Goal: Information Seeking & Learning: Learn about a topic

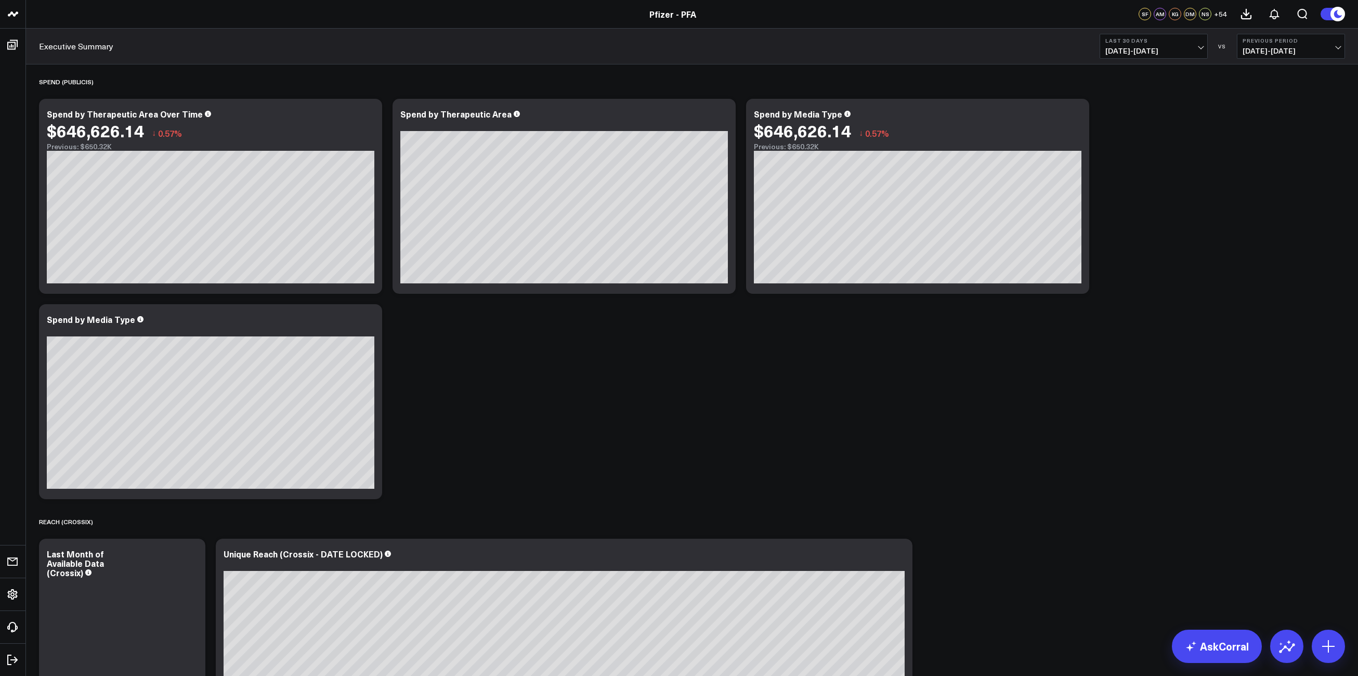
click at [1194, 51] on span "[DATE] - [DATE]" at bounding box center [1153, 51] width 97 height 8
click at [1146, 336] on link "Custom Dates" at bounding box center [1153, 332] width 107 height 20
select select "9"
select select "2025"
click at [1235, 77] on button "button" at bounding box center [1234, 75] width 10 height 12
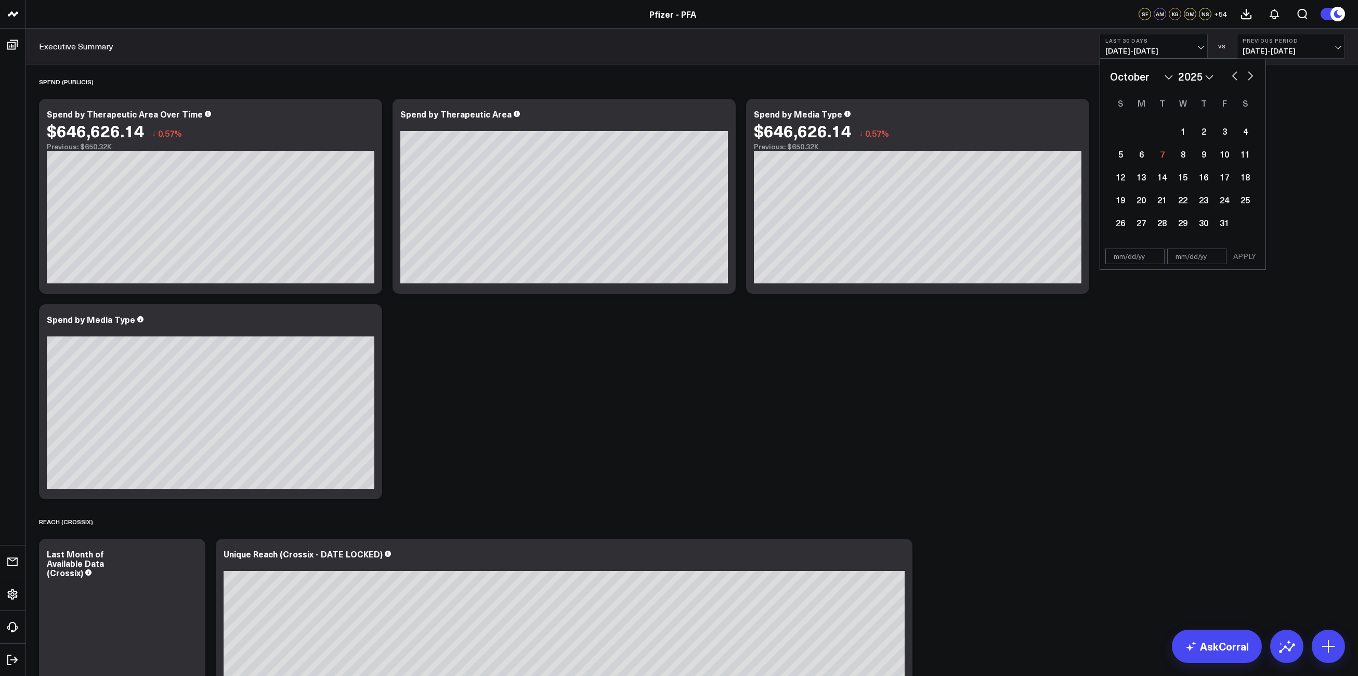
select select "8"
select select "2025"
click at [1234, 76] on button "button" at bounding box center [1234, 75] width 10 height 12
select select "7"
select select "2025"
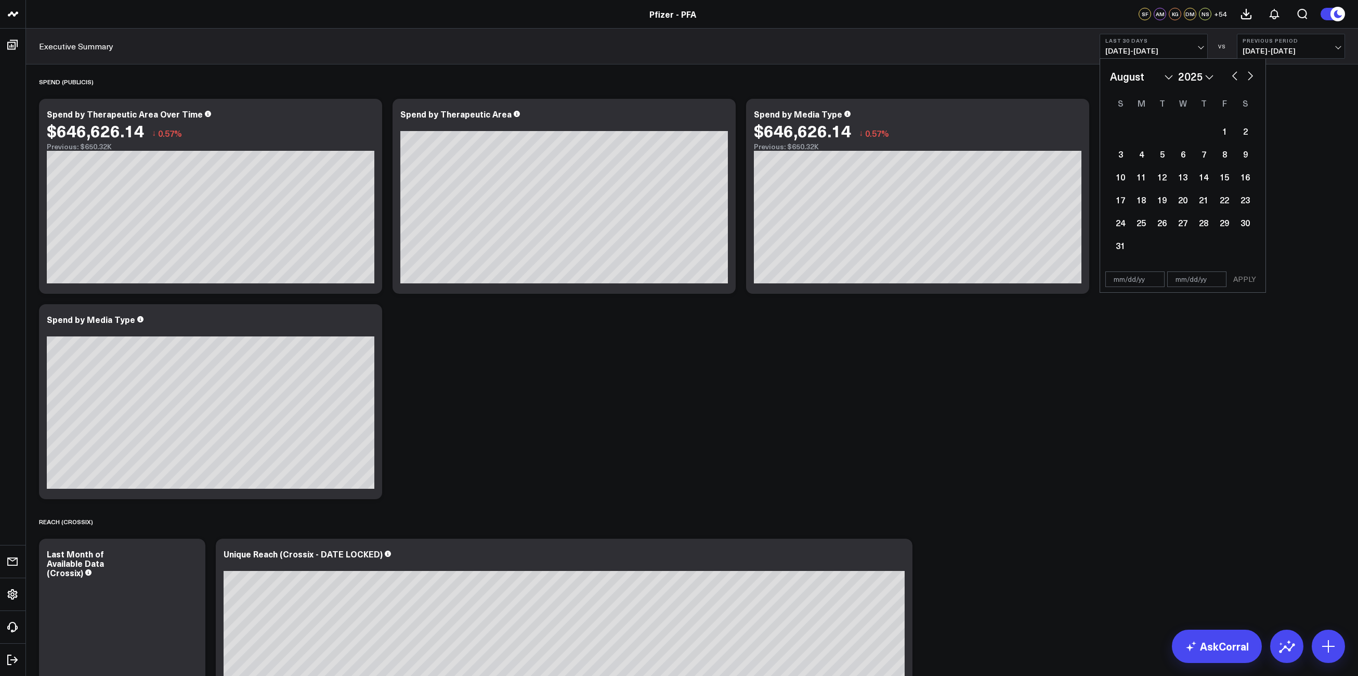
click at [1234, 76] on button "button" at bounding box center [1234, 75] width 10 height 12
select select "5"
select select "2025"
click at [1234, 76] on button "button" at bounding box center [1234, 75] width 10 height 12
select select "4"
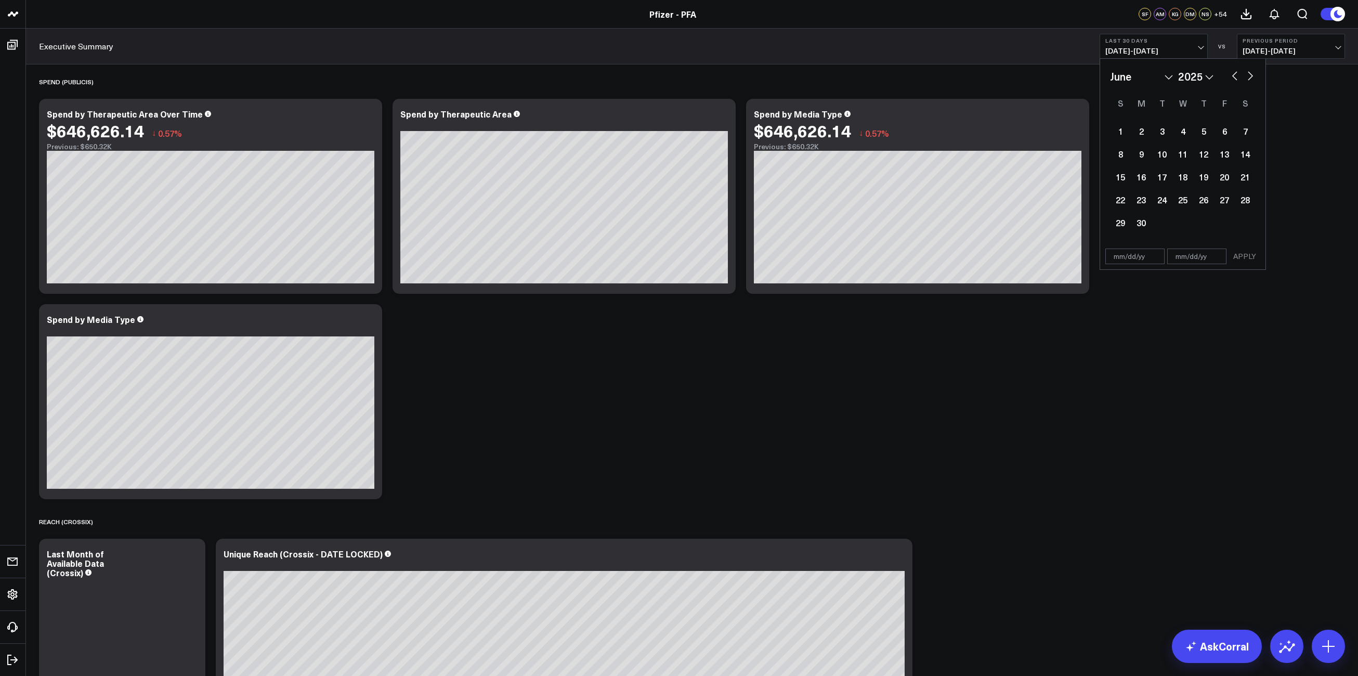
select select "2025"
click at [1234, 76] on button "button" at bounding box center [1234, 75] width 10 height 12
select select "2"
select select "2025"
click at [1234, 76] on button "button" at bounding box center [1234, 75] width 10 height 12
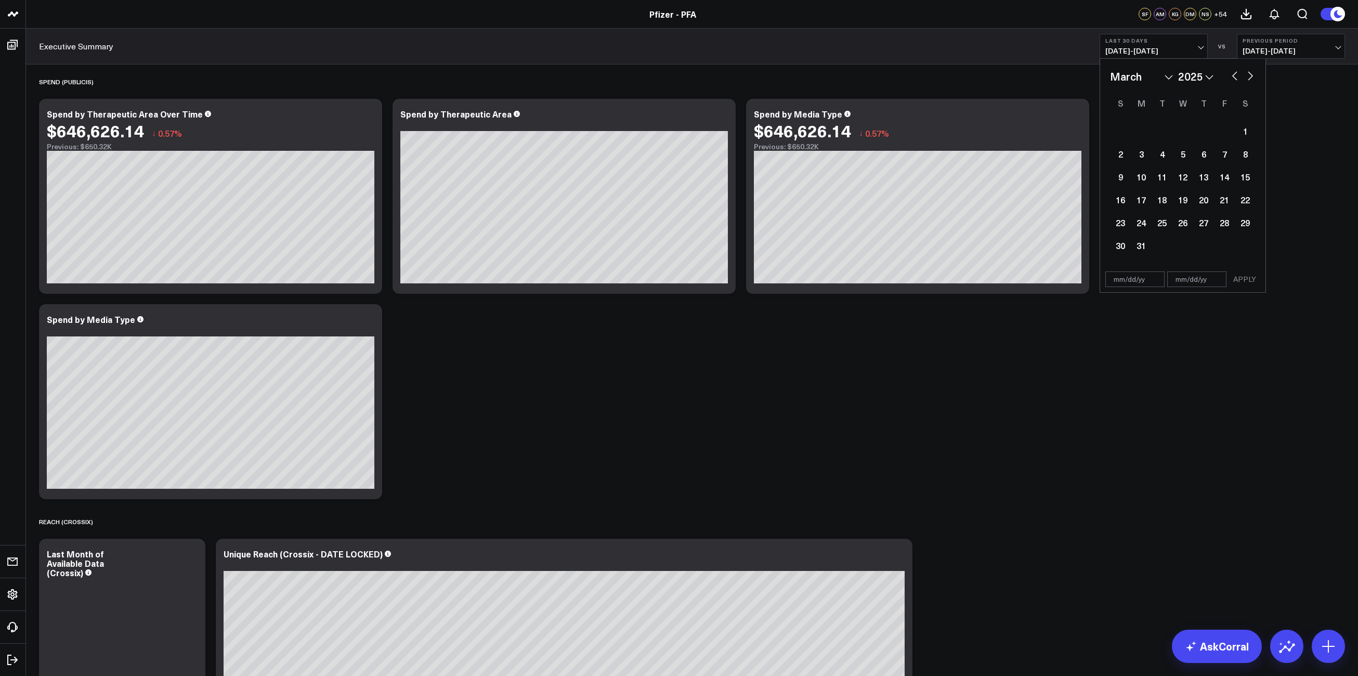
select select "1"
select select "2025"
click at [1234, 76] on button "button" at bounding box center [1234, 75] width 10 height 12
select select "2025"
click at [1234, 76] on button "button" at bounding box center [1234, 75] width 10 height 12
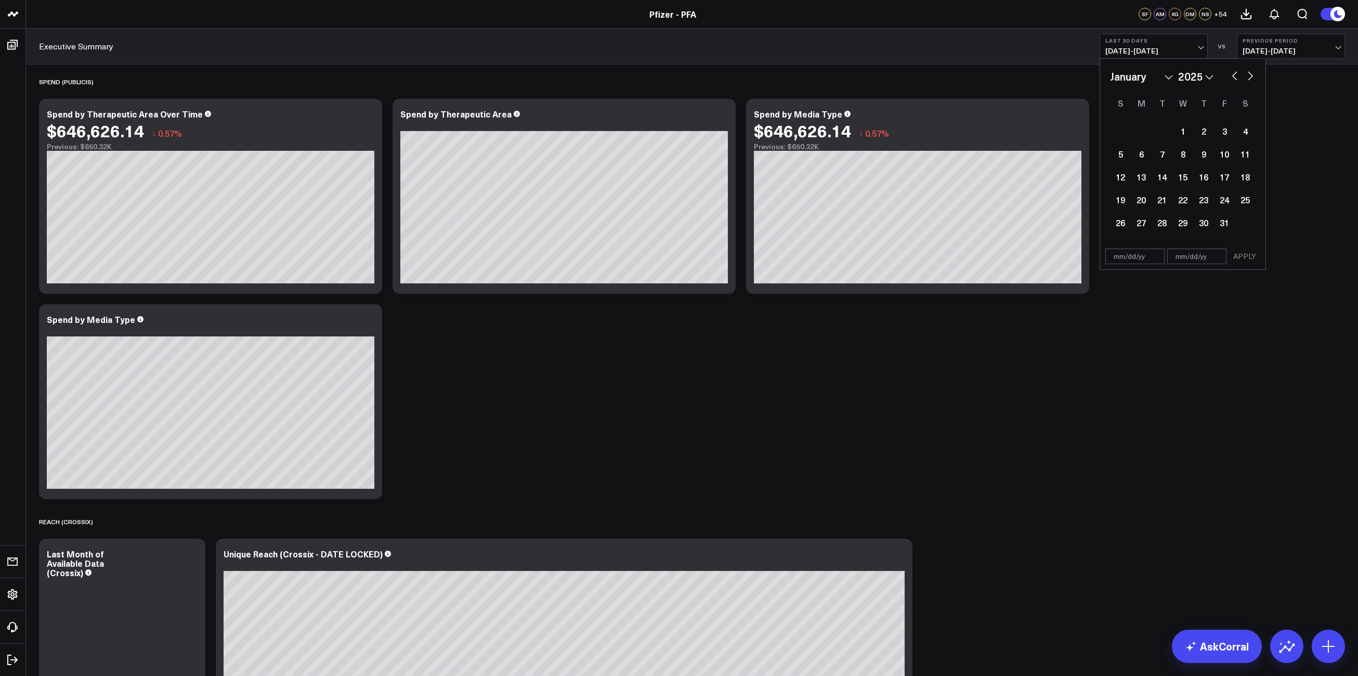
select select "11"
select select "2024"
click at [1234, 76] on button "button" at bounding box center [1234, 75] width 10 height 12
select select "9"
select select "2024"
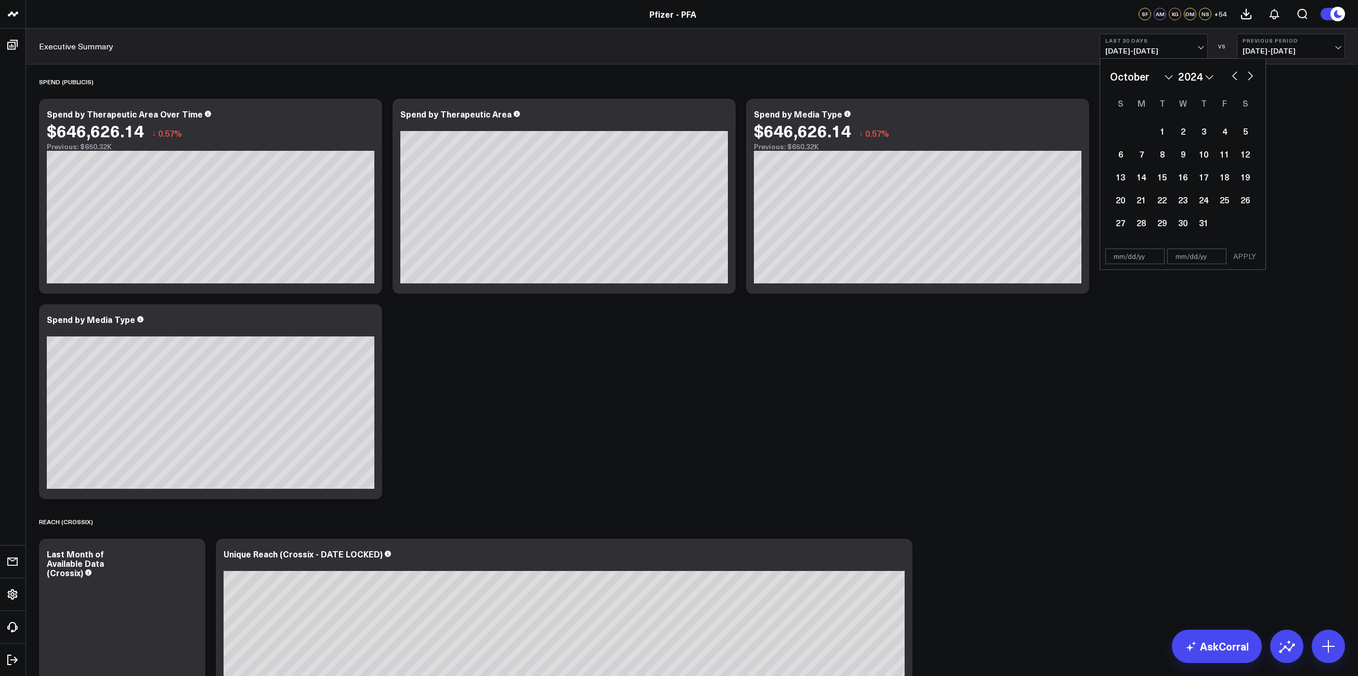
click at [1234, 76] on button "button" at bounding box center [1234, 75] width 10 height 12
select select "8"
select select "2024"
click at [1234, 76] on button "button" at bounding box center [1234, 75] width 10 height 12
select select "7"
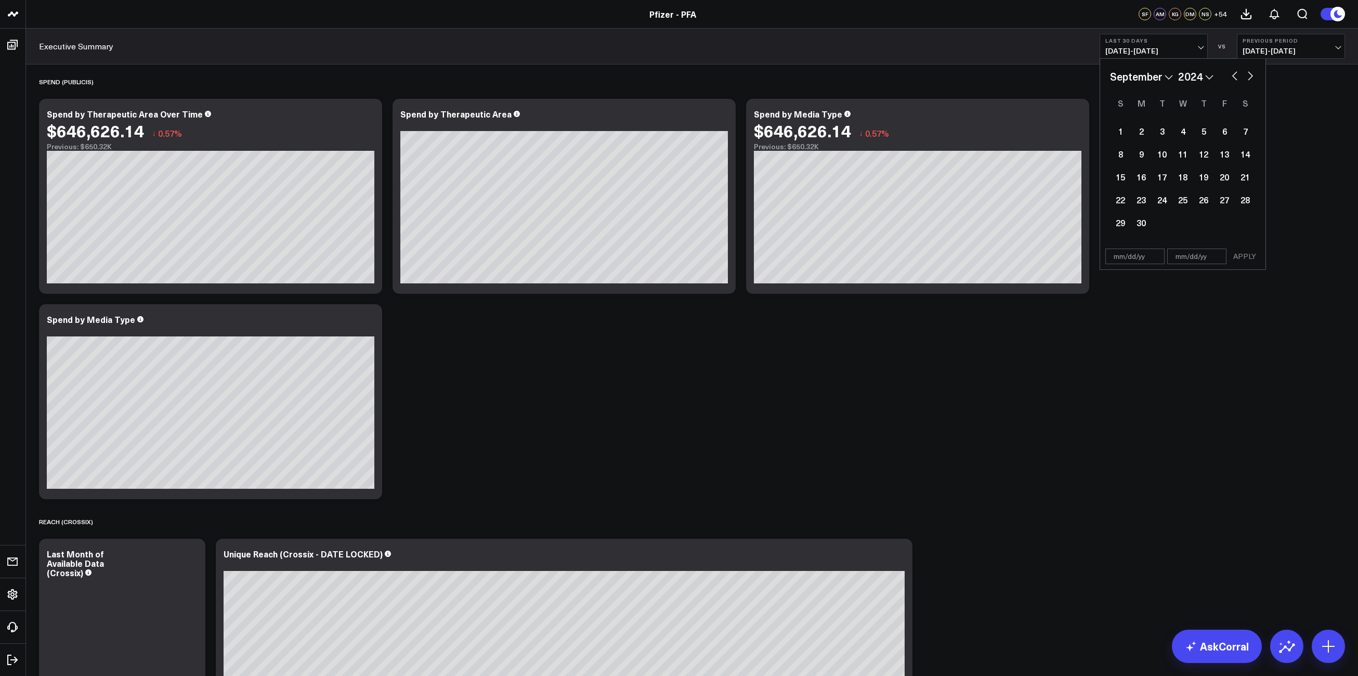
select select "2024"
click at [1234, 76] on button "button" at bounding box center [1234, 75] width 10 height 12
select select "6"
select select "2024"
click at [1135, 132] on div "1" at bounding box center [1140, 131] width 21 height 21
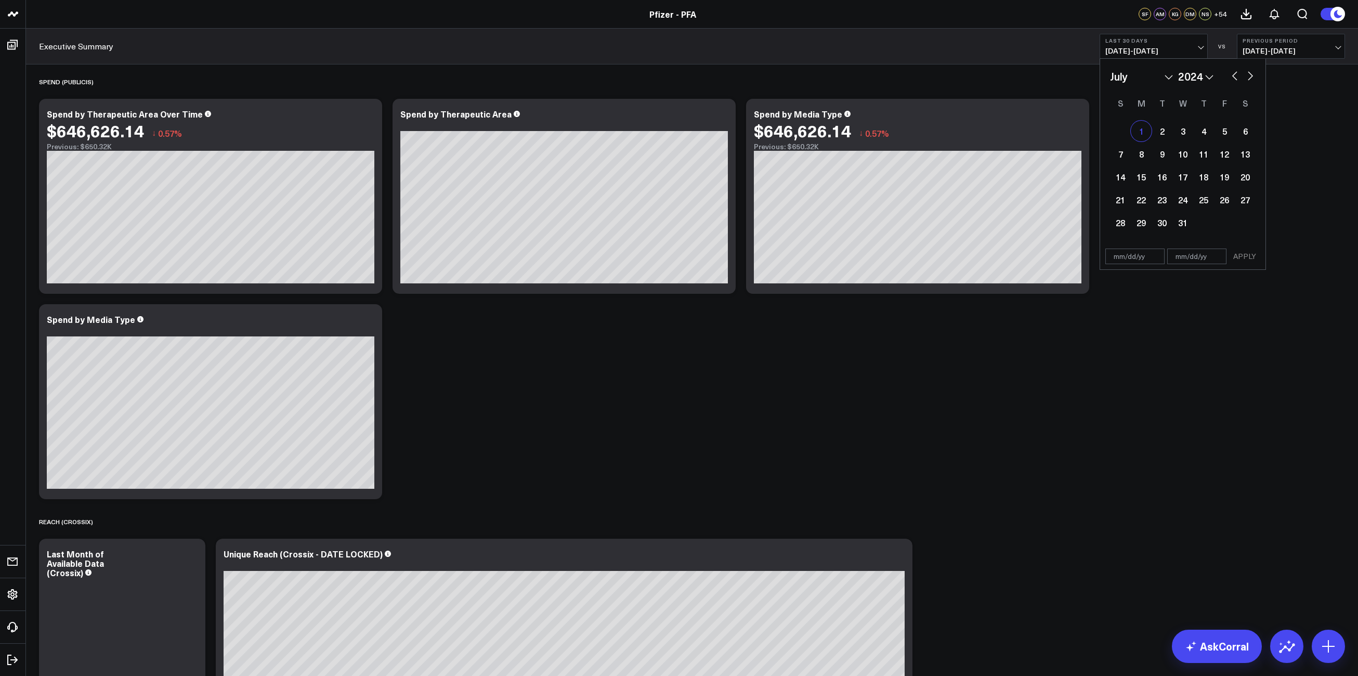
type input "[DATE]"
select select "6"
select select "2024"
click at [1248, 77] on button "button" at bounding box center [1250, 75] width 10 height 12
select select "8"
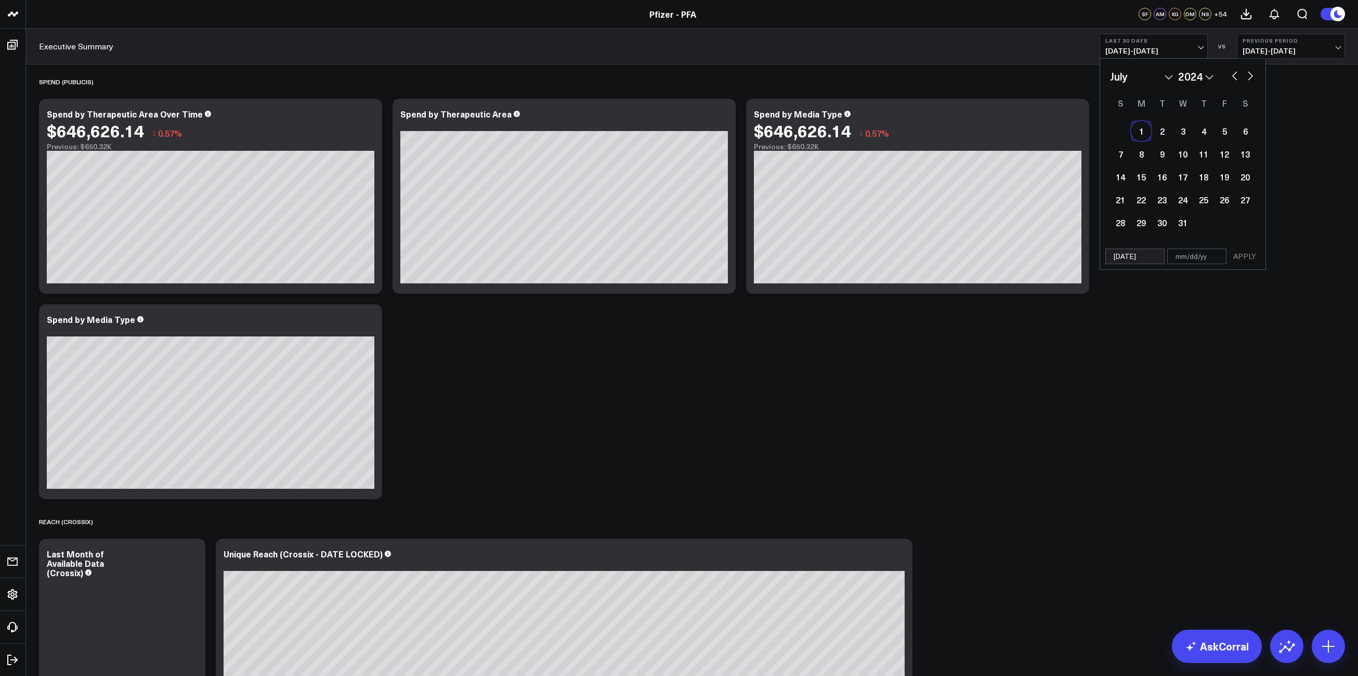
select select "2024"
click at [1248, 77] on button "button" at bounding box center [1250, 75] width 10 height 12
select select "11"
select select "2024"
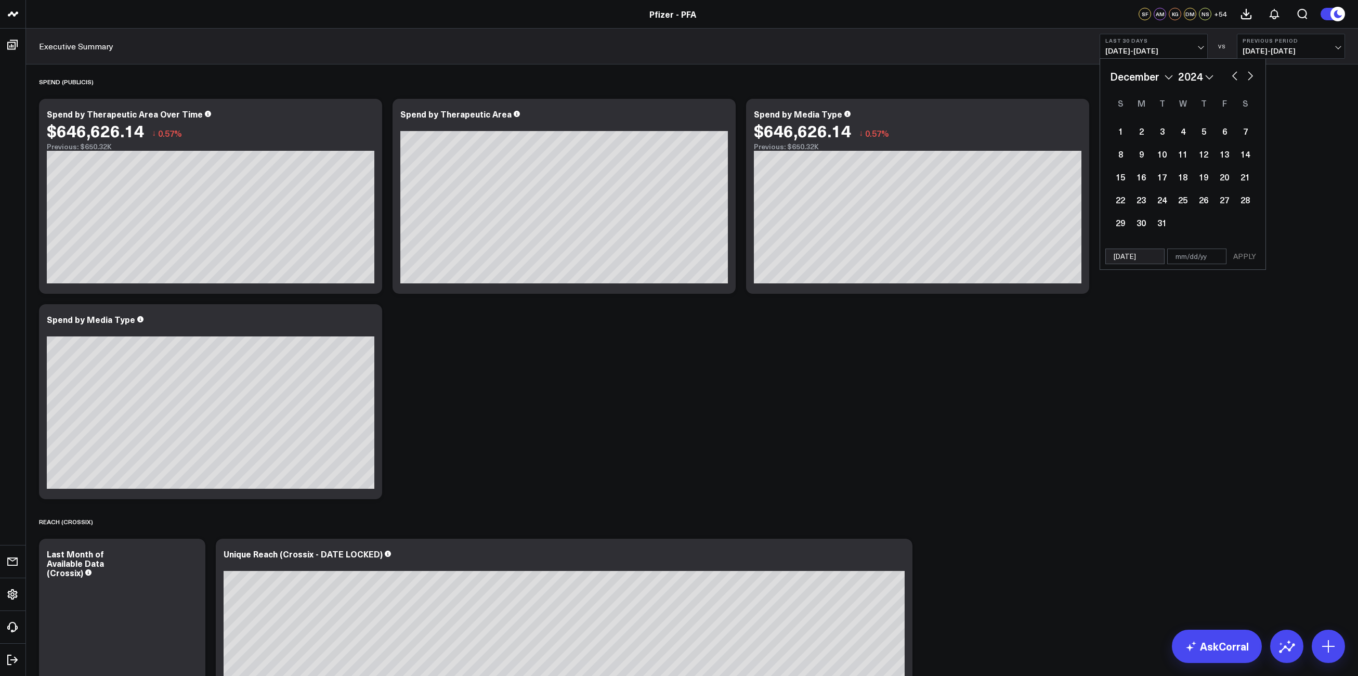
click at [1248, 77] on button "button" at bounding box center [1250, 75] width 10 height 12
select select "2025"
click at [1248, 77] on button "button" at bounding box center [1250, 75] width 10 height 12
select select "1"
select select "2025"
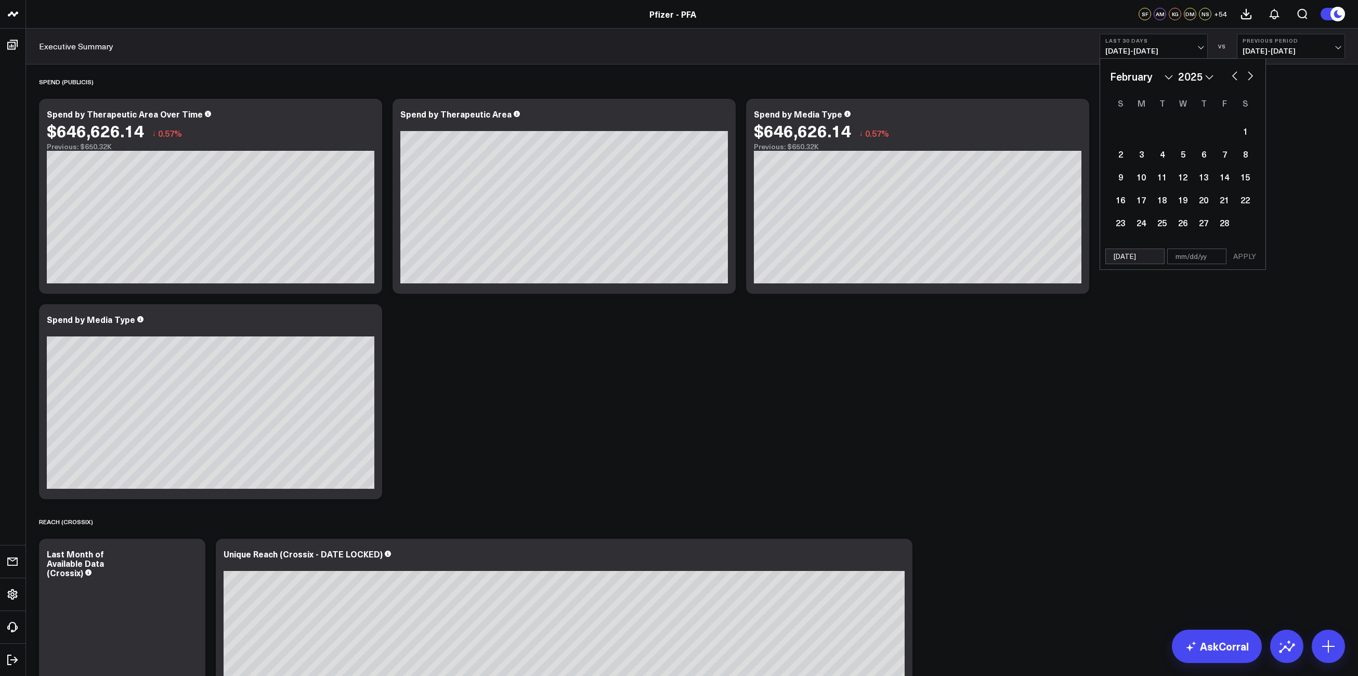
click at [1248, 77] on button "button" at bounding box center [1250, 75] width 10 height 12
select select "2"
select select "2025"
click at [1248, 77] on button "button" at bounding box center [1250, 75] width 10 height 12
select select "3"
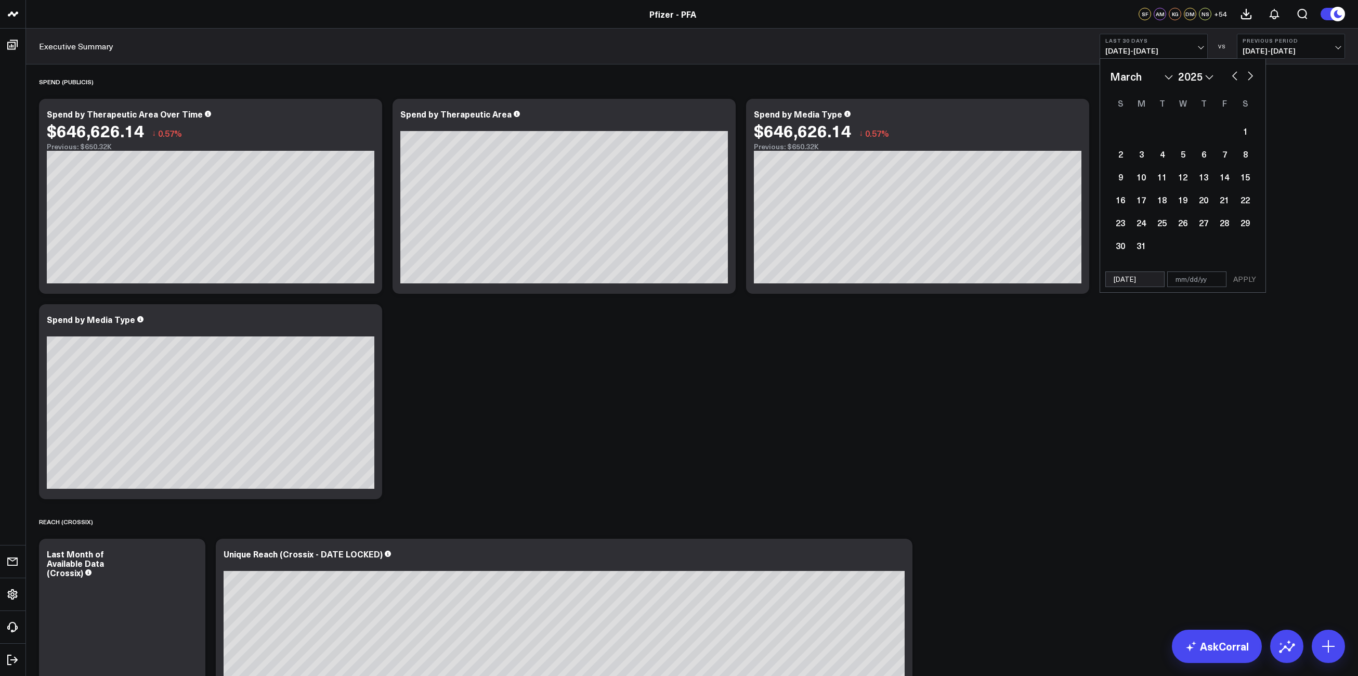
select select "2025"
click at [1248, 77] on button "button" at bounding box center [1250, 75] width 10 height 12
select select "4"
select select "2025"
click at [1248, 77] on button "button" at bounding box center [1250, 75] width 10 height 12
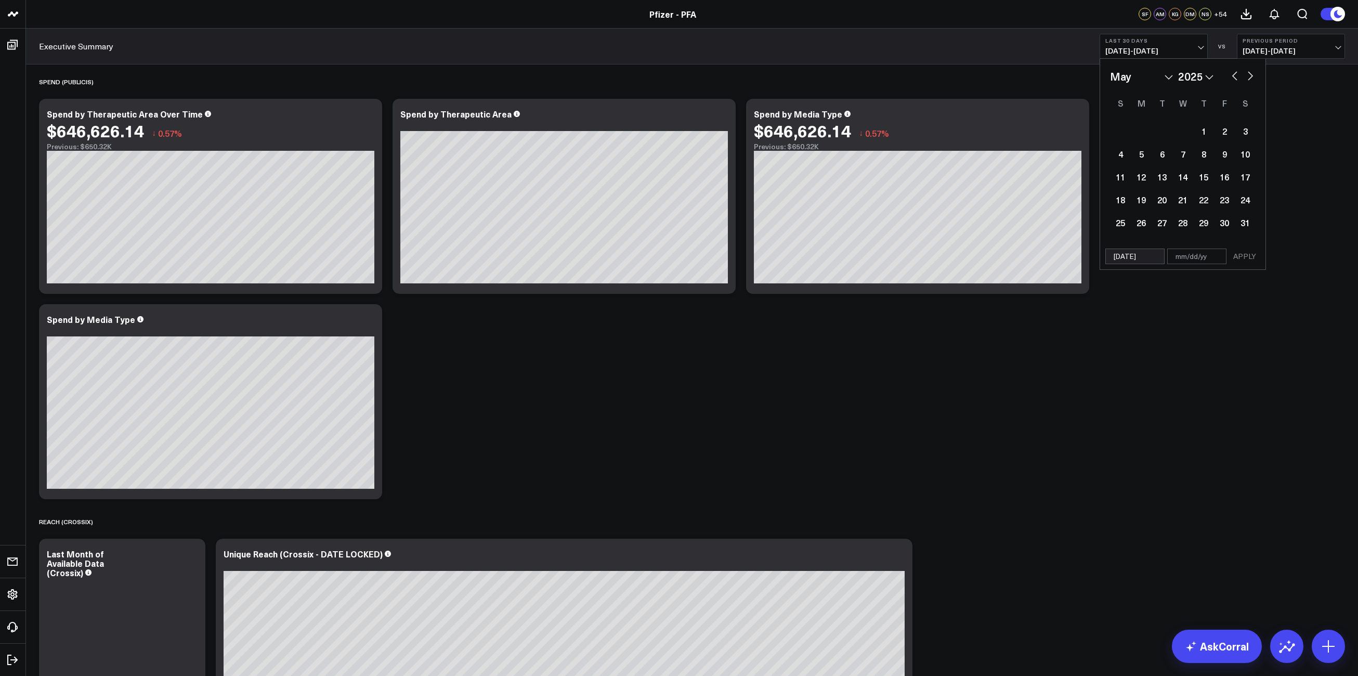
select select "5"
select select "2025"
click at [1248, 77] on button "button" at bounding box center [1250, 75] width 10 height 12
select select "6"
select select "2025"
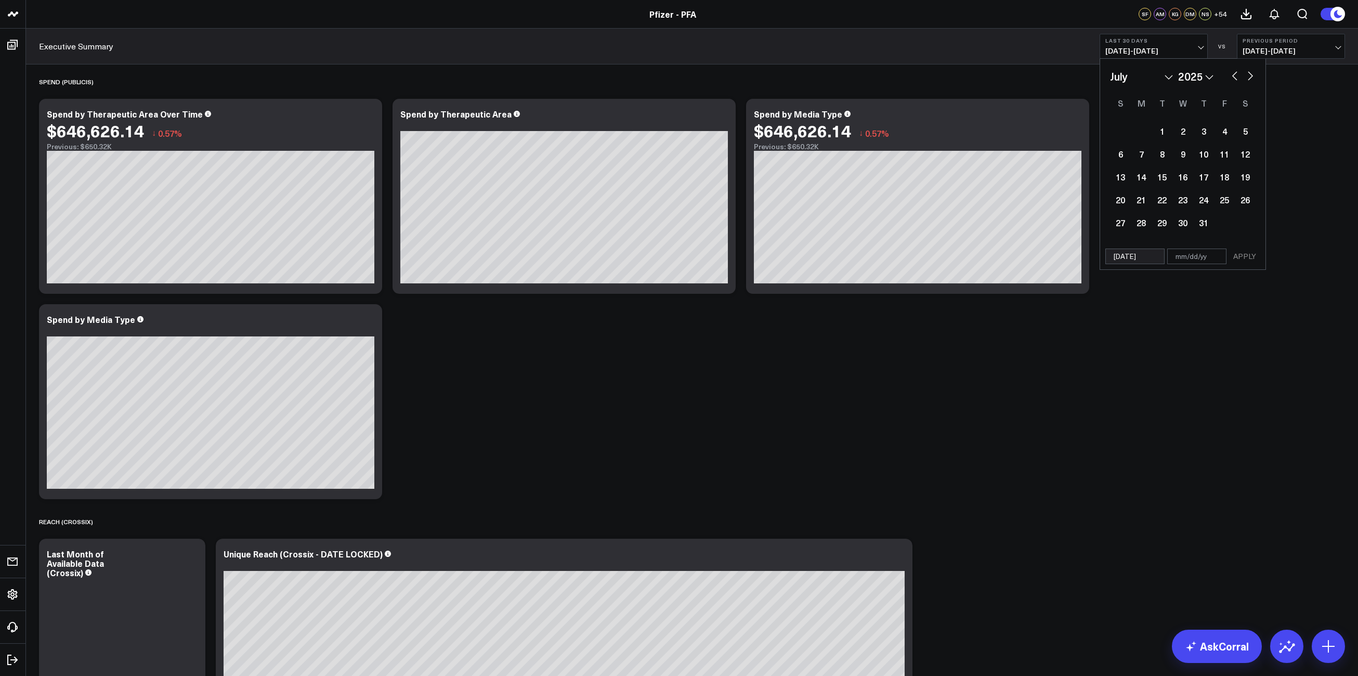
click at [1248, 77] on button "button" at bounding box center [1250, 75] width 10 height 12
select select "7"
select select "2025"
click at [1248, 77] on button "button" at bounding box center [1250, 75] width 10 height 12
select select "8"
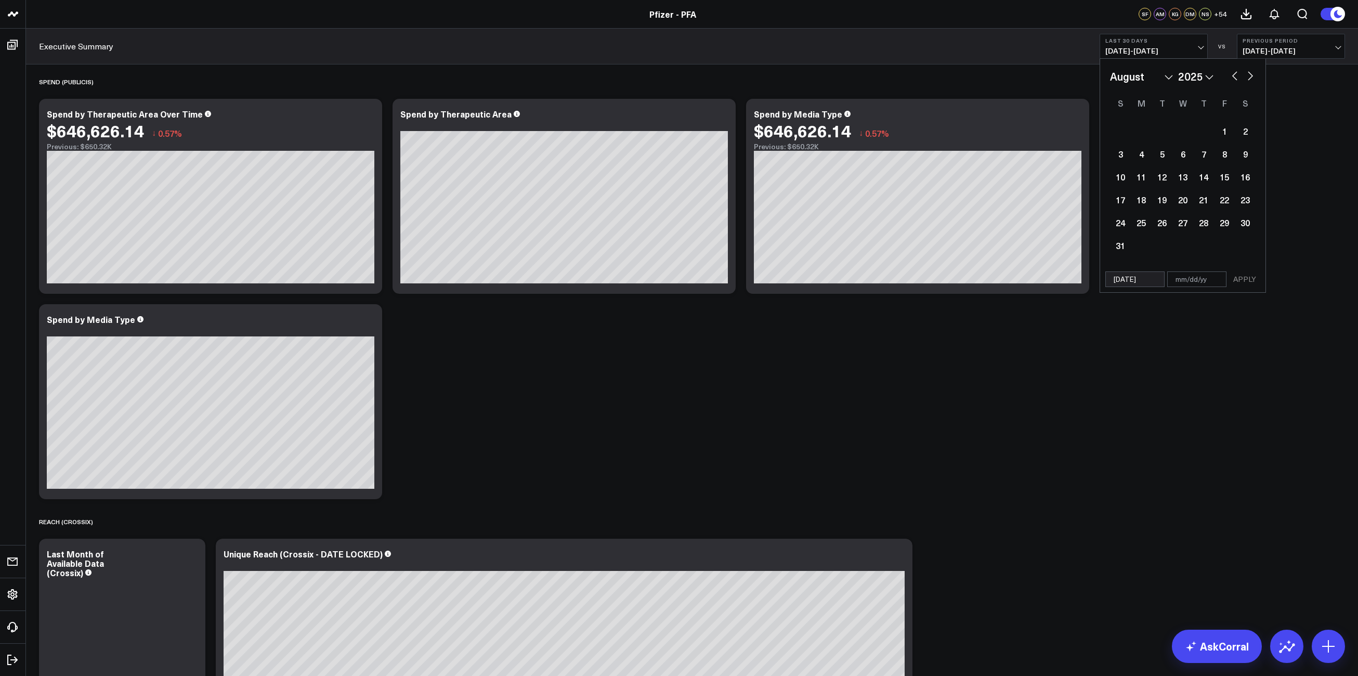
select select "2025"
click at [1248, 77] on button "button" at bounding box center [1250, 75] width 10 height 12
select select "9"
select select "2025"
click at [1120, 155] on div "5" at bounding box center [1120, 153] width 21 height 21
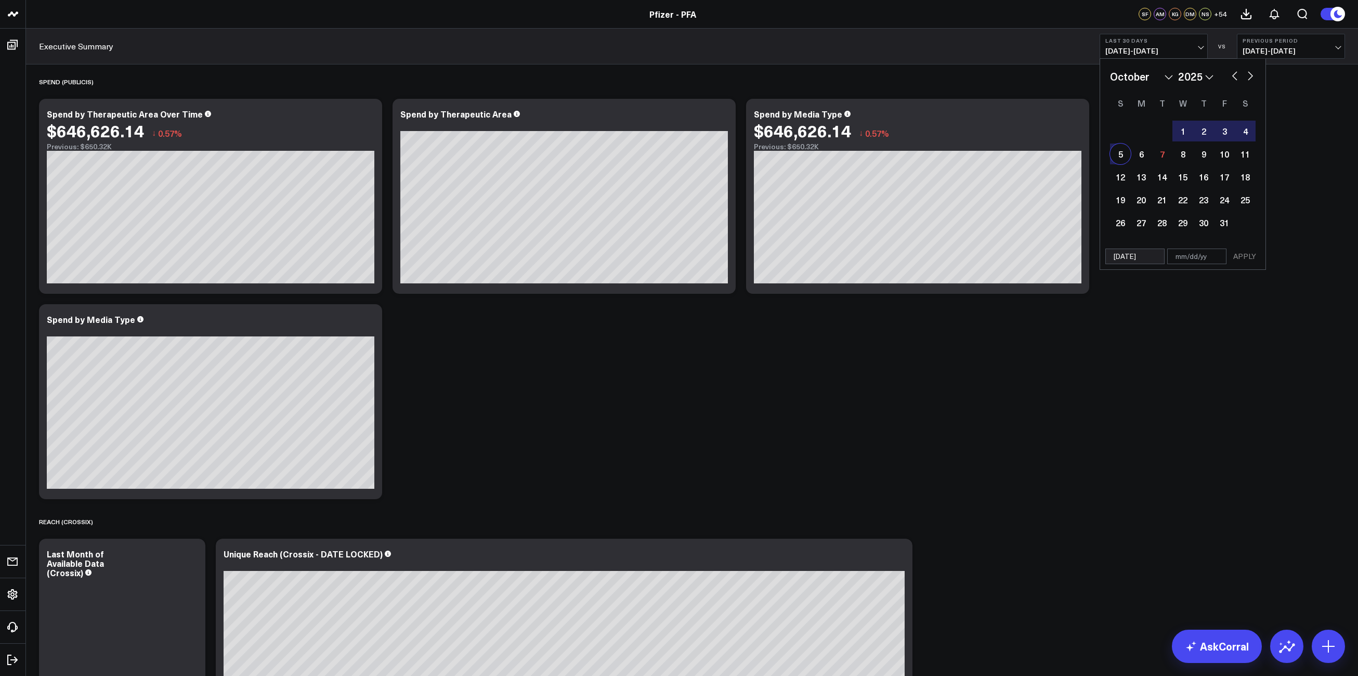
type input "[DATE]"
select select "9"
select select "2025"
click at [1248, 258] on button "APPLY" at bounding box center [1244, 256] width 31 height 16
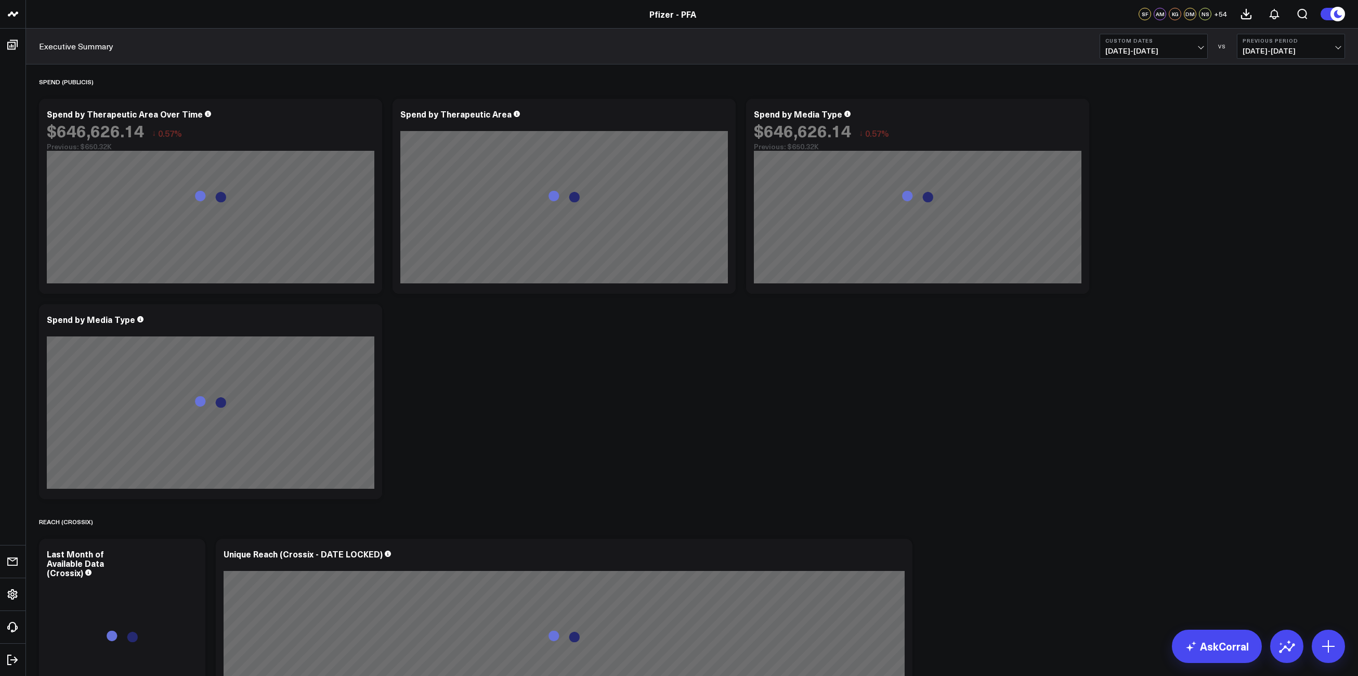
click at [1335, 49] on span "[DATE] - [DATE]" at bounding box center [1290, 51] width 97 height 8
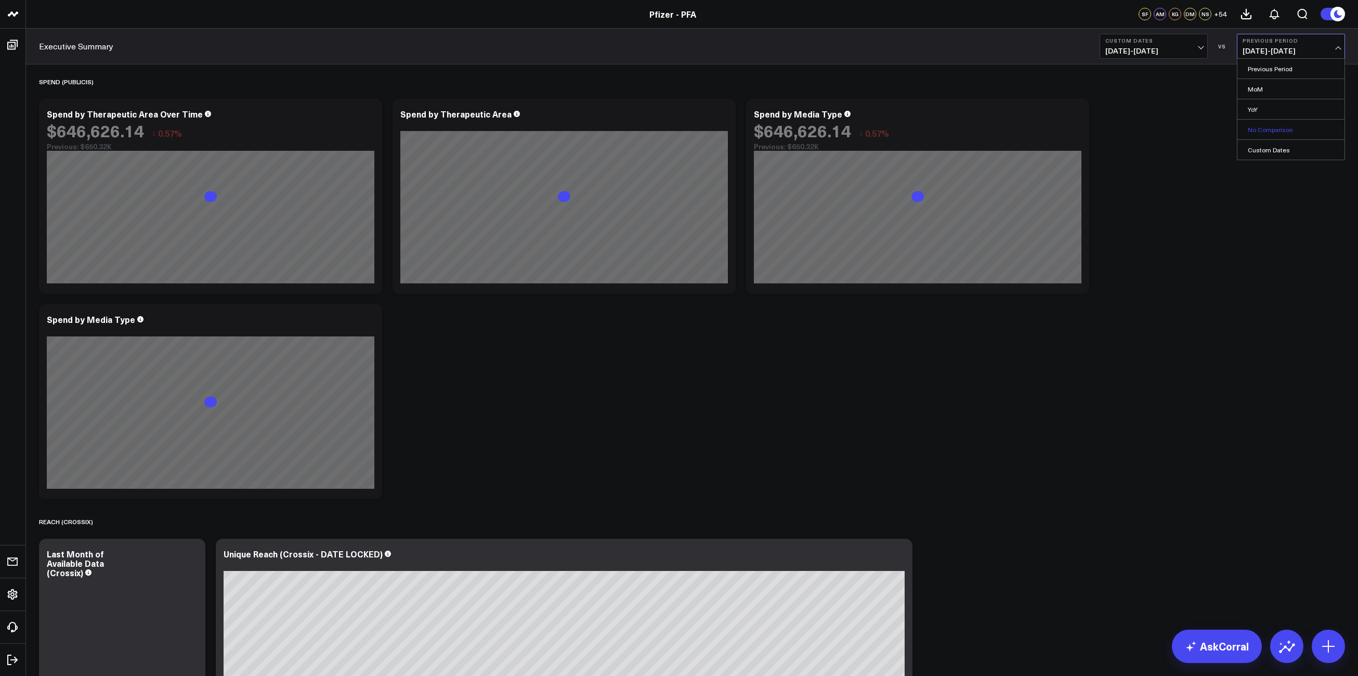
click at [1271, 129] on link "No Comparison" at bounding box center [1290, 130] width 107 height 20
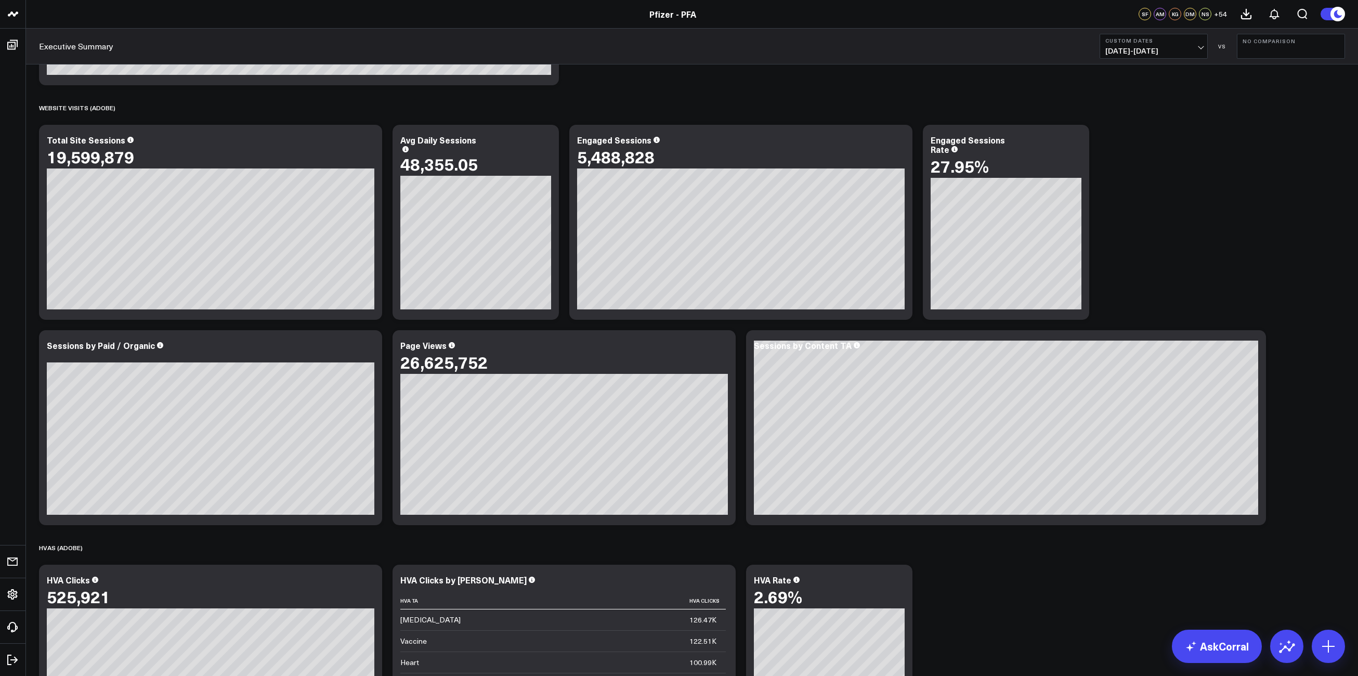
scroll to position [832, 0]
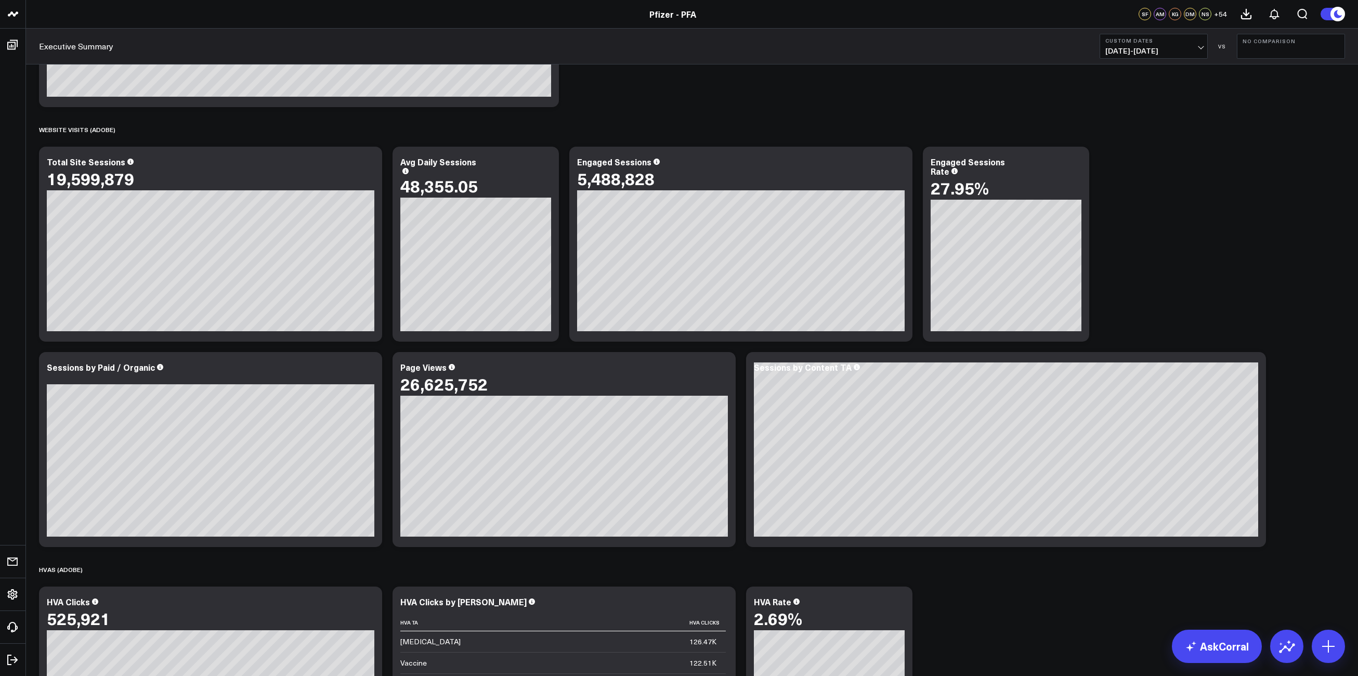
click at [1196, 47] on span "[DATE] - [DATE]" at bounding box center [1153, 51] width 97 height 8
click at [1132, 311] on link "YTD" at bounding box center [1153, 312] width 107 height 20
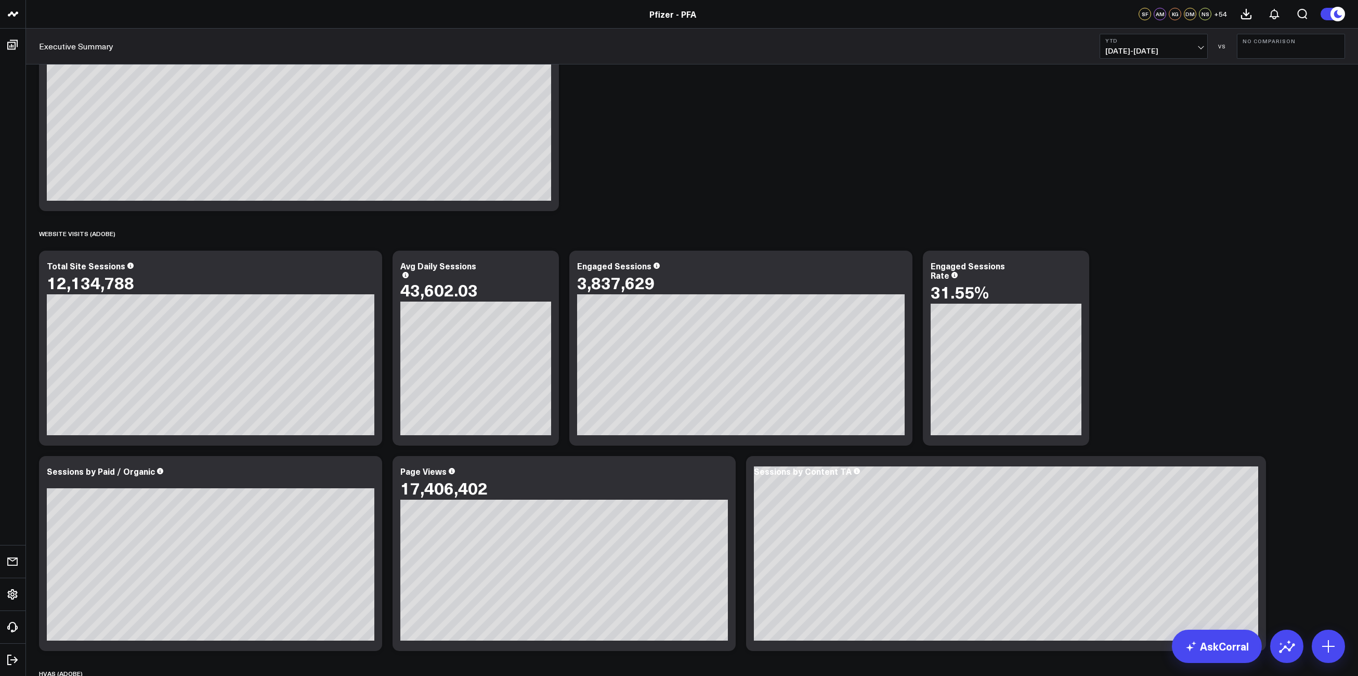
scroll to position [712, 0]
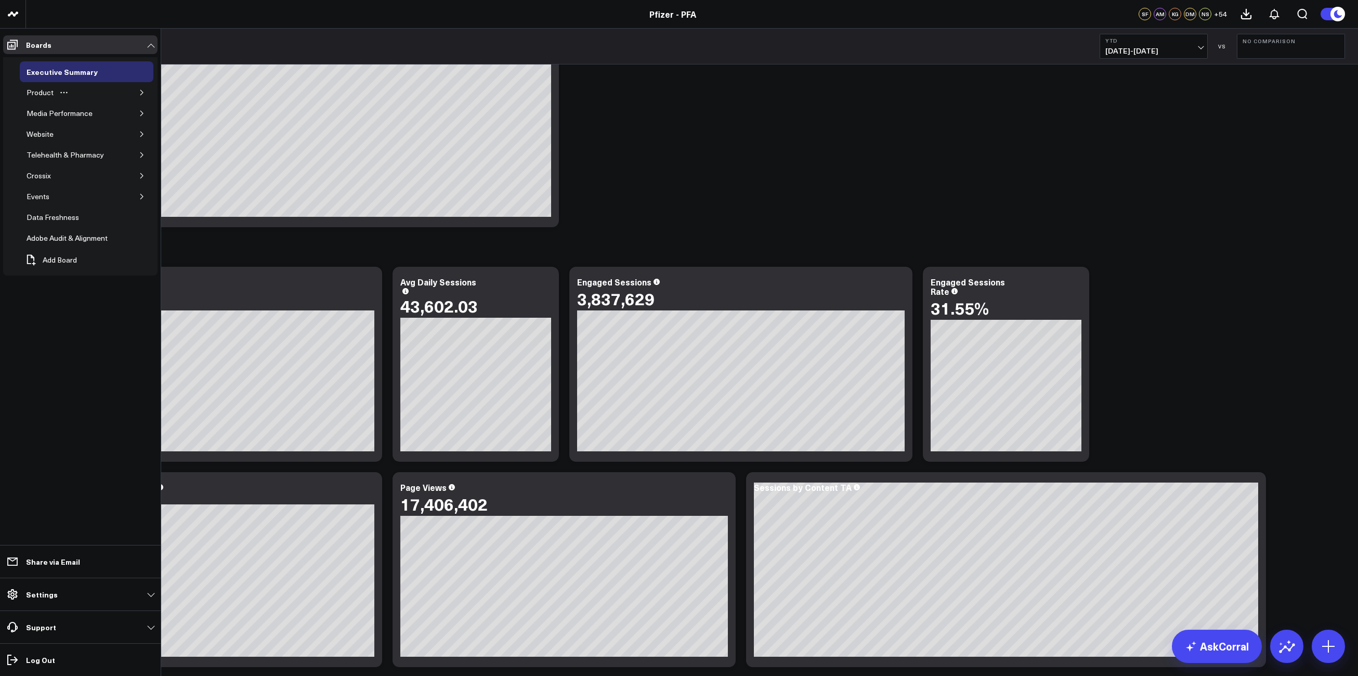
click at [138, 86] on div "Product" at bounding box center [87, 92] width 134 height 21
click at [139, 90] on icon "button" at bounding box center [142, 92] width 6 height 6
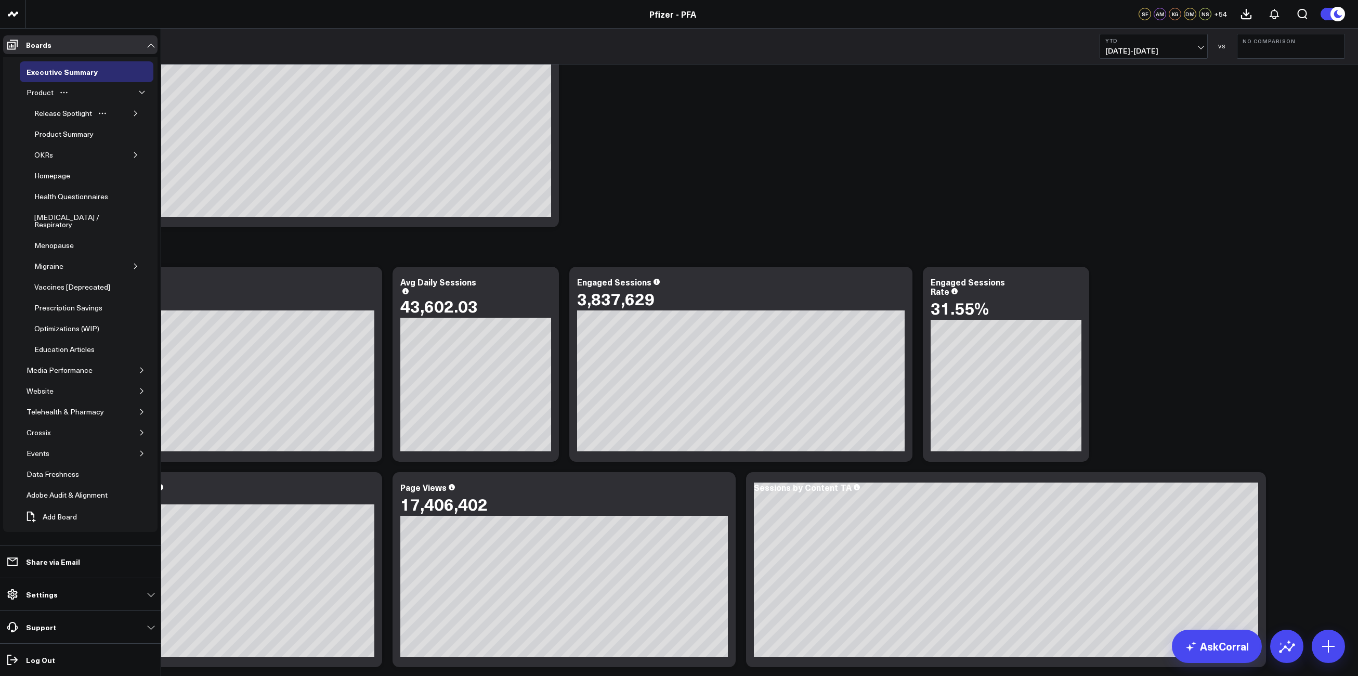
click at [133, 112] on icon "button" at bounding box center [136, 113] width 6 height 6
click at [74, 135] on div "4.3 [MEDICAL_DATA]" at bounding box center [81, 138] width 69 height 20
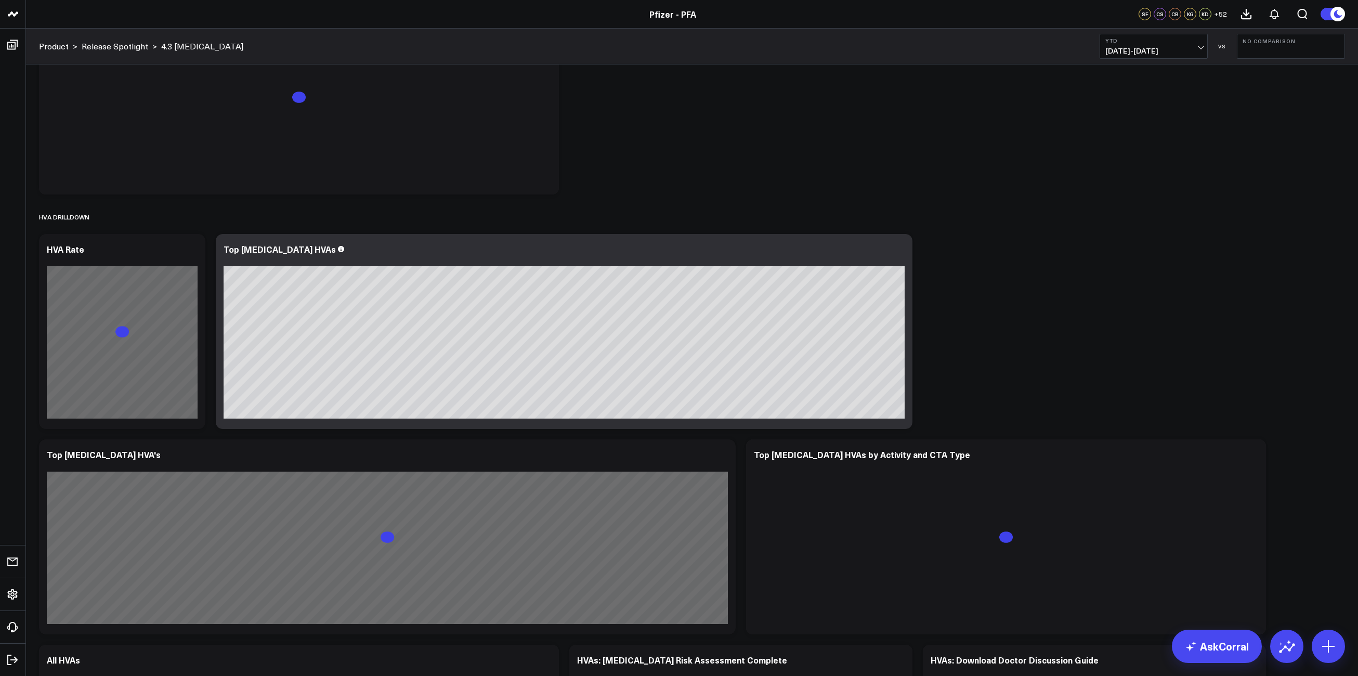
scroll to position [1040, 0]
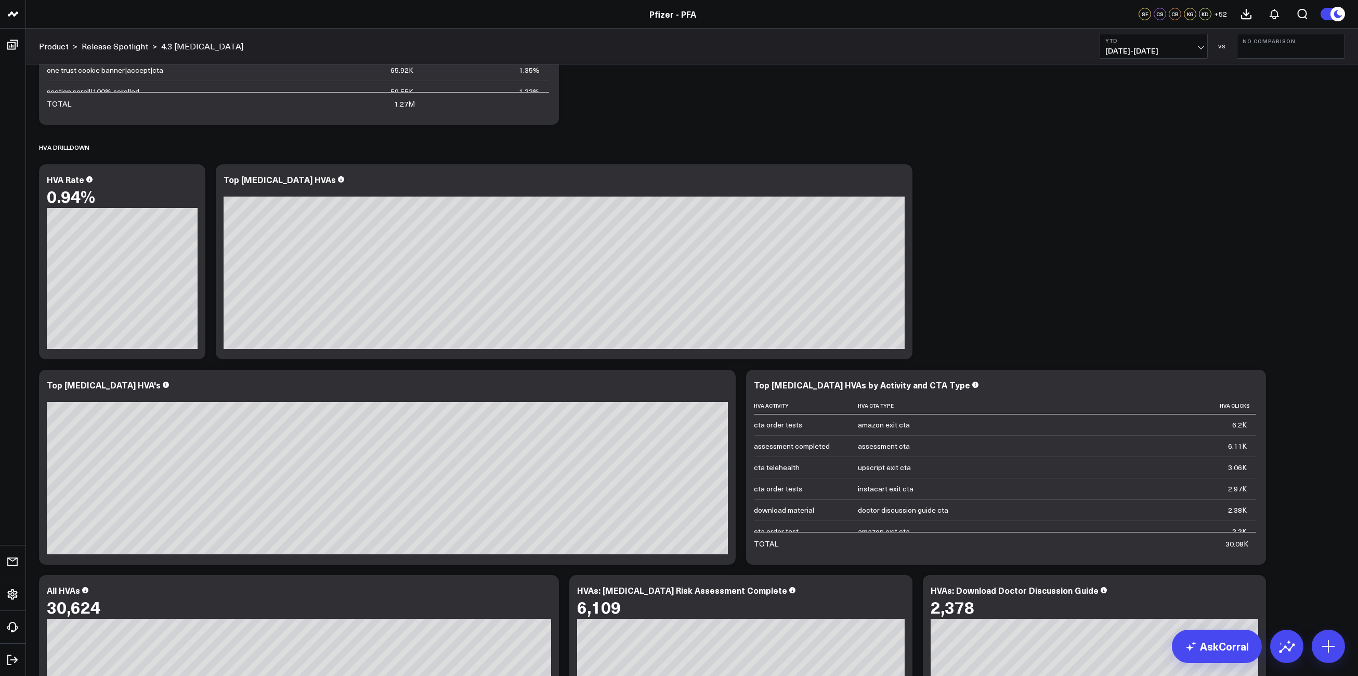
drag, startPoint x: 1187, startPoint y: 50, endPoint x: 1193, endPoint y: 50, distance: 6.3
click at [1188, 50] on span "[DATE] - [DATE]" at bounding box center [1153, 51] width 97 height 8
click at [1148, 335] on link "Custom Dates" at bounding box center [1153, 332] width 107 height 20
select select "9"
select select "2025"
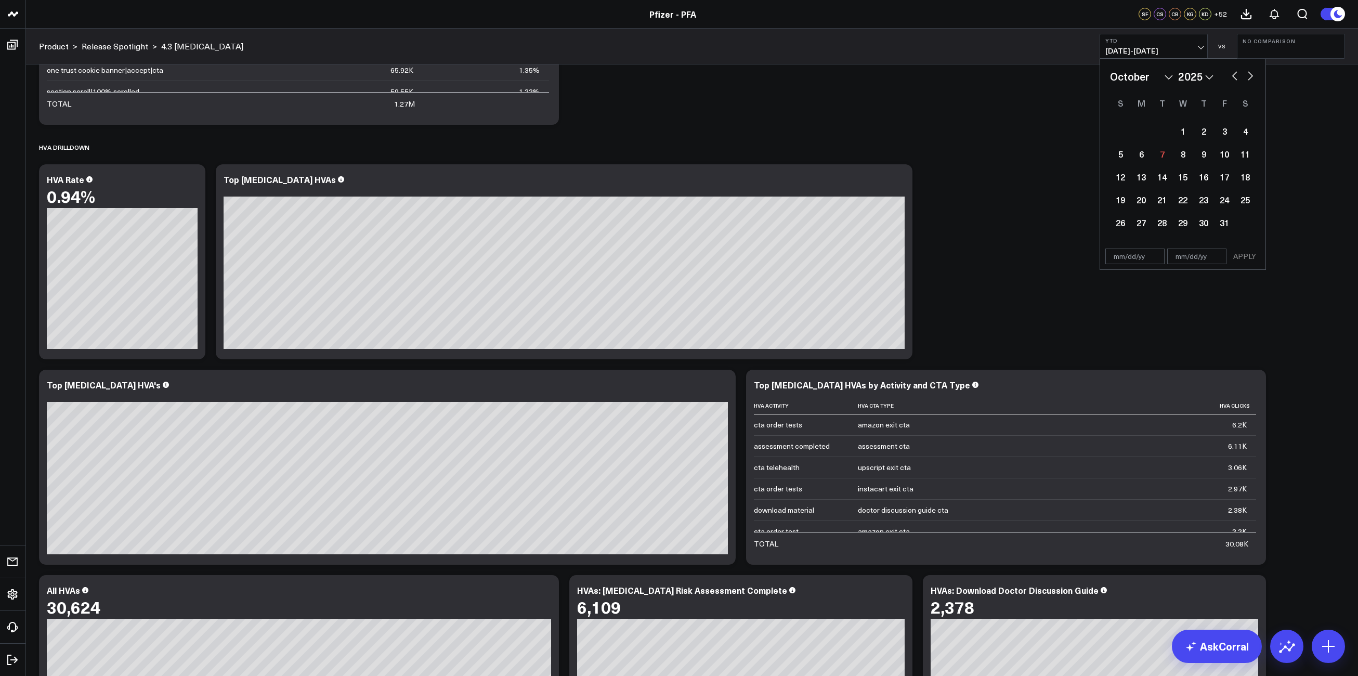
click at [1235, 76] on button "button" at bounding box center [1234, 75] width 10 height 12
select select "8"
select select "2025"
click at [1235, 76] on button "button" at bounding box center [1234, 75] width 10 height 12
select select "7"
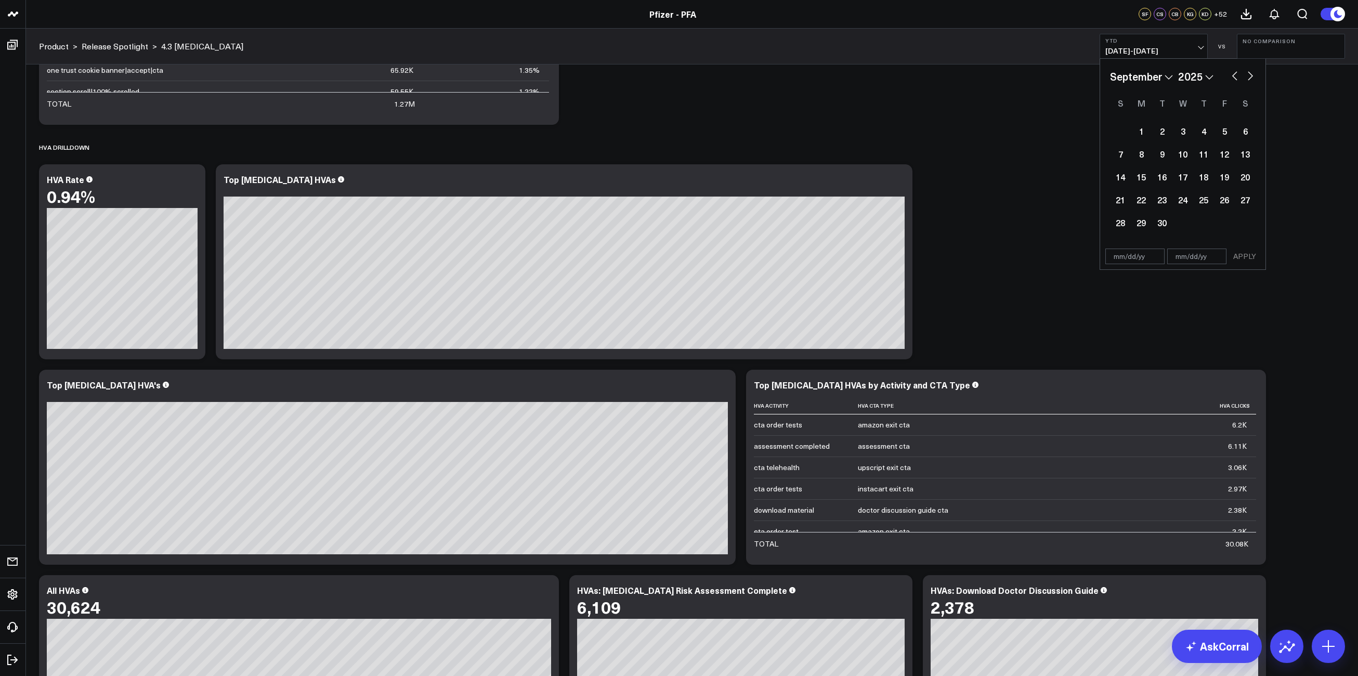
select select "2025"
click at [1235, 76] on button "button" at bounding box center [1234, 75] width 10 height 12
select select "6"
select select "2025"
click at [1146, 156] on div "7" at bounding box center [1140, 153] width 21 height 21
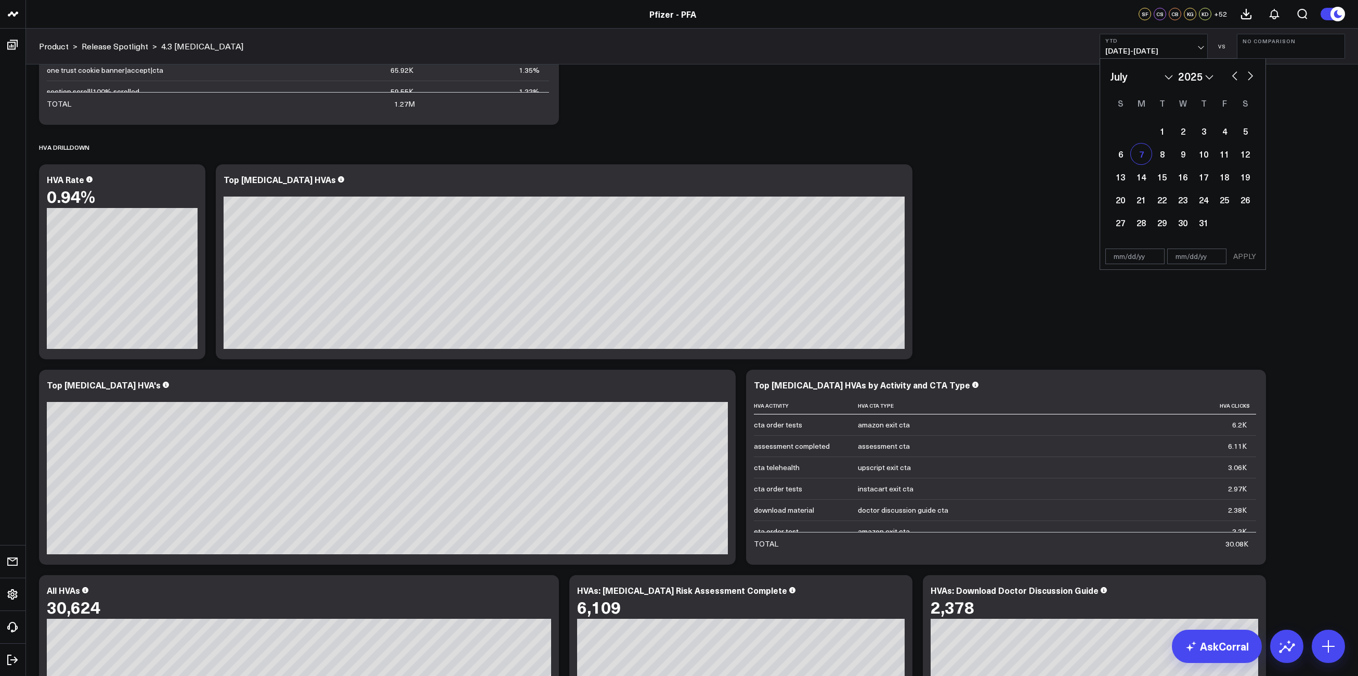
type input "[DATE]"
select select "6"
select select "2025"
click at [1252, 77] on button "button" at bounding box center [1250, 75] width 10 height 12
select select "7"
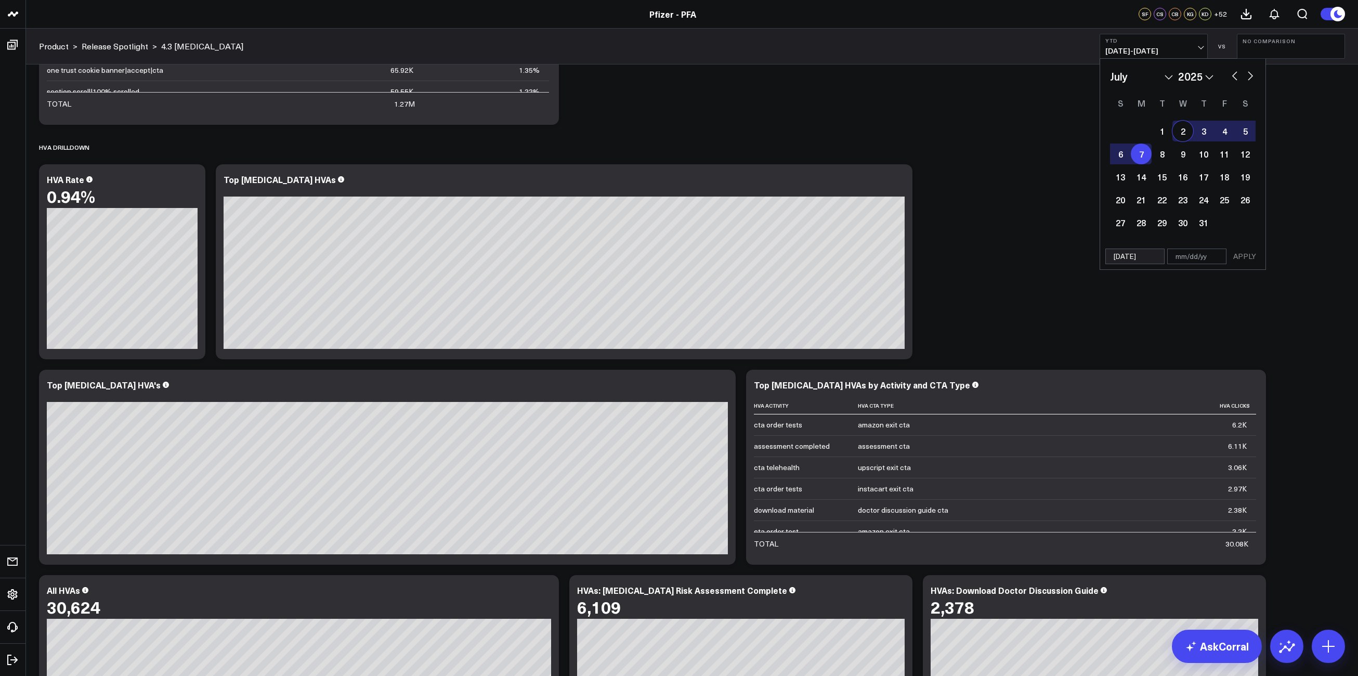
select select "2025"
click at [1248, 77] on button "button" at bounding box center [1250, 75] width 10 height 12
select select "8"
select select "2025"
click at [1121, 181] on div "14" at bounding box center [1120, 176] width 21 height 21
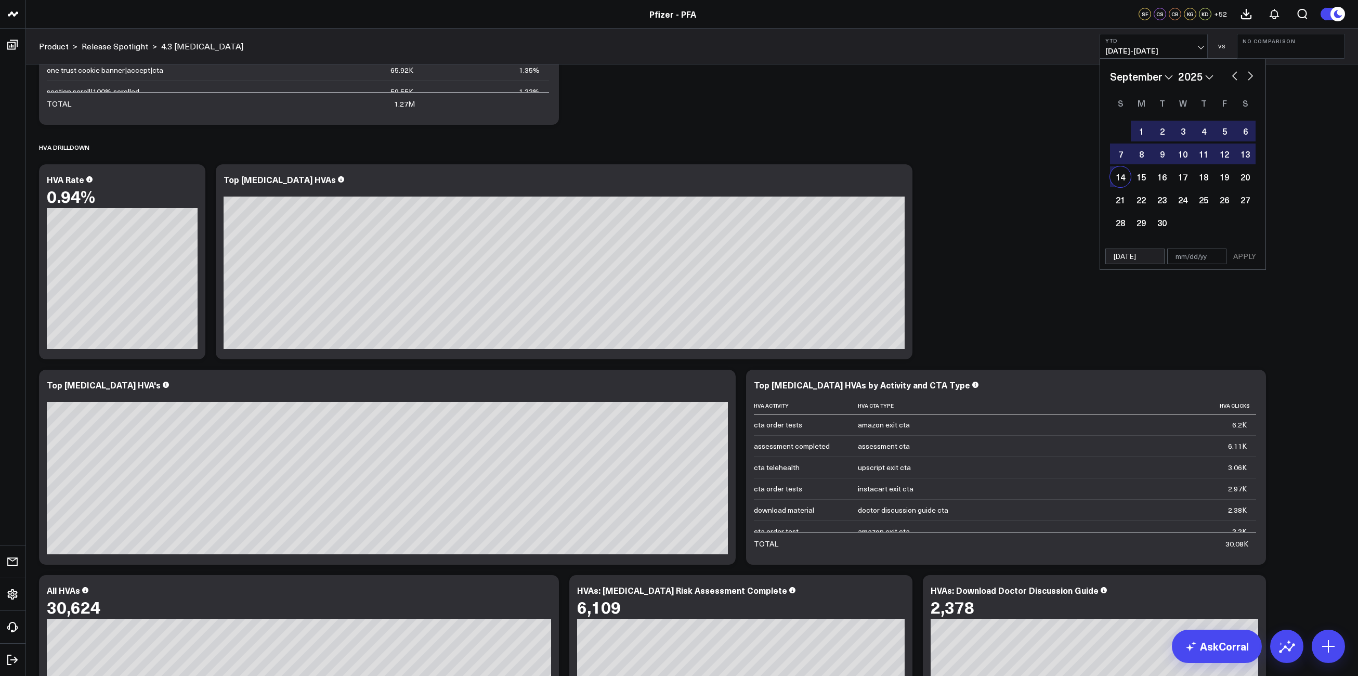
type input "[DATE]"
select select "8"
select select "2025"
click at [1246, 252] on button "APPLY" at bounding box center [1244, 256] width 31 height 16
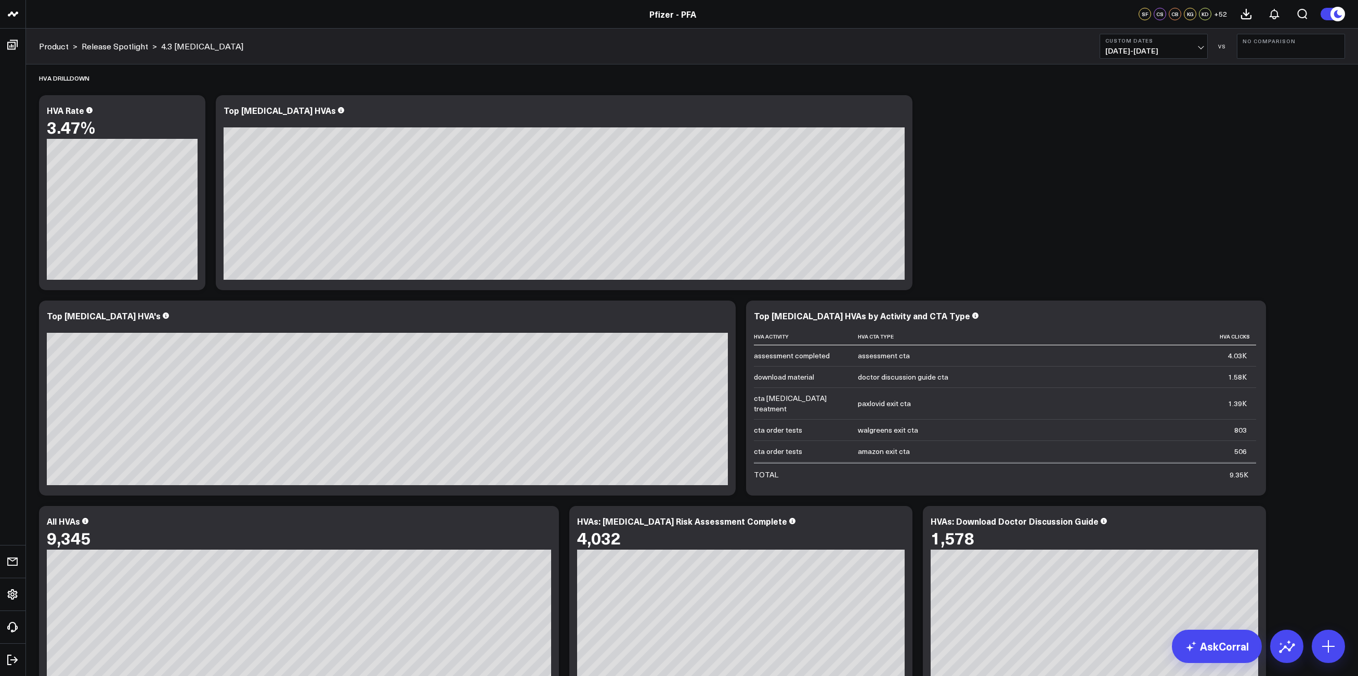
scroll to position [970, 0]
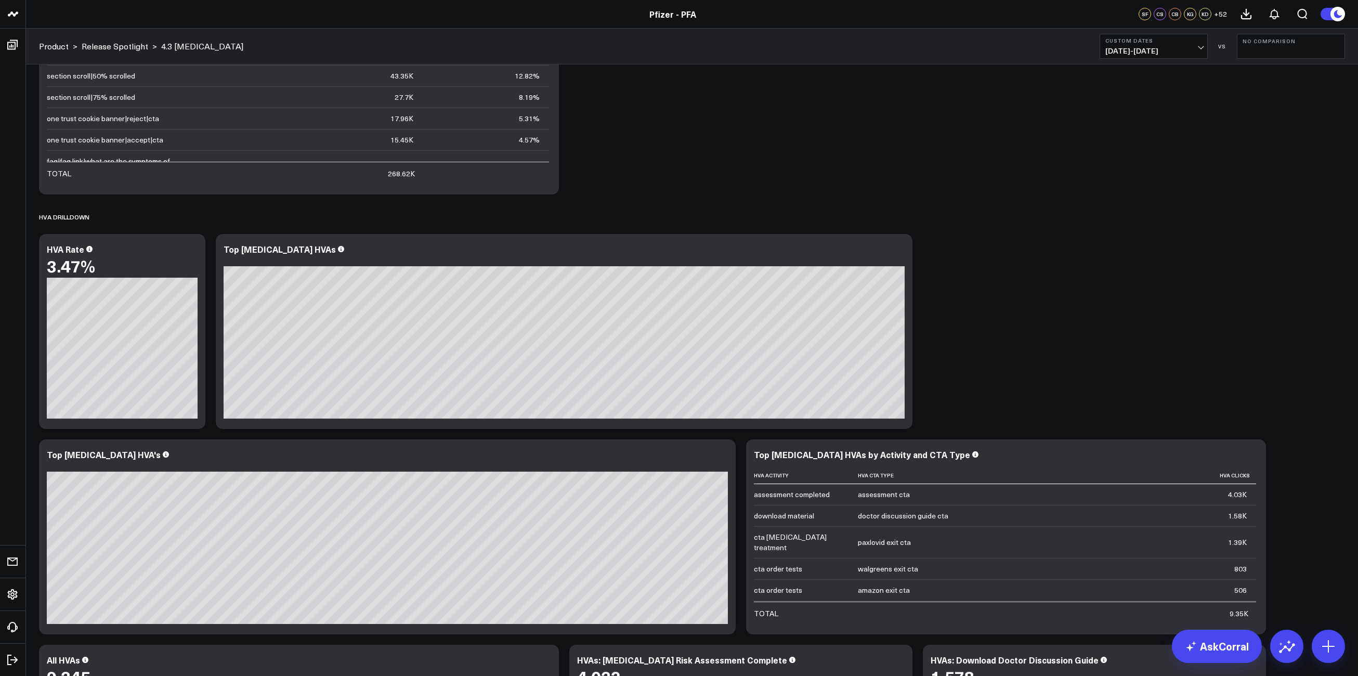
click at [1274, 51] on button "No Comparison" at bounding box center [1291, 46] width 108 height 25
click at [1269, 113] on link "YoY" at bounding box center [1290, 109] width 107 height 20
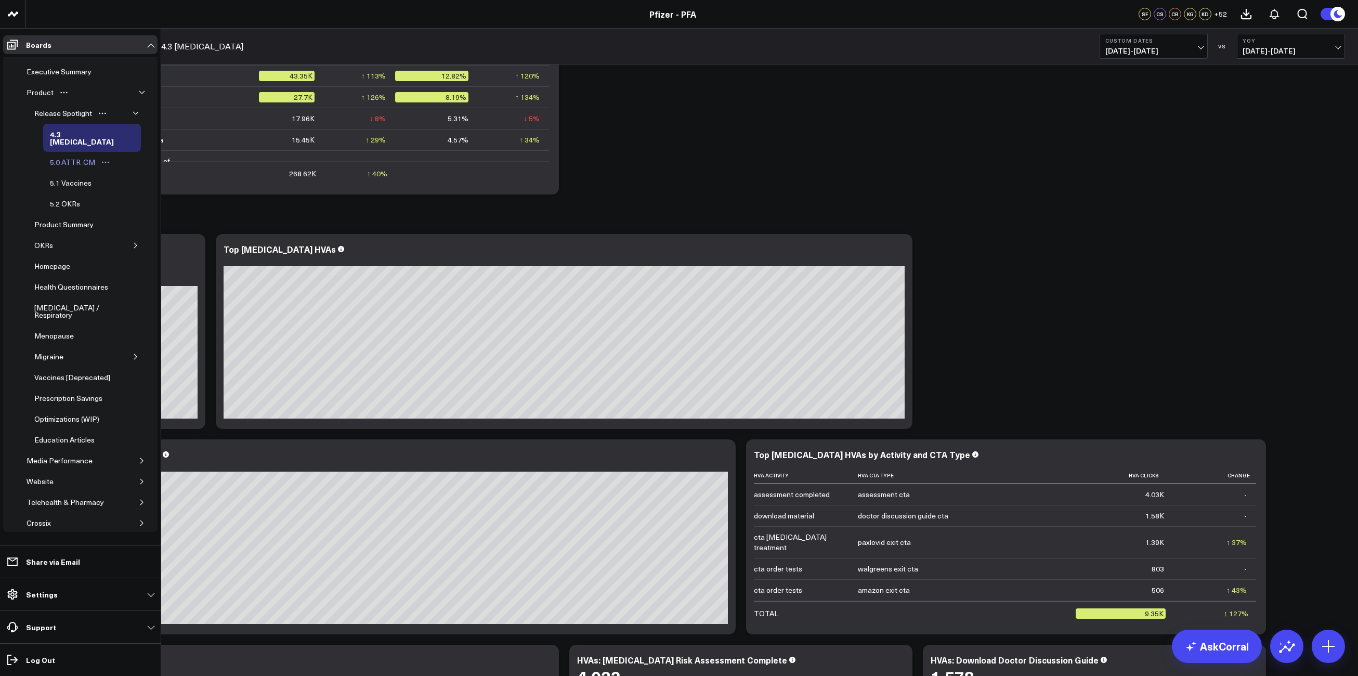
click at [70, 158] on div "5.0 ATTR-CM" at bounding box center [72, 162] width 50 height 12
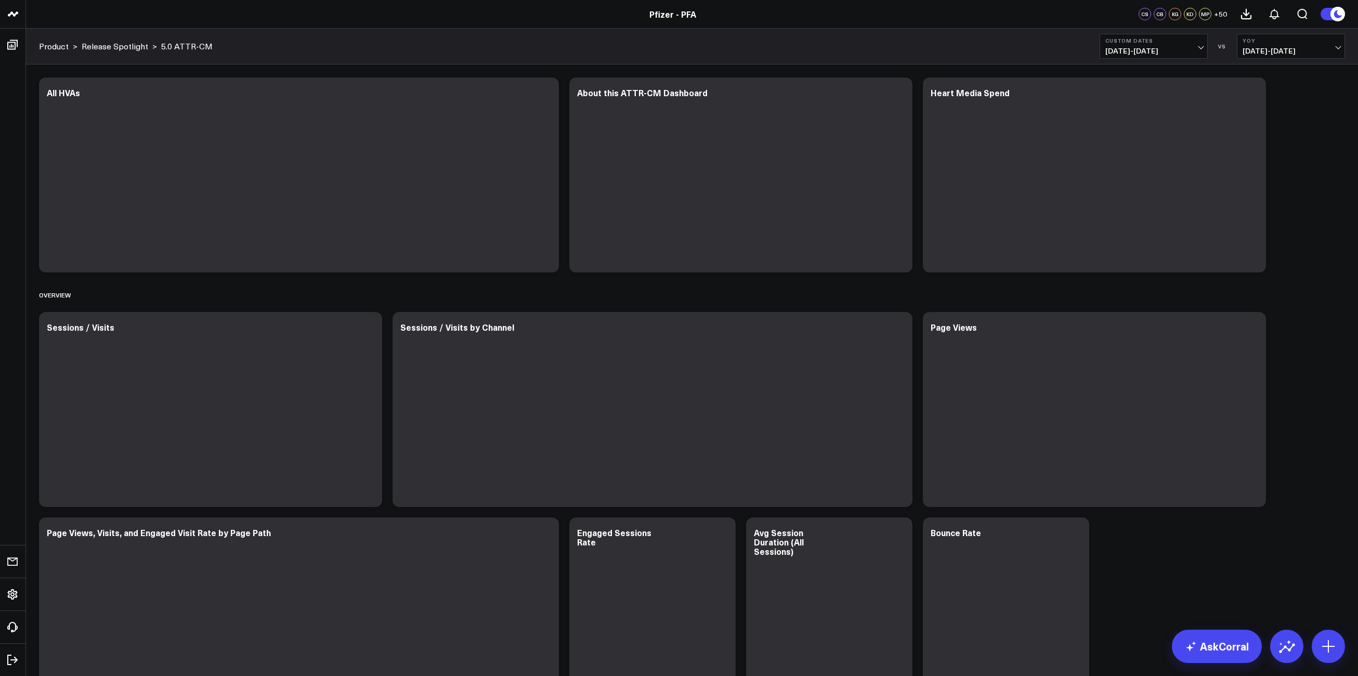
click at [1331, 54] on span "[DATE] - [DATE]" at bounding box center [1290, 51] width 97 height 8
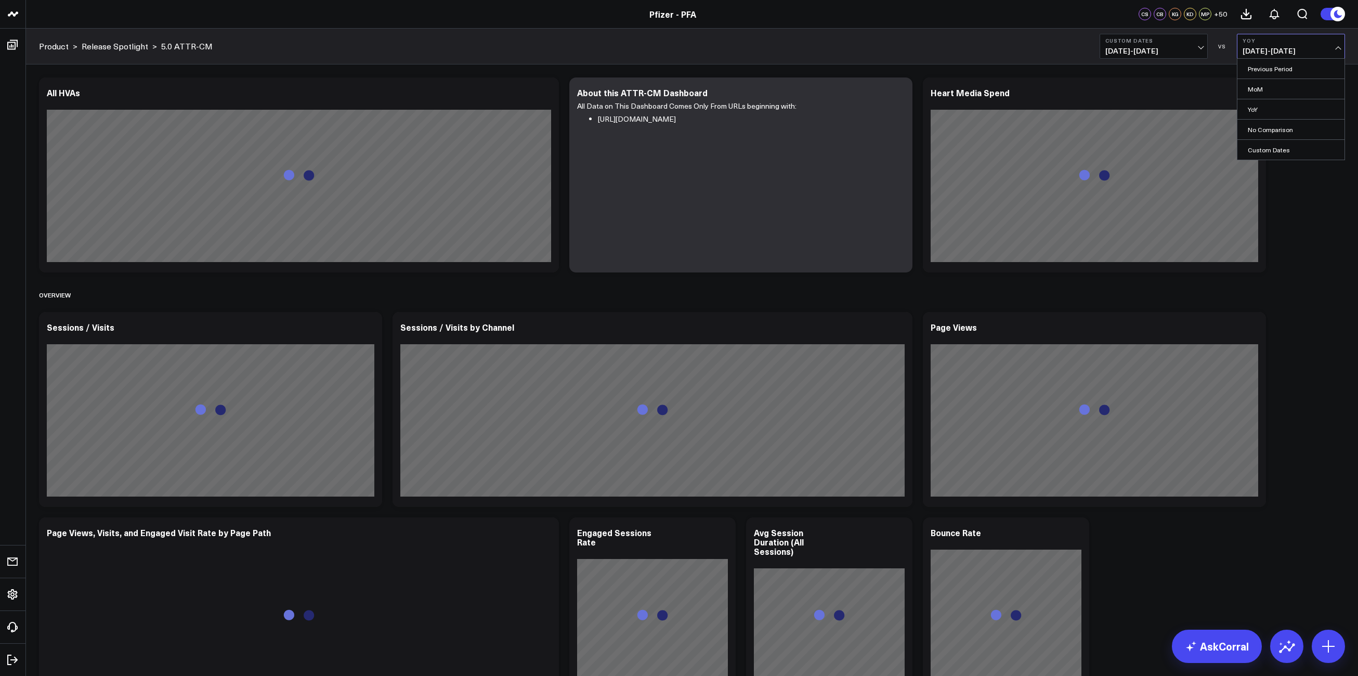
click at [1213, 47] on div "VS" at bounding box center [1222, 46] width 19 height 6
click at [1194, 47] on span "[DATE] - [DATE]" at bounding box center [1153, 51] width 97 height 8
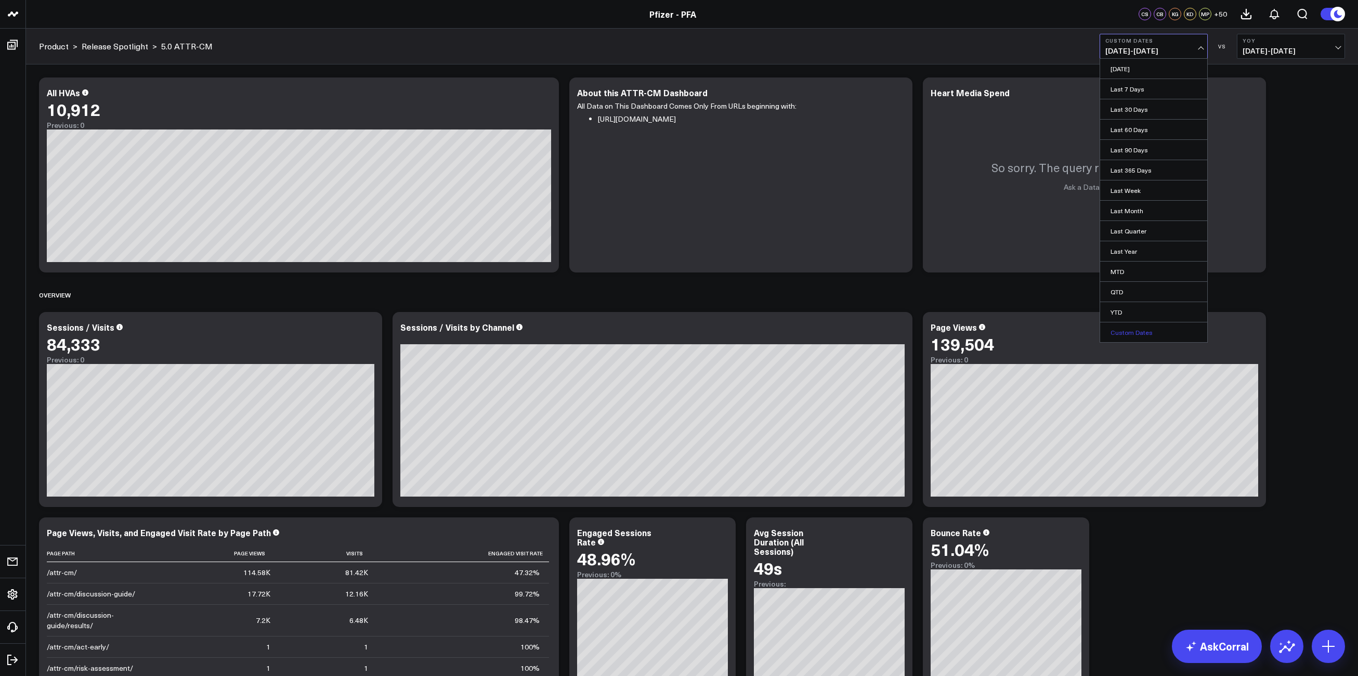
click at [1140, 333] on link "Custom Dates" at bounding box center [1153, 332] width 107 height 20
select select "9"
select select "2025"
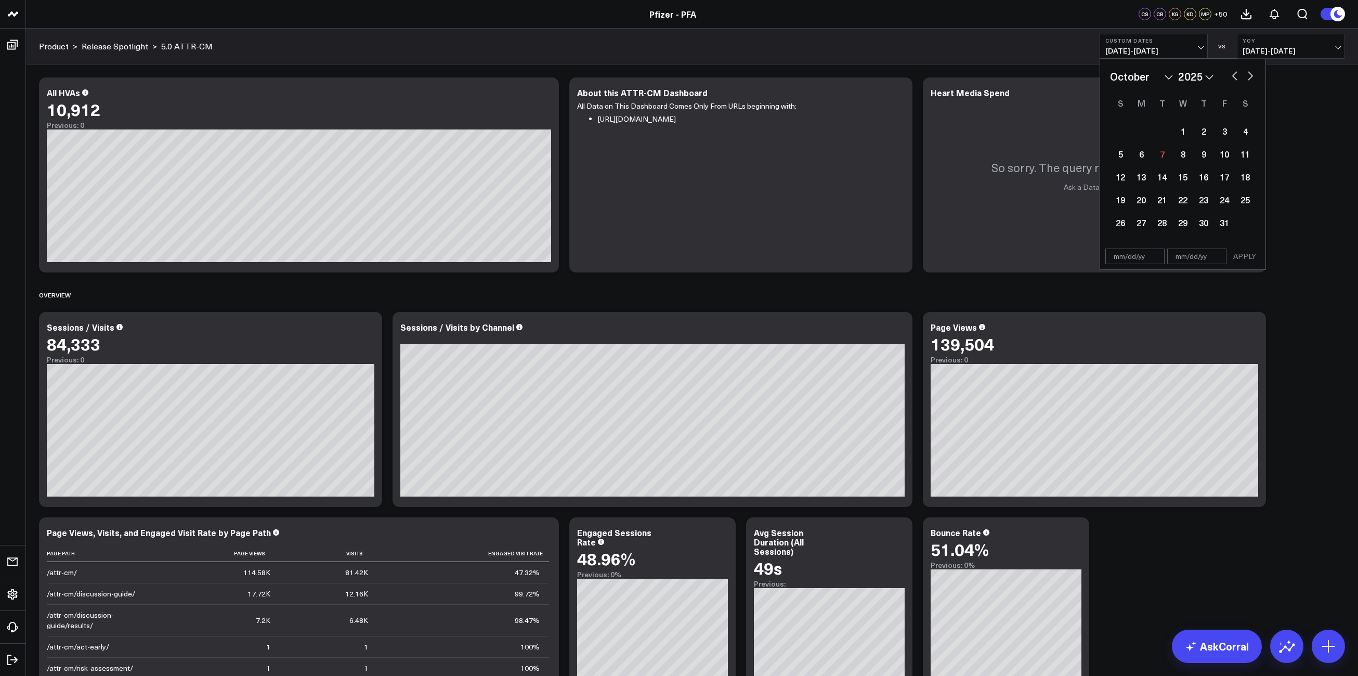
click at [1237, 75] on button "button" at bounding box center [1234, 75] width 10 height 12
select select "8"
select select "2025"
click at [1233, 77] on button "button" at bounding box center [1234, 75] width 10 height 12
select select "7"
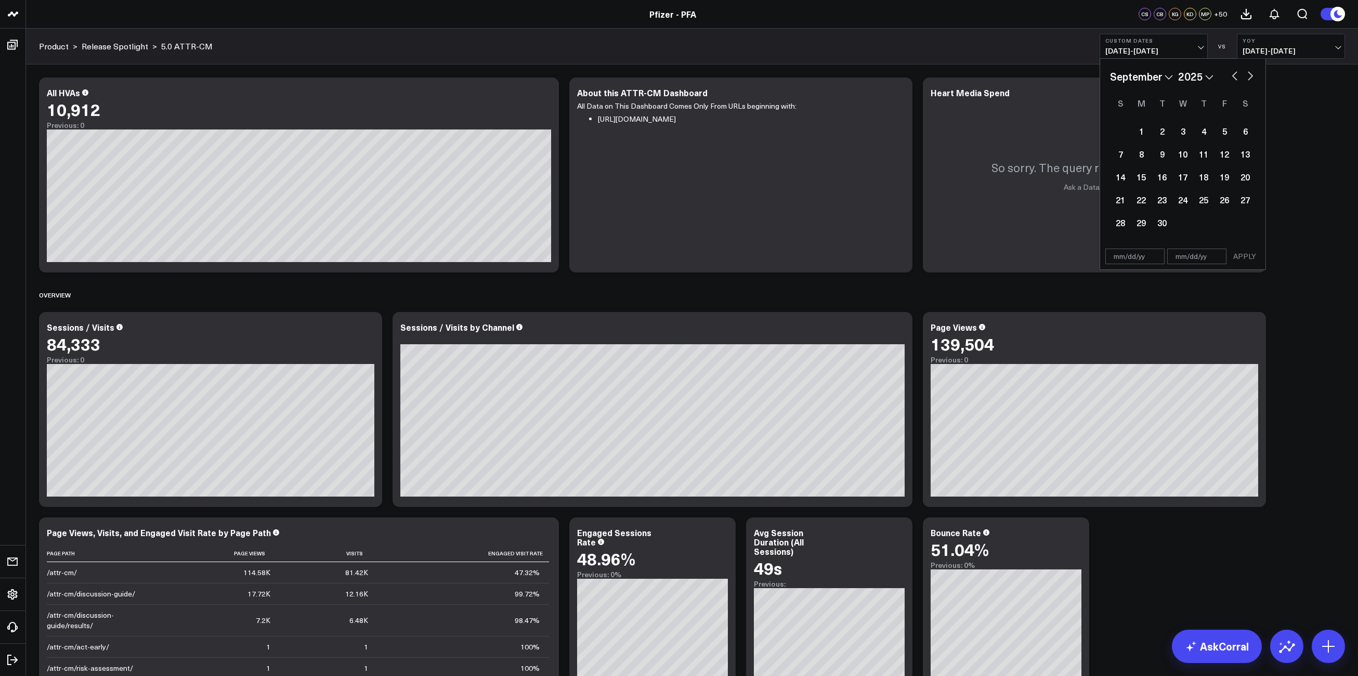
select select "2025"
click at [1134, 178] on div "11" at bounding box center [1140, 176] width 21 height 21
type input "[DATE]"
select select "7"
select select "2025"
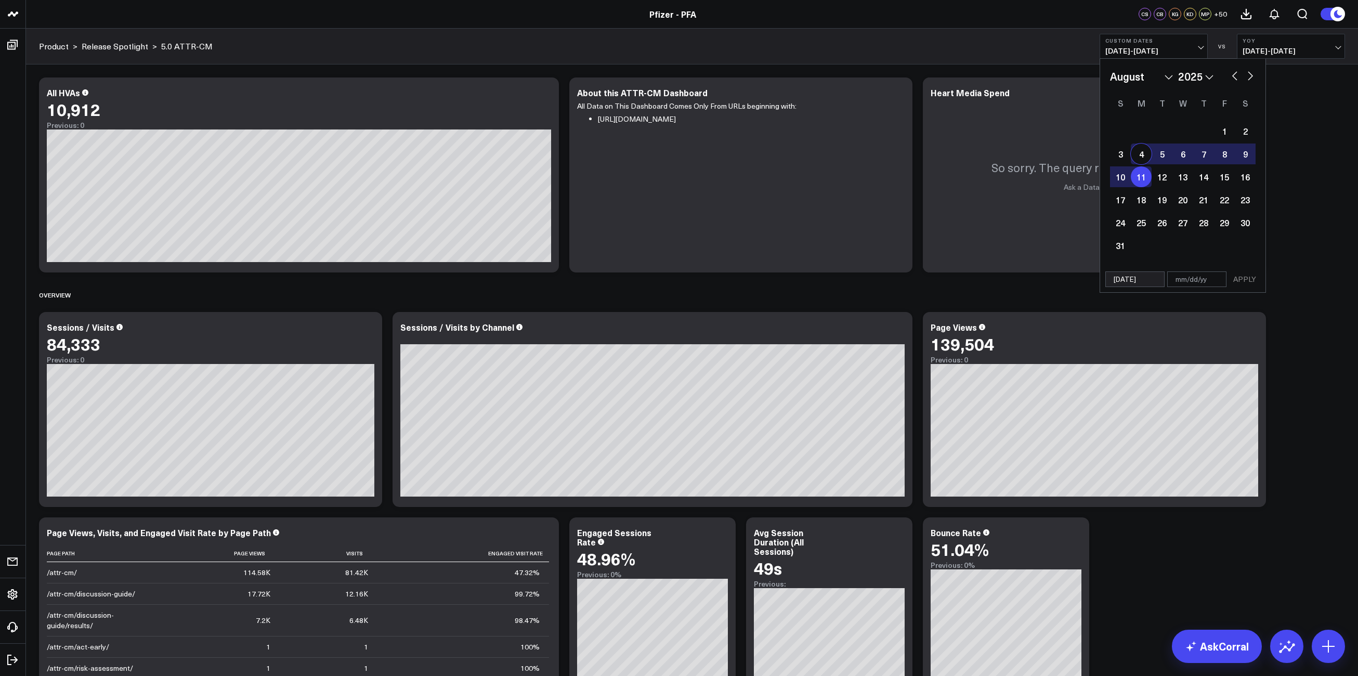
click at [1252, 77] on button "button" at bounding box center [1250, 75] width 10 height 12
select select "8"
select select "2025"
click at [1252, 77] on button "button" at bounding box center [1250, 75] width 10 height 12
select select "9"
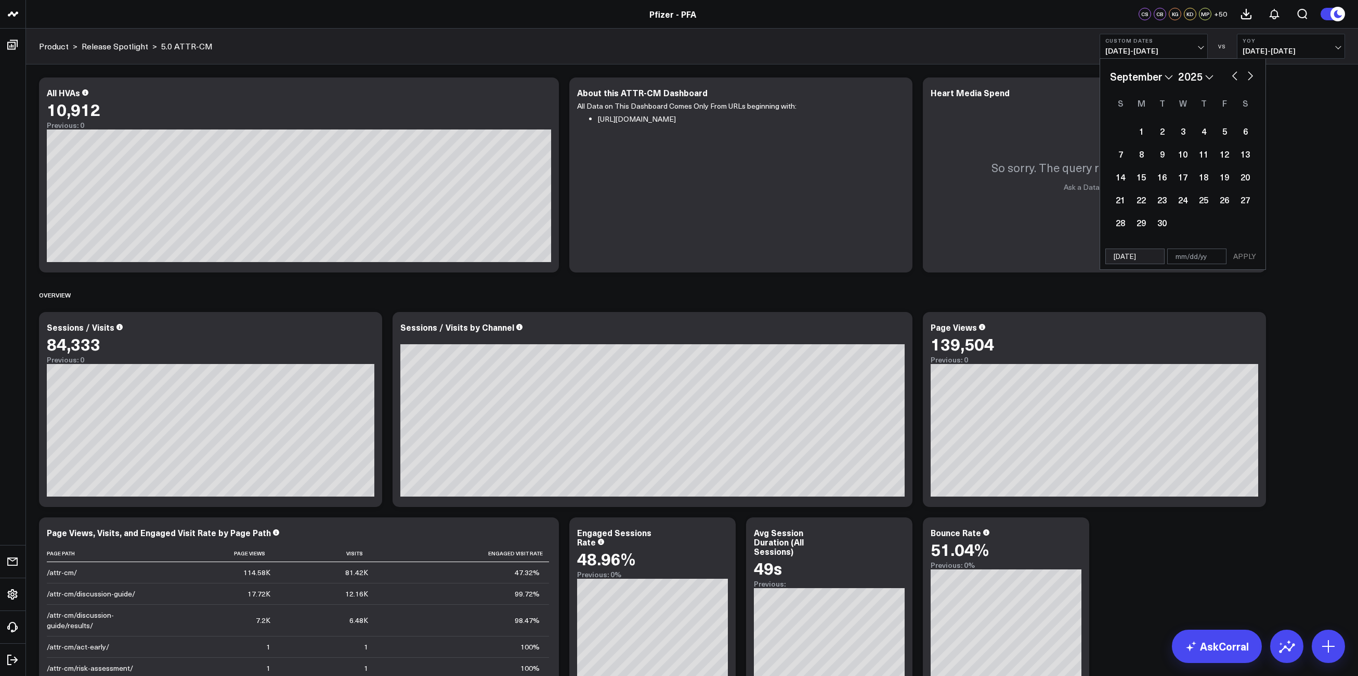
select select "2025"
click at [1126, 161] on div "5" at bounding box center [1120, 153] width 21 height 21
type input "[DATE]"
select select "9"
select select "2025"
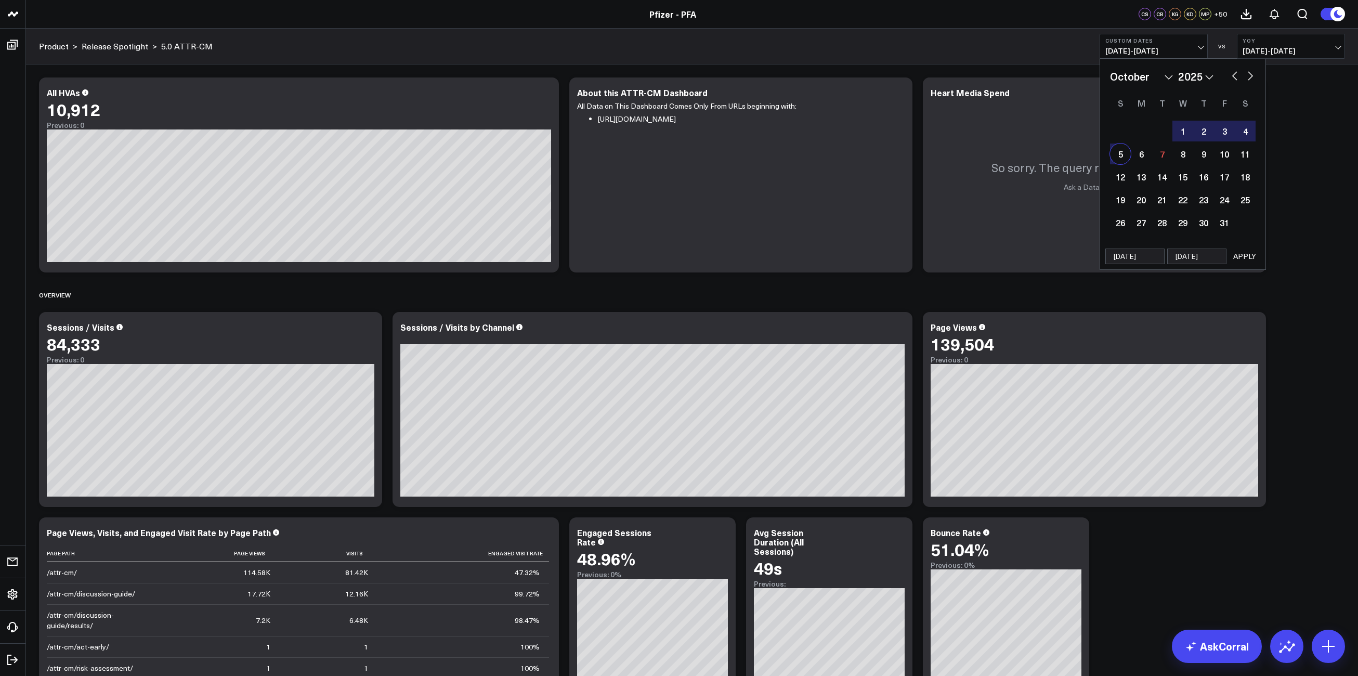
click at [1246, 256] on button "APPLY" at bounding box center [1244, 256] width 31 height 16
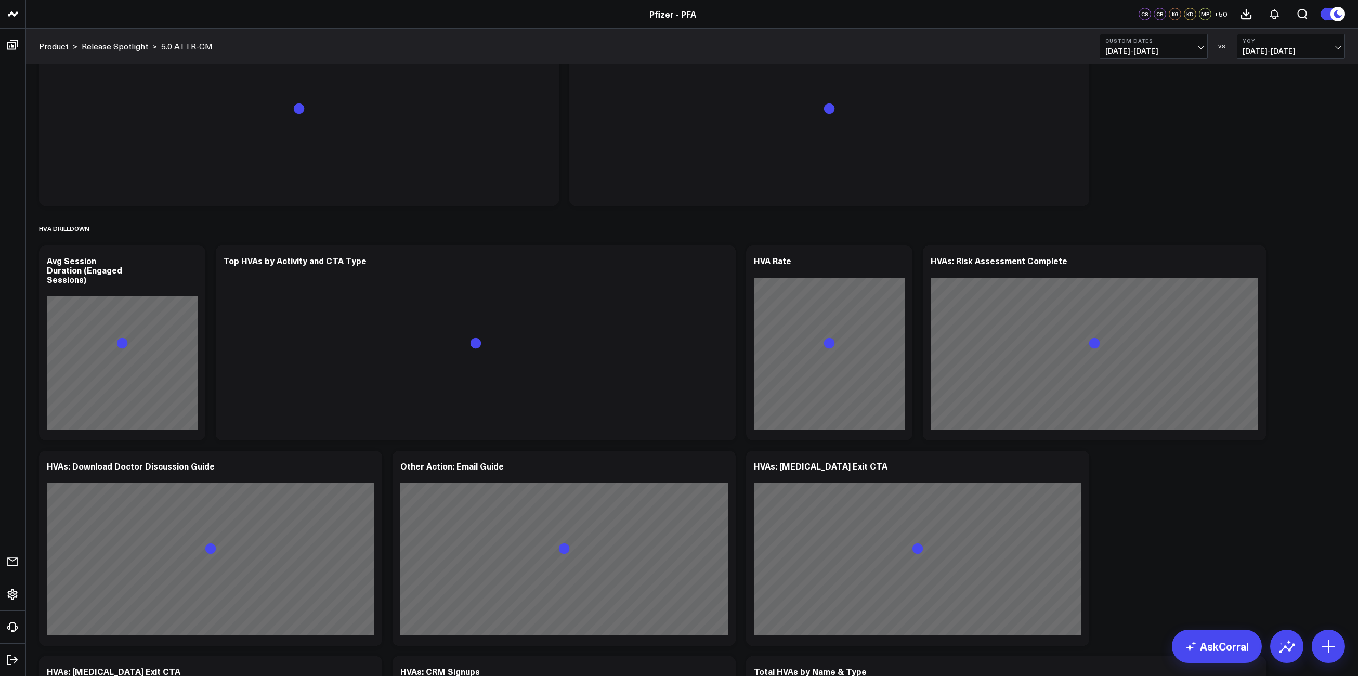
scroll to position [970, 0]
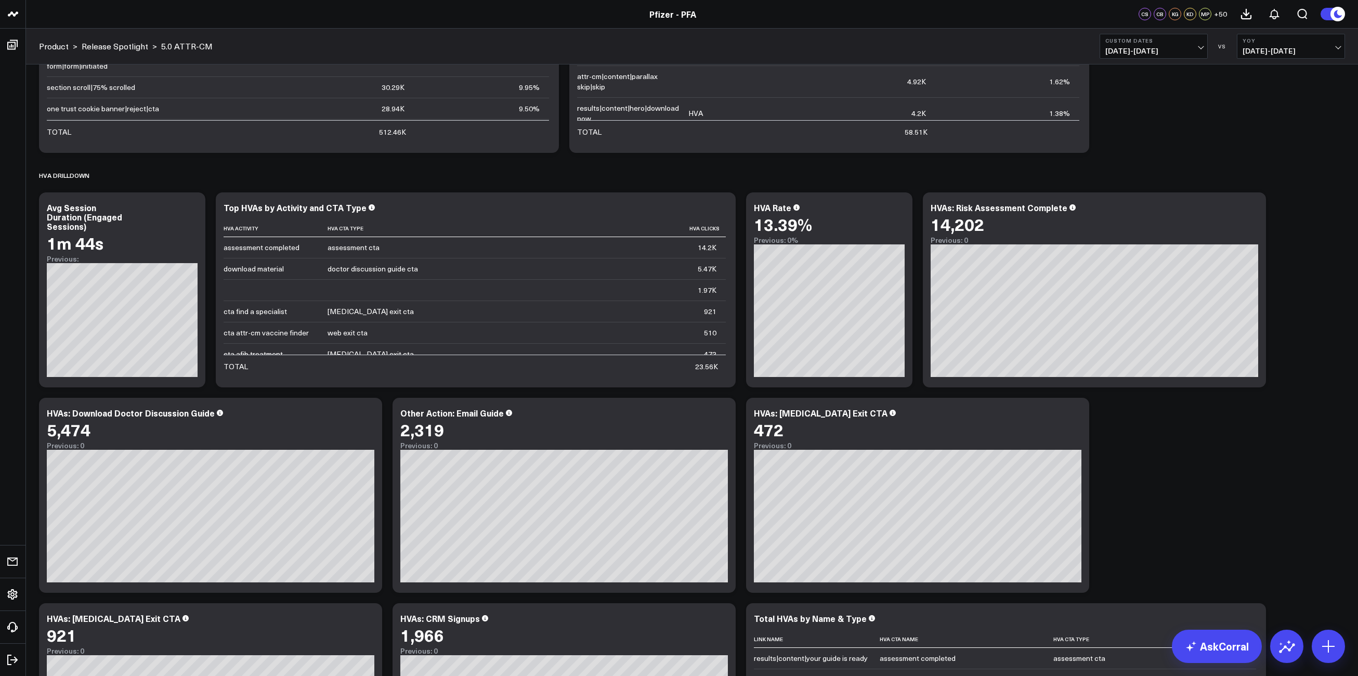
click at [1199, 47] on span "[DATE] - [DATE]" at bounding box center [1153, 51] width 97 height 8
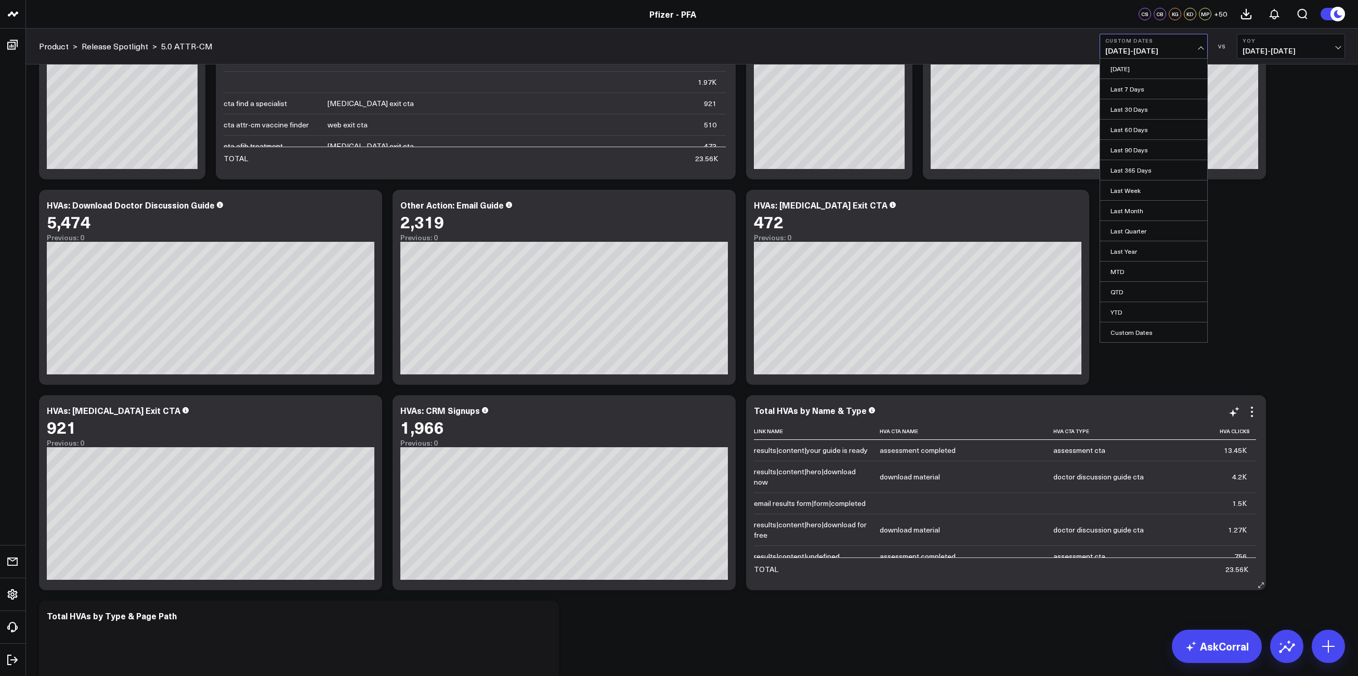
scroll to position [1247, 0]
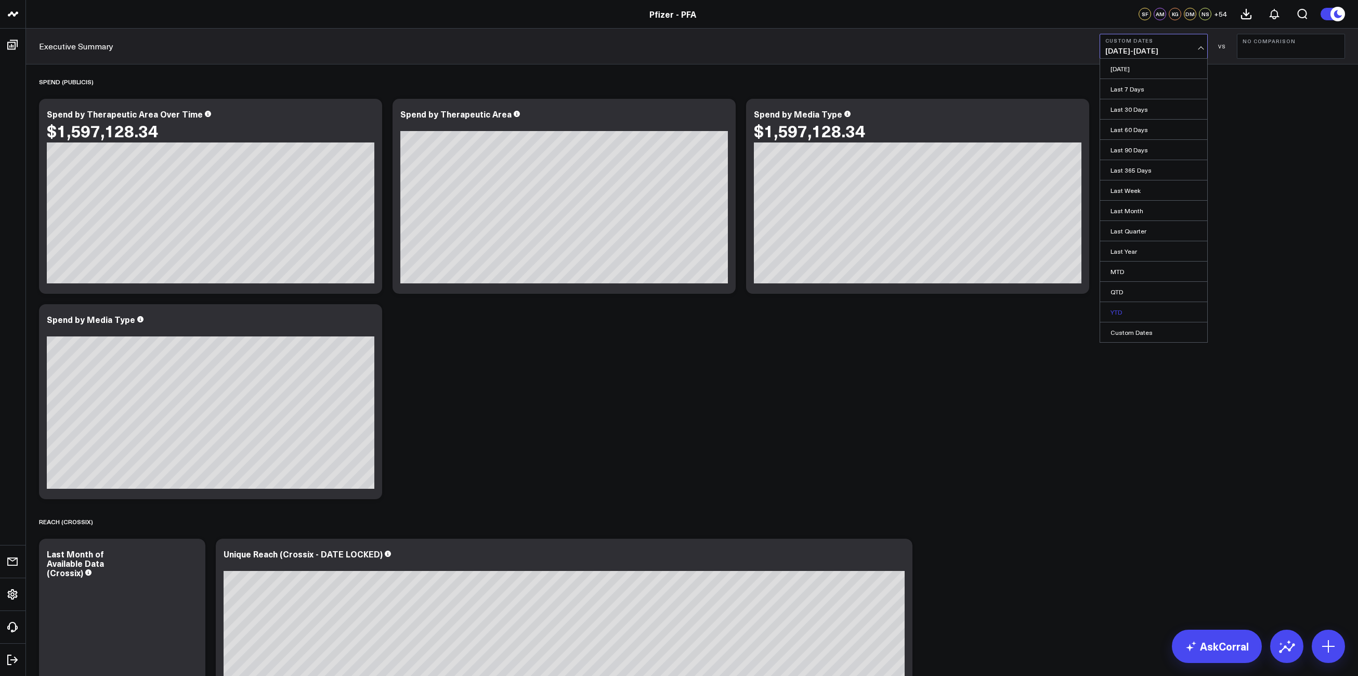
click at [1117, 316] on link "YTD" at bounding box center [1153, 312] width 107 height 20
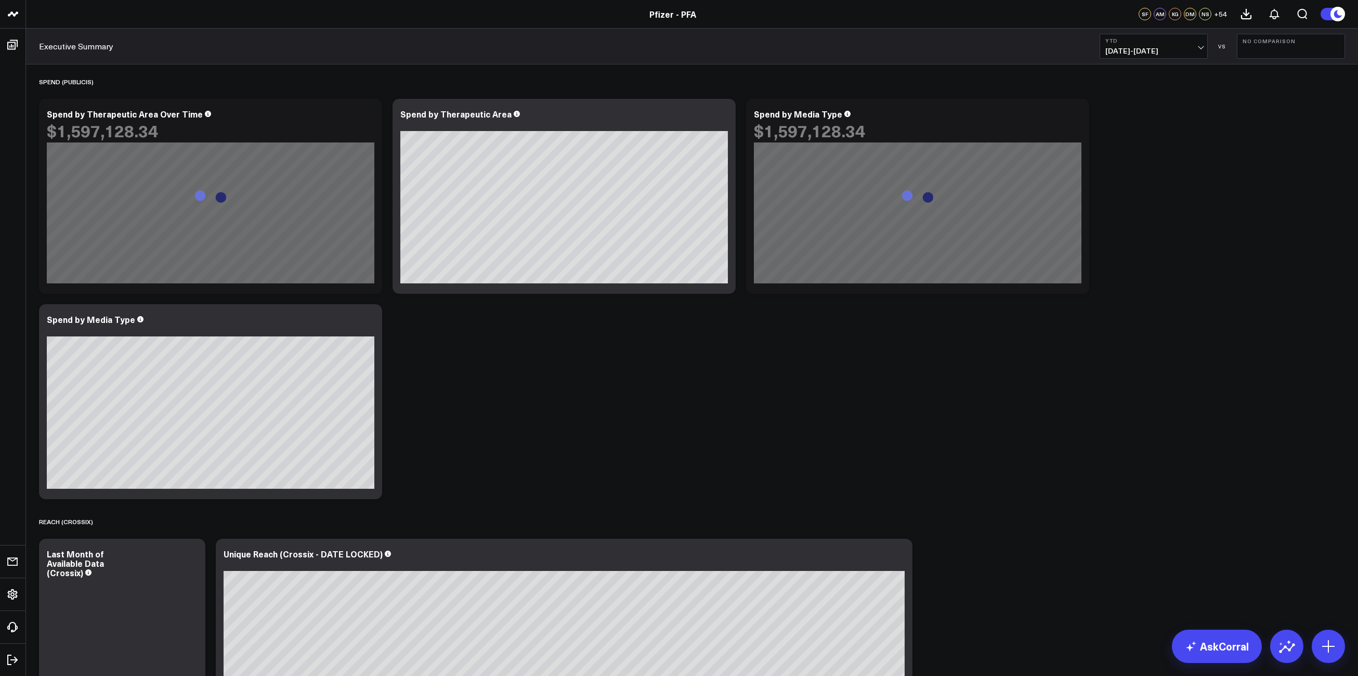
click at [1312, 48] on button "No Comparison" at bounding box center [1291, 46] width 108 height 25
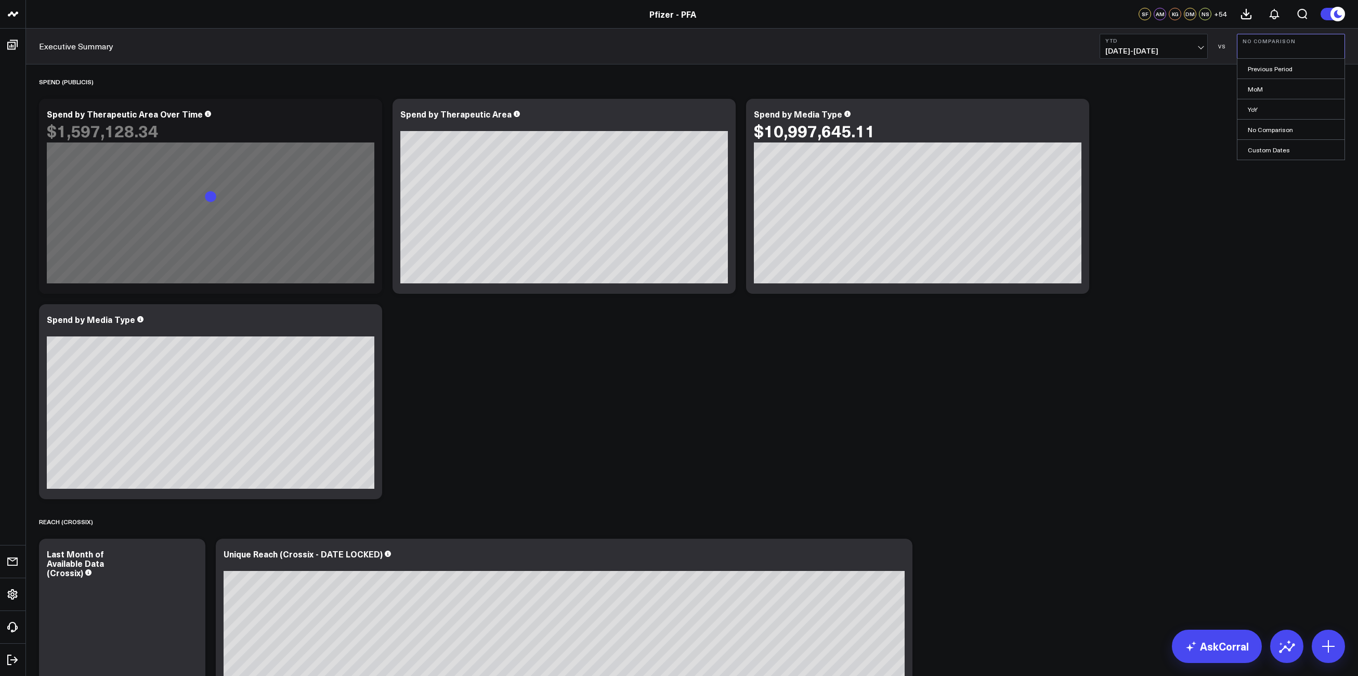
click at [1251, 109] on link "YoY" at bounding box center [1290, 109] width 107 height 20
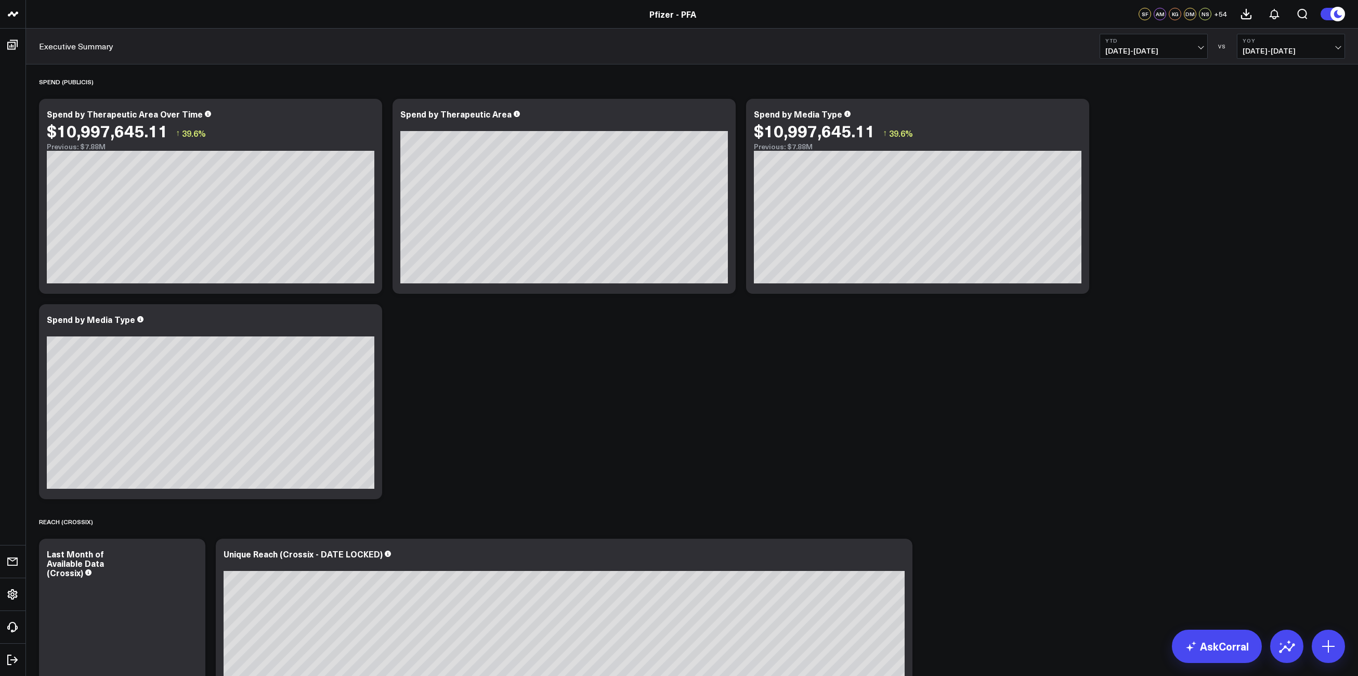
click at [1337, 47] on span "01/01/24 - 10/06/24" at bounding box center [1290, 51] width 97 height 8
click at [1273, 70] on link "Previous Period" at bounding box center [1290, 69] width 107 height 20
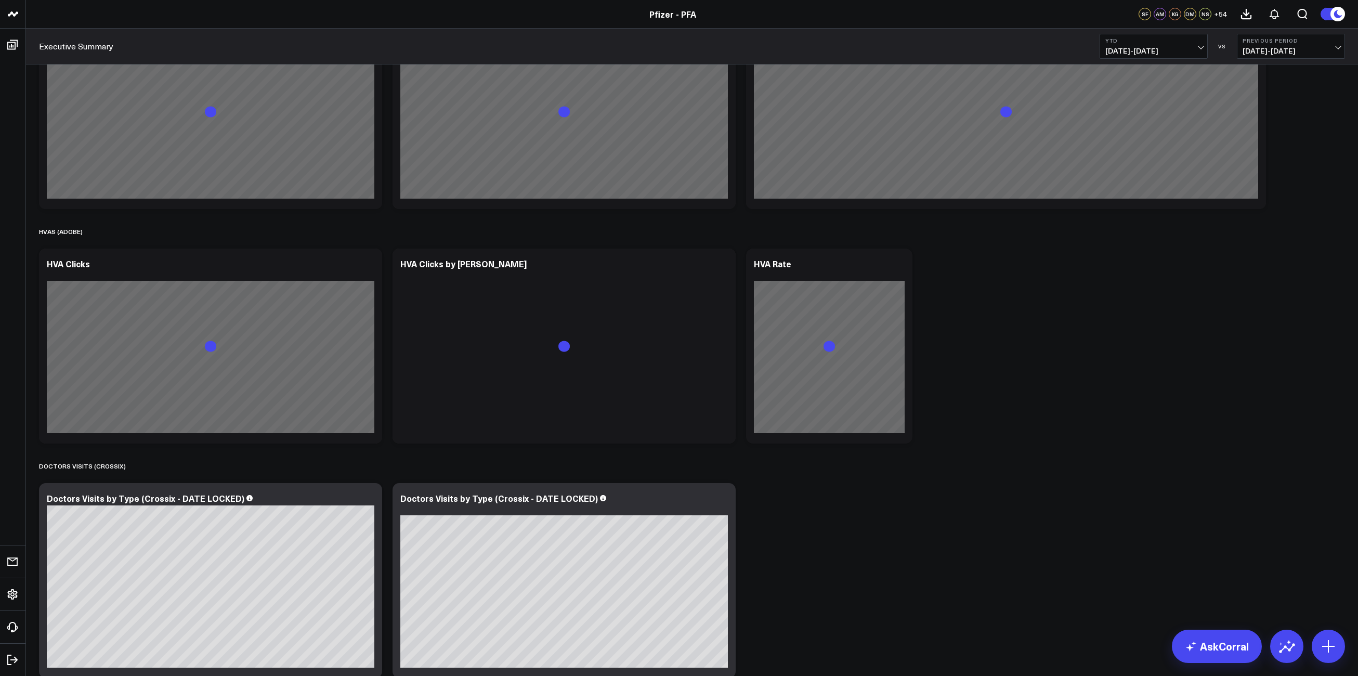
scroll to position [1178, 0]
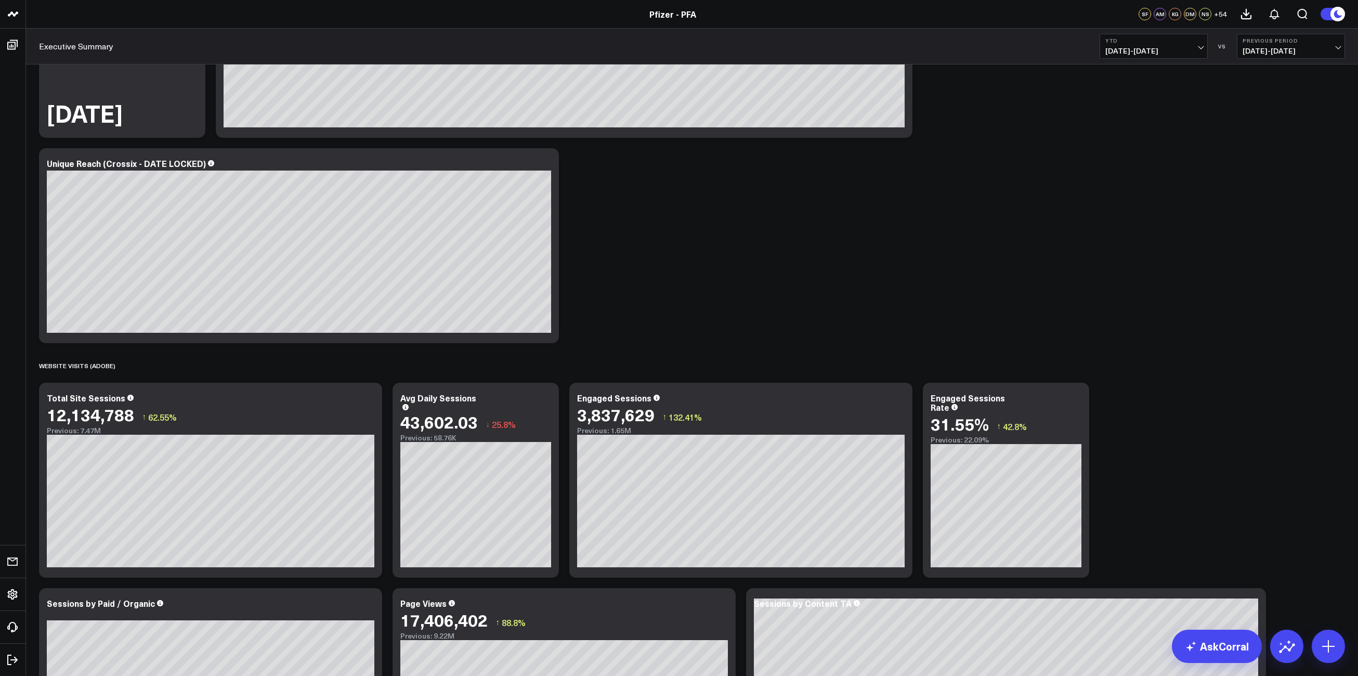
scroll to position [693, 0]
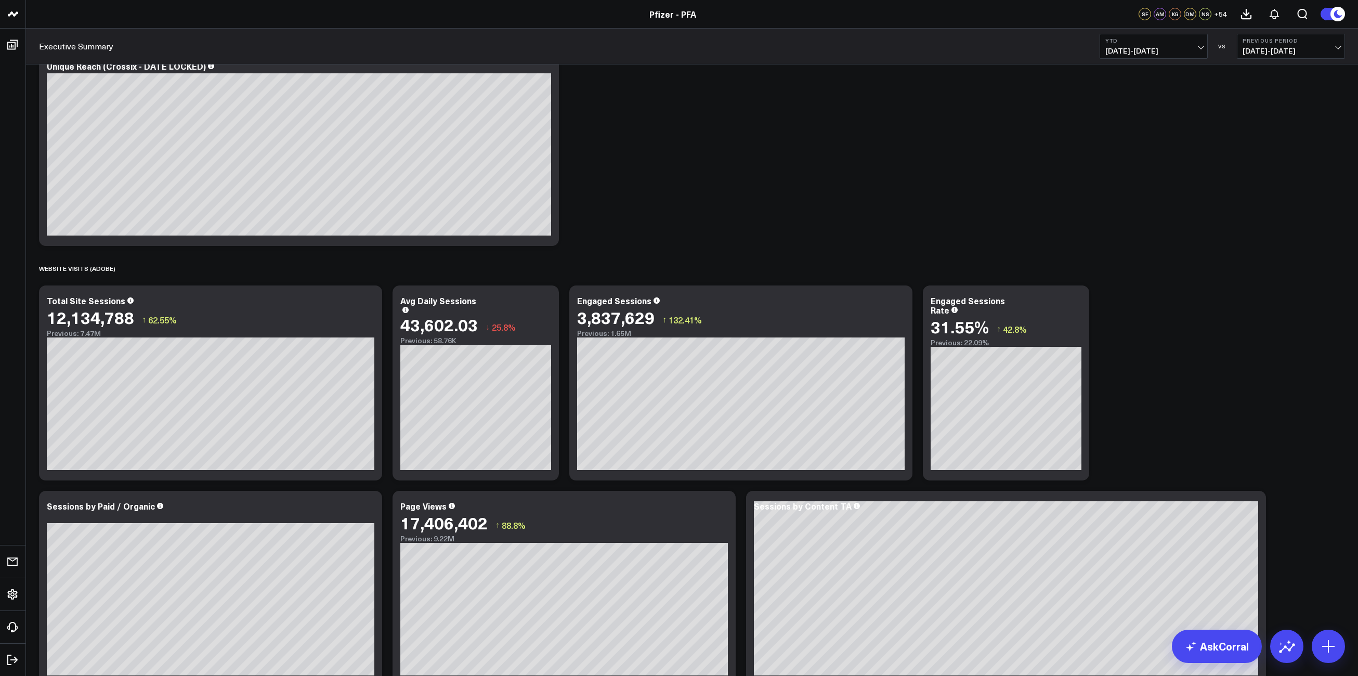
click at [1340, 48] on button "Previous Period 03/28/24 - 12/31/24" at bounding box center [1291, 46] width 108 height 25
click at [1281, 150] on link "Custom Dates" at bounding box center [1290, 150] width 107 height 20
select select "9"
select select "2025"
click at [1315, 74] on button "button" at bounding box center [1313, 75] width 10 height 12
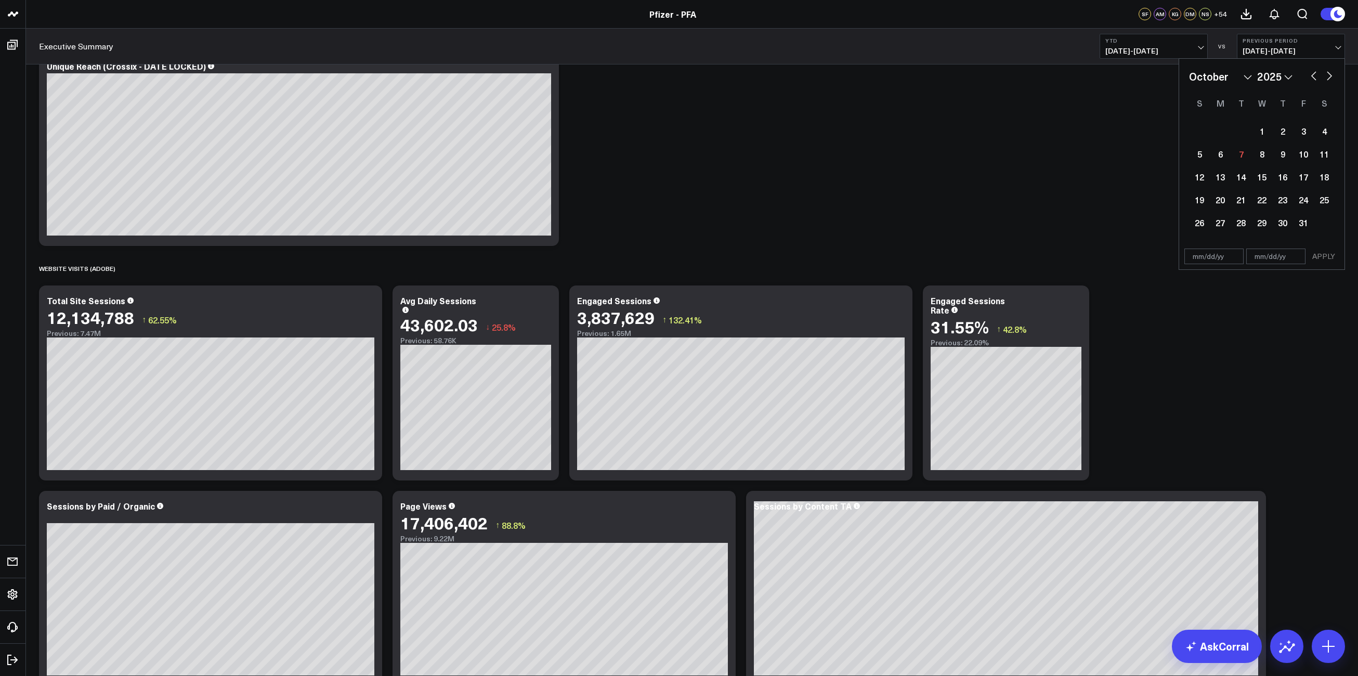
select select "7"
select select "2025"
click at [1315, 74] on button "button" at bounding box center [1313, 75] width 10 height 12
select select "6"
select select "2025"
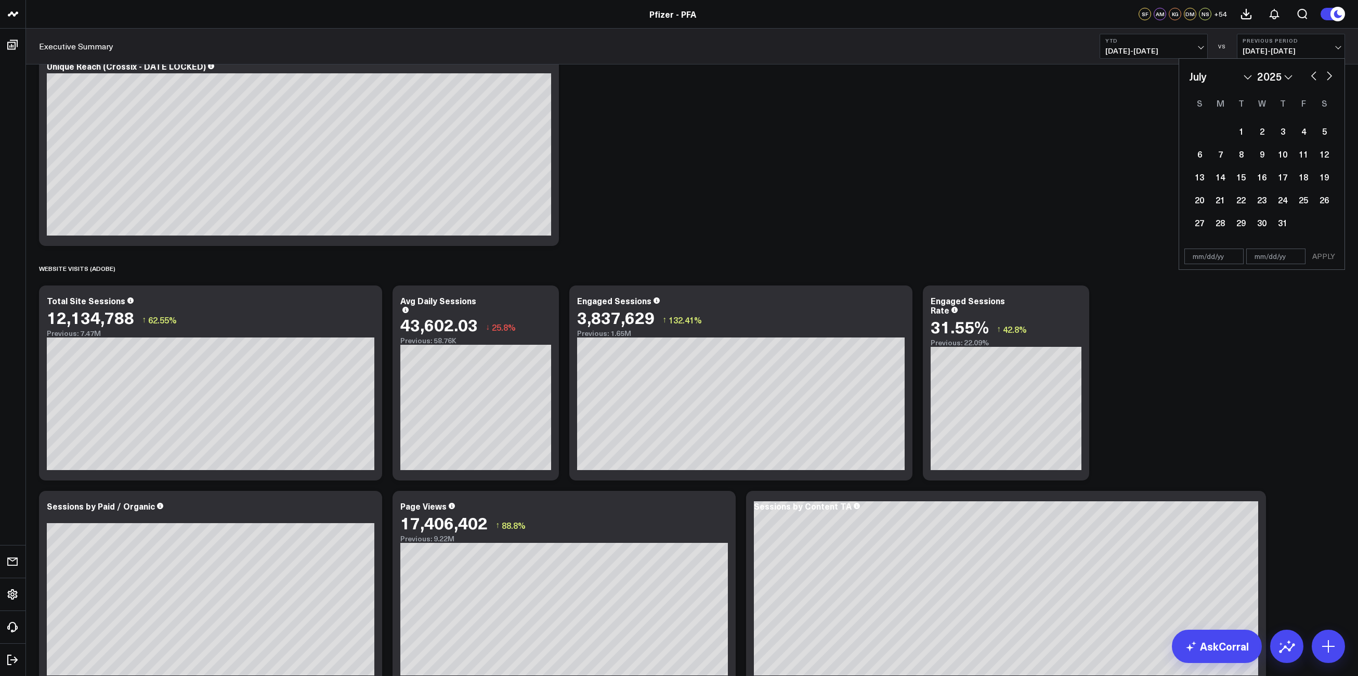
click at [1330, 77] on button "button" at bounding box center [1329, 75] width 10 height 12
select select "7"
select select "2025"
click at [1313, 77] on button "button" at bounding box center [1313, 75] width 10 height 12
select select "6"
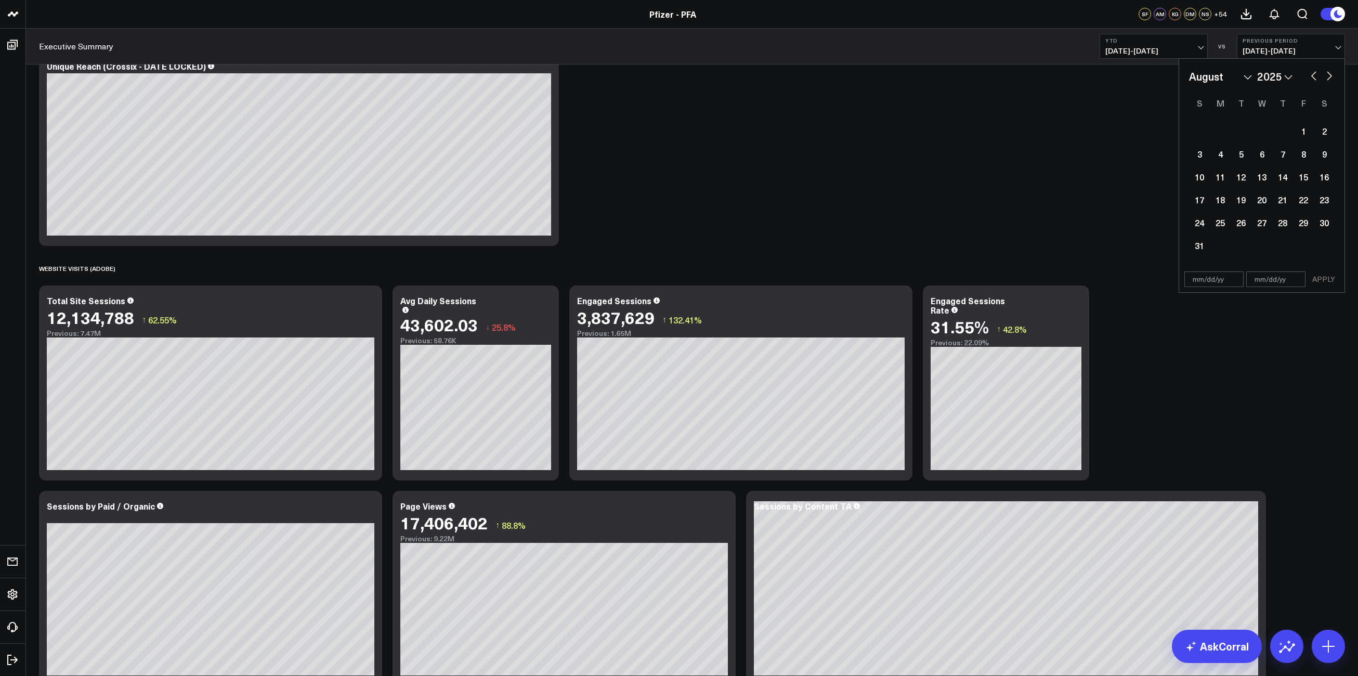
select select "2025"
click at [1313, 77] on button "button" at bounding box center [1313, 75] width 10 height 12
select select "4"
select select "2025"
click at [1313, 77] on button "button" at bounding box center [1313, 75] width 10 height 12
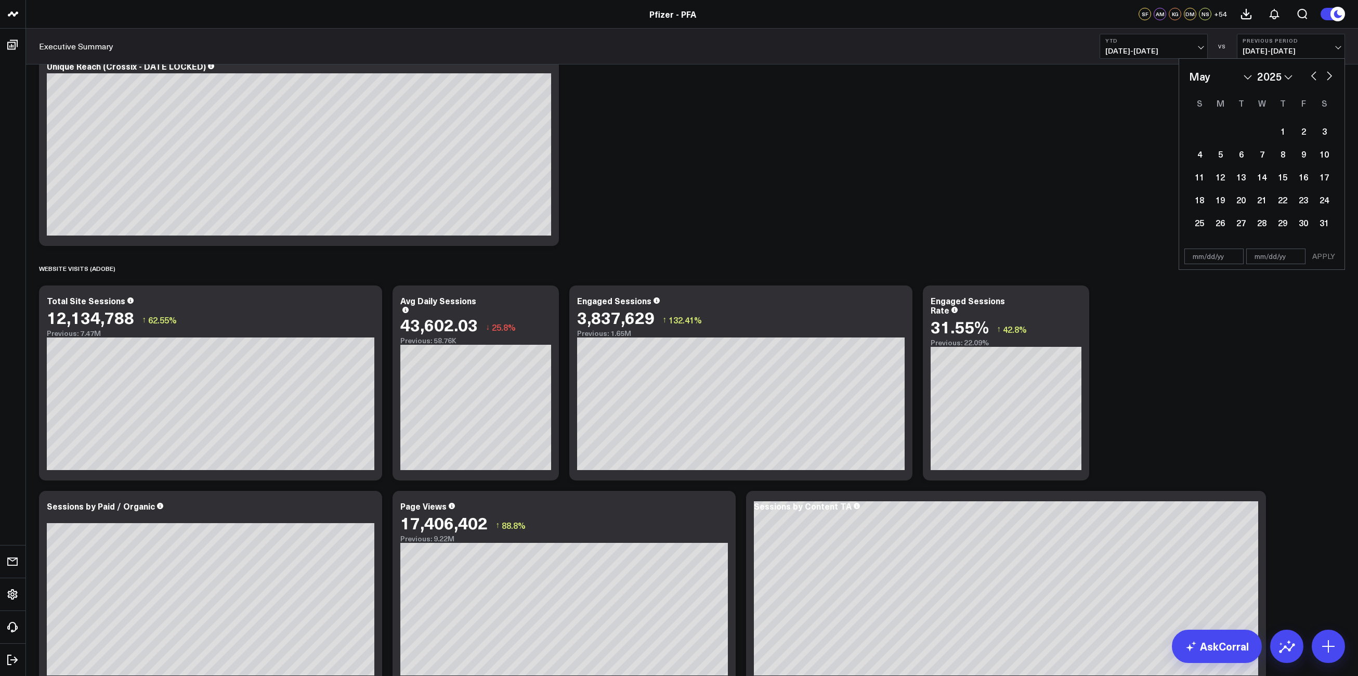
select select "3"
select select "2025"
click at [1313, 77] on button "button" at bounding box center [1313, 75] width 10 height 12
select select "1"
select select "2025"
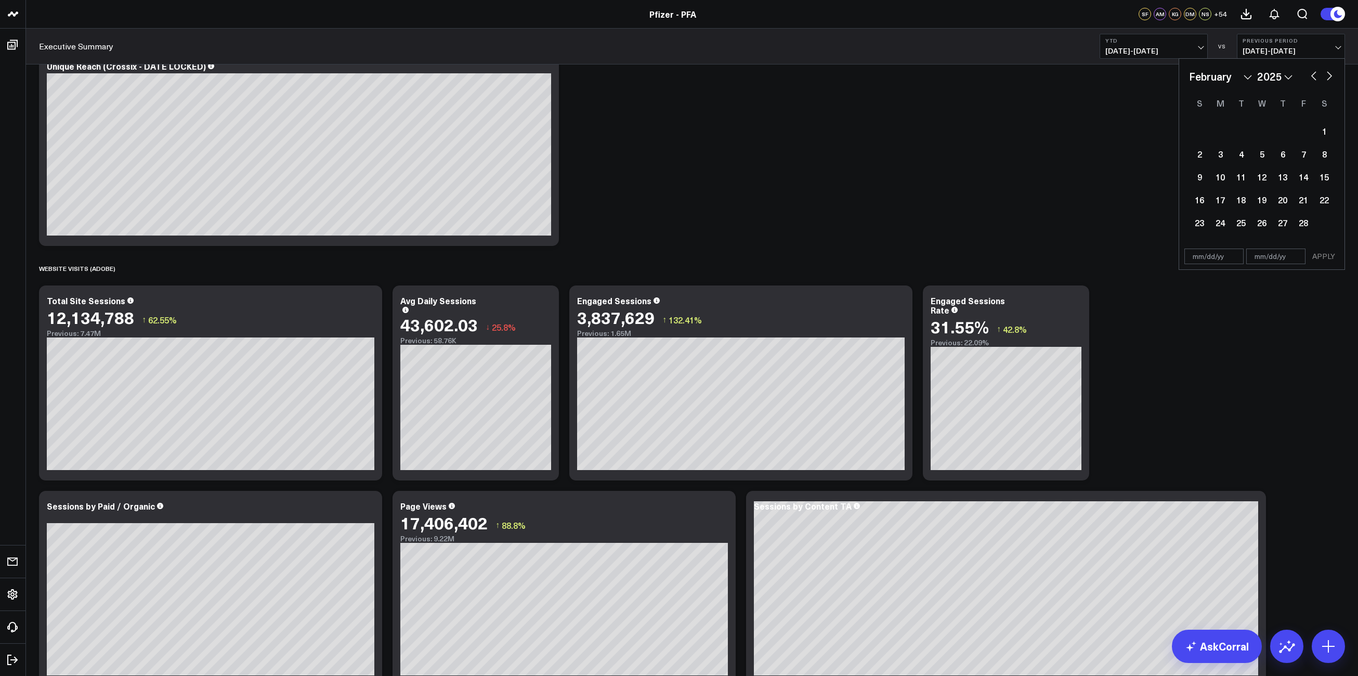
click at [1313, 77] on button "button" at bounding box center [1313, 75] width 10 height 12
select select "10"
select select "2024"
click at [1313, 77] on button "button" at bounding box center [1313, 75] width 10 height 12
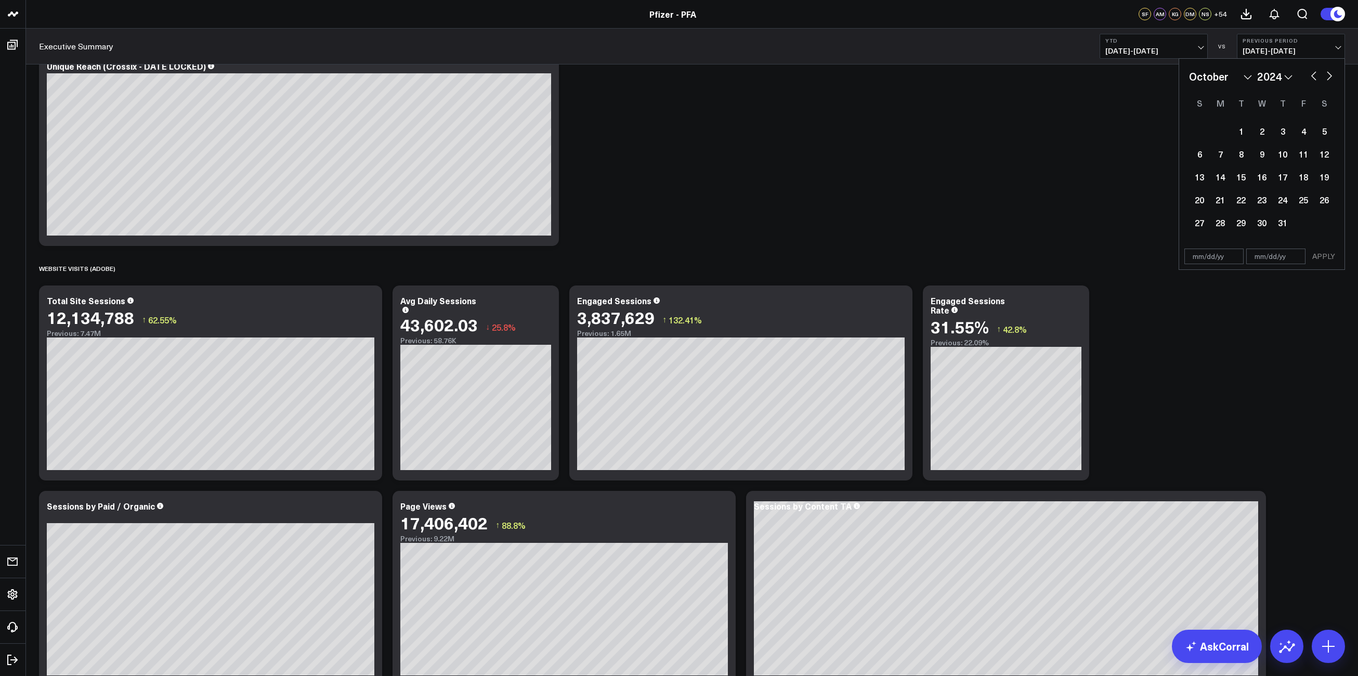
click at [1313, 77] on button "button" at bounding box center [1313, 75] width 10 height 12
select select "7"
select select "2024"
click at [1283, 128] on div "1" at bounding box center [1282, 131] width 21 height 21
type input "08/01/24"
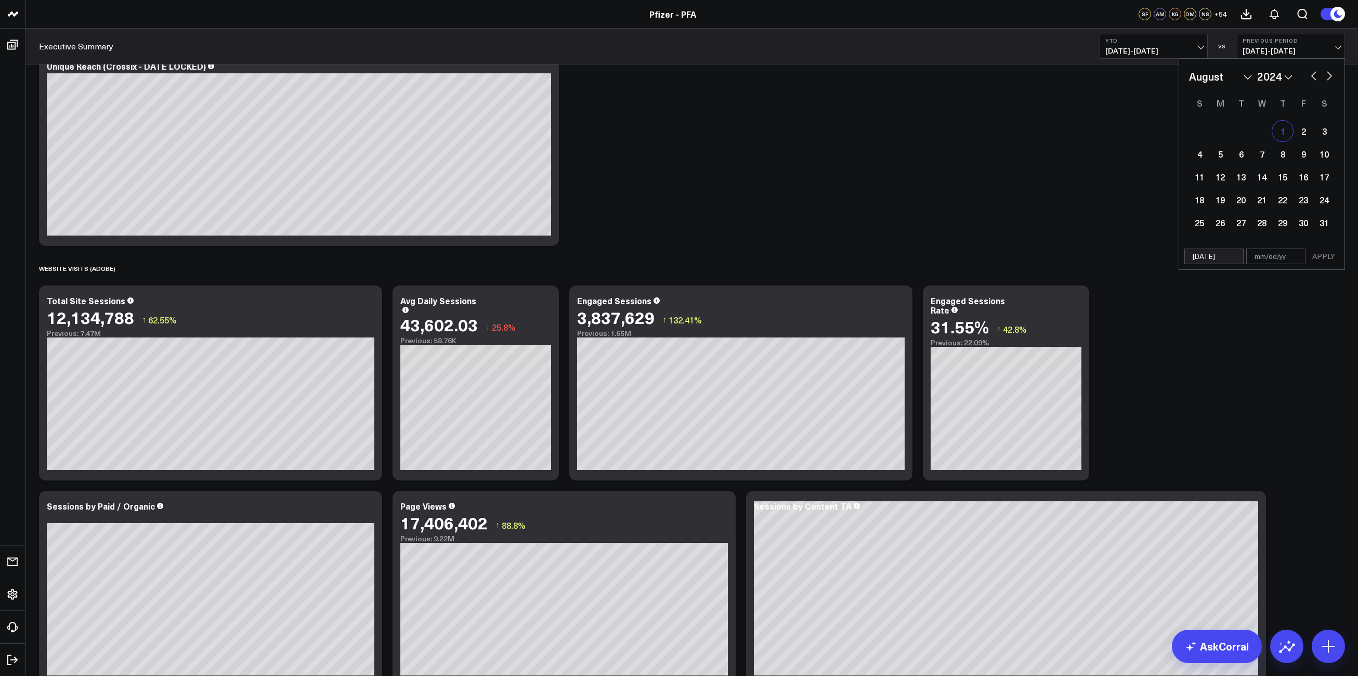
select select "7"
select select "2024"
click at [1327, 77] on button "button" at bounding box center [1329, 75] width 10 height 12
select select "8"
select select "2024"
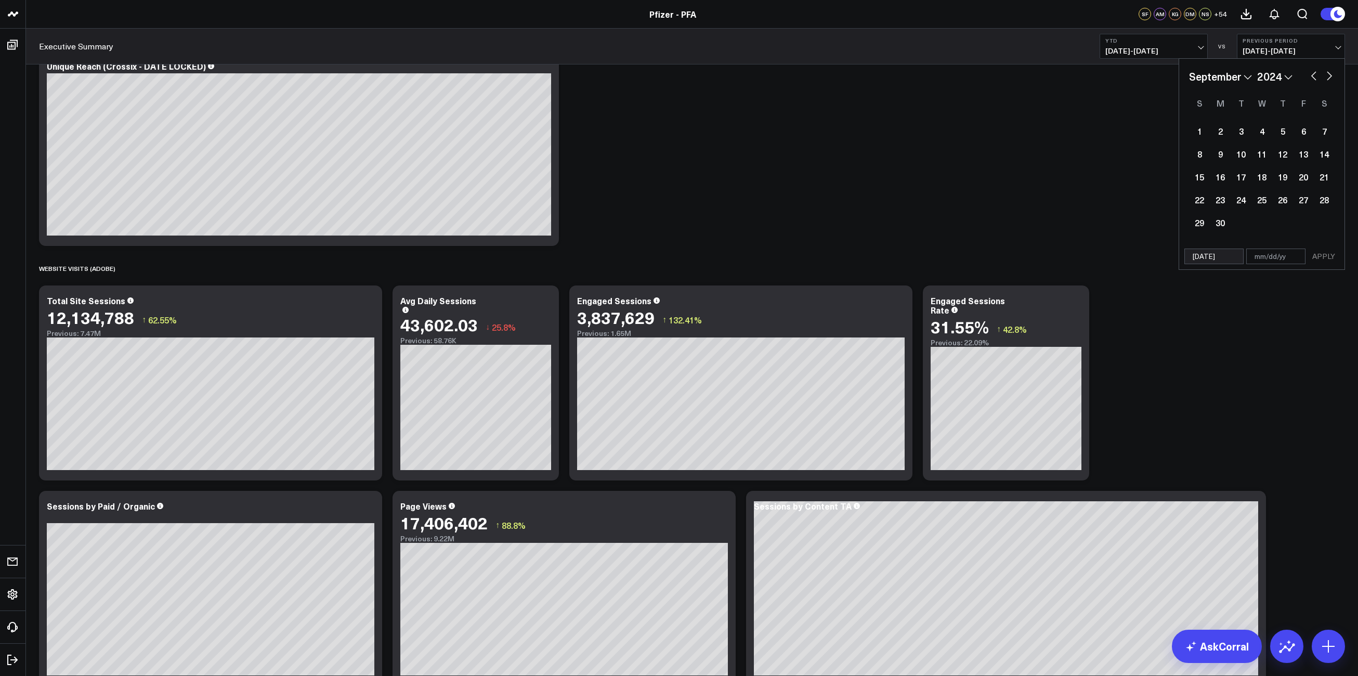
click at [1327, 77] on button "button" at bounding box center [1329, 75] width 10 height 12
select select "10"
select select "2024"
click at [1327, 77] on button "button" at bounding box center [1329, 75] width 10 height 12
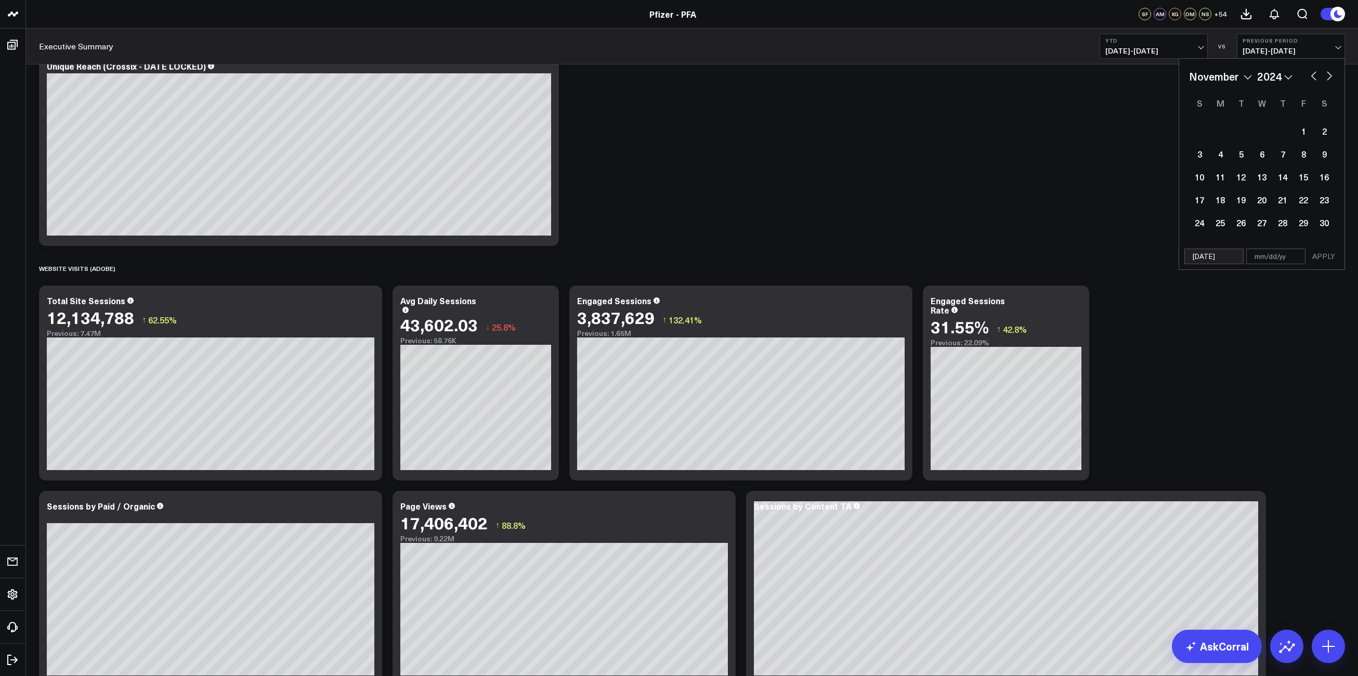
select select "11"
select select "2024"
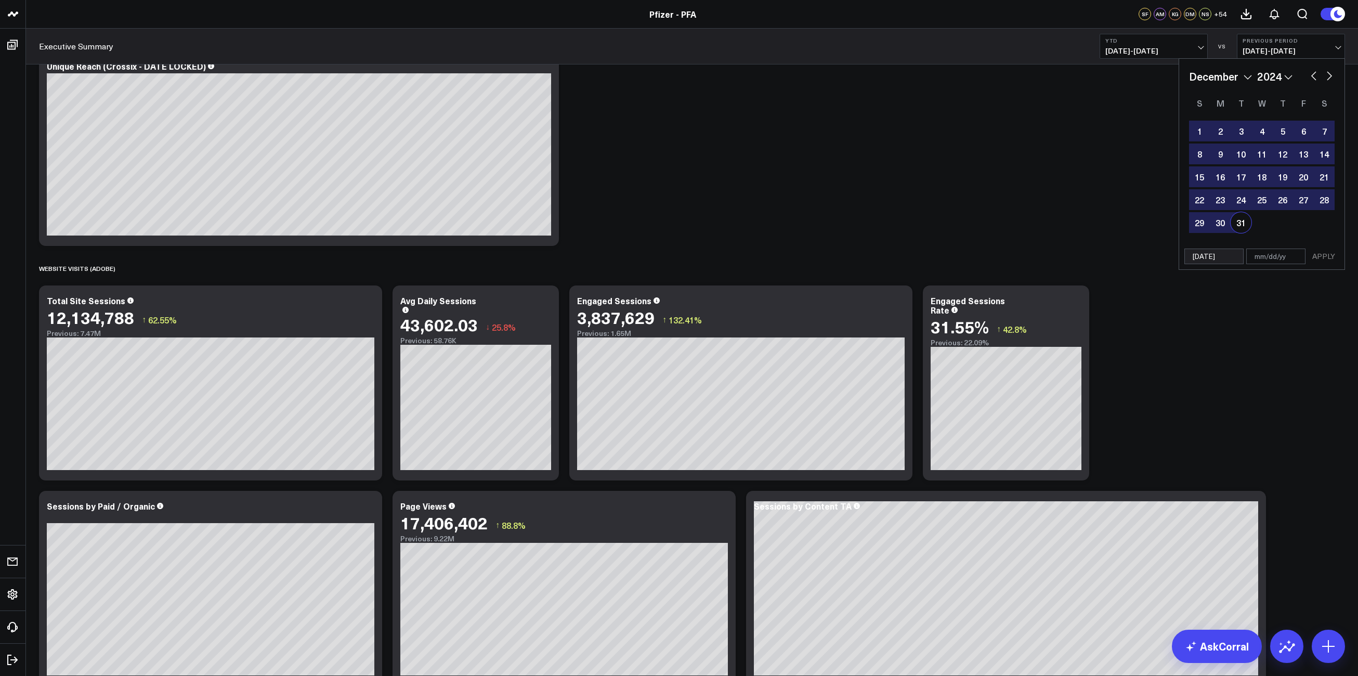
click at [1233, 221] on div "31" at bounding box center [1240, 222] width 21 height 21
type input "12/31/24"
select select "11"
select select "2024"
click at [1321, 257] on button "APPLY" at bounding box center [1323, 256] width 31 height 16
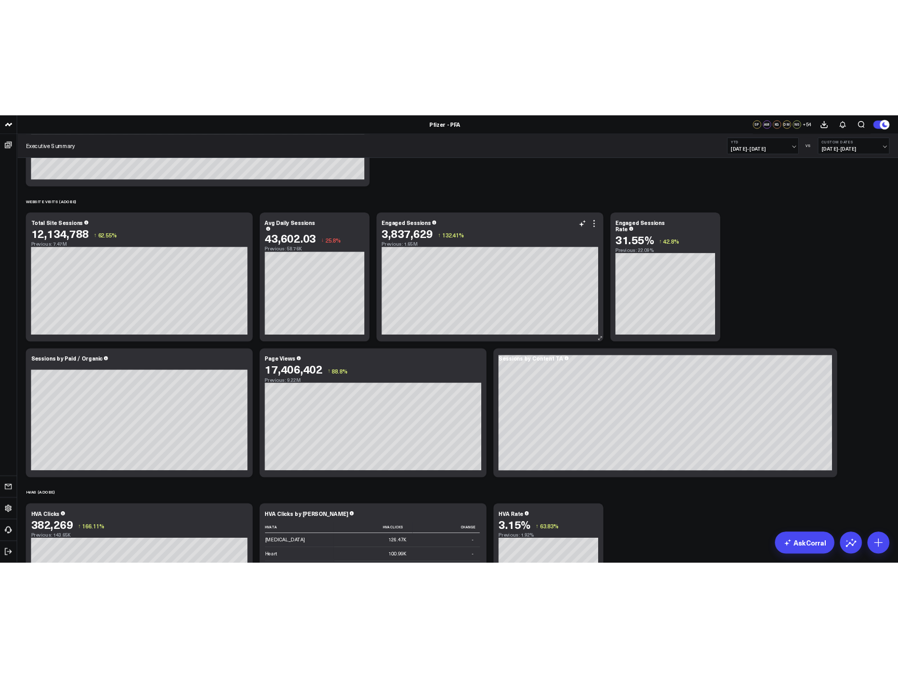
scroll to position [1040, 0]
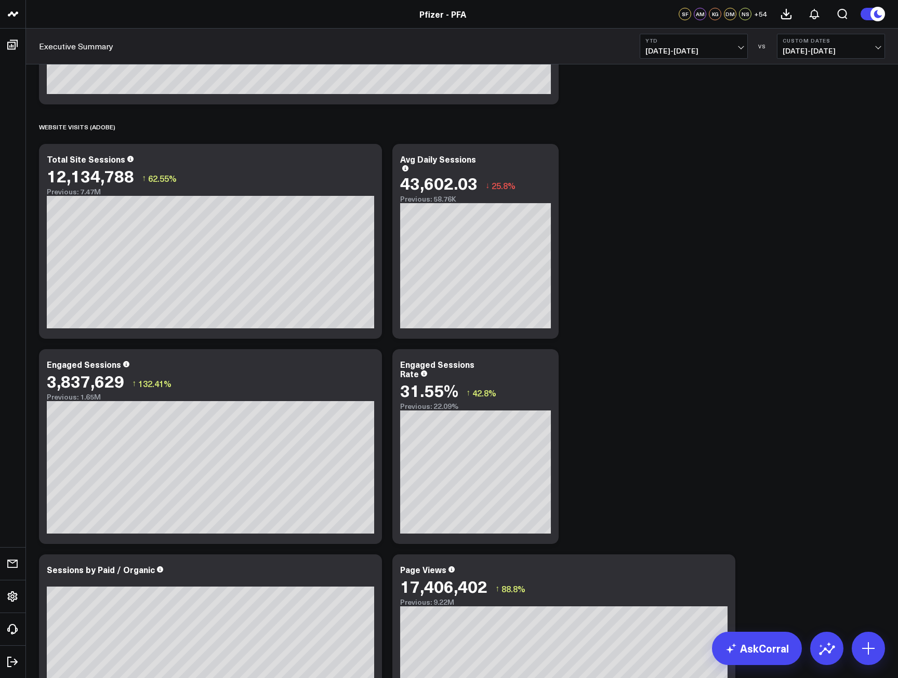
click at [636, 359] on div "SPEND (PUBLICIS) Modify via AI Copy link to widget Ask support Remove Create li…" at bounding box center [462, 447] width 857 height 2844
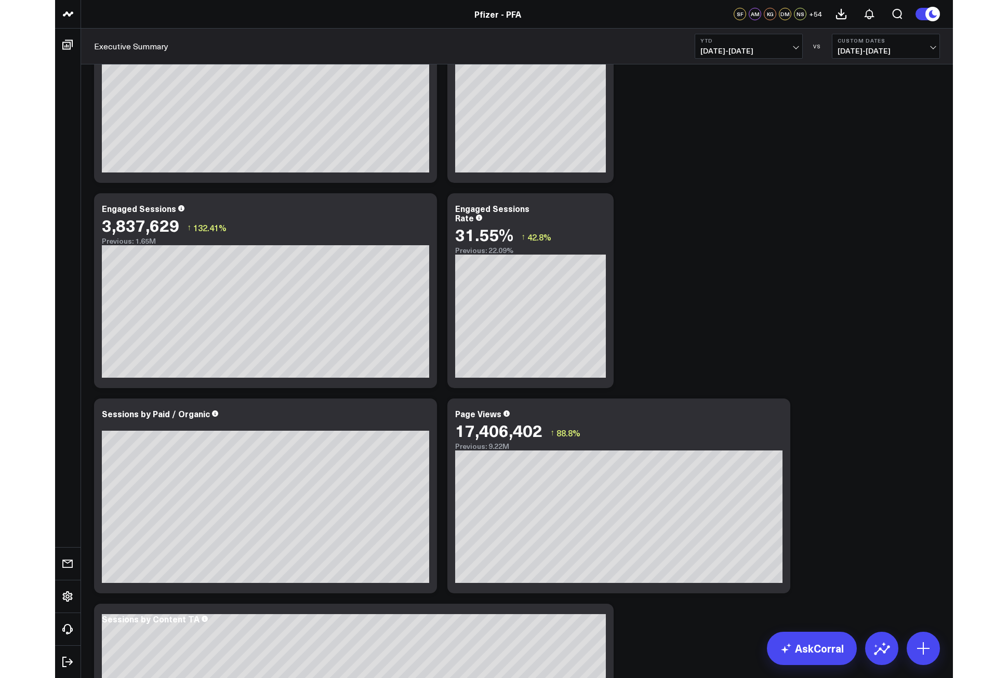
scroll to position [1196, 0]
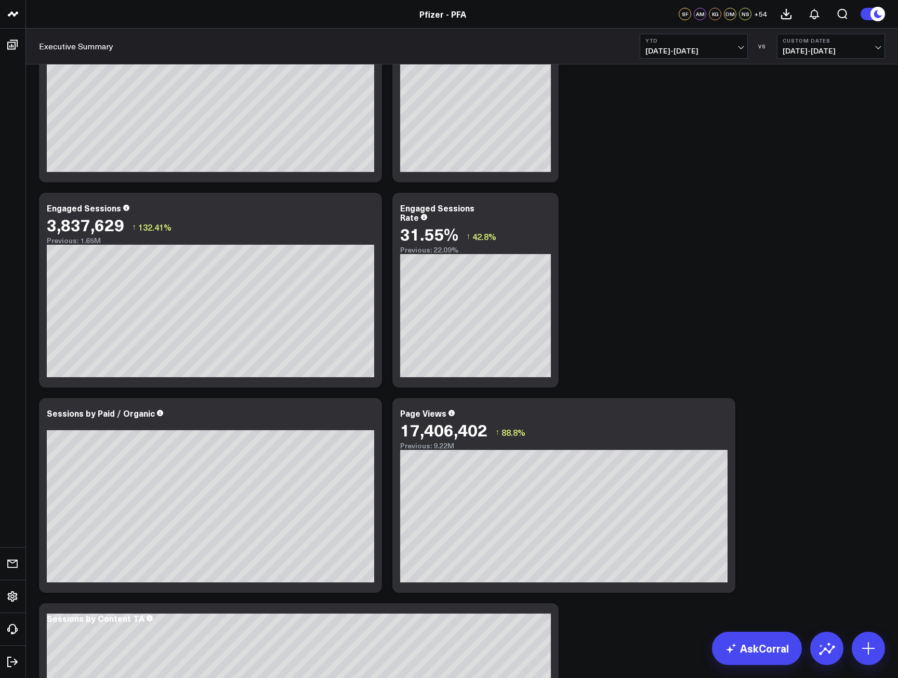
click at [672, 284] on div "SPEND (PUBLICIS) Modify via AI Copy link to widget Ask support Remove Create li…" at bounding box center [462, 290] width 857 height 2844
click at [661, 275] on div "SPEND (PUBLICIS) Modify via AI Copy link to widget Ask support Remove Create li…" at bounding box center [462, 290] width 857 height 2844
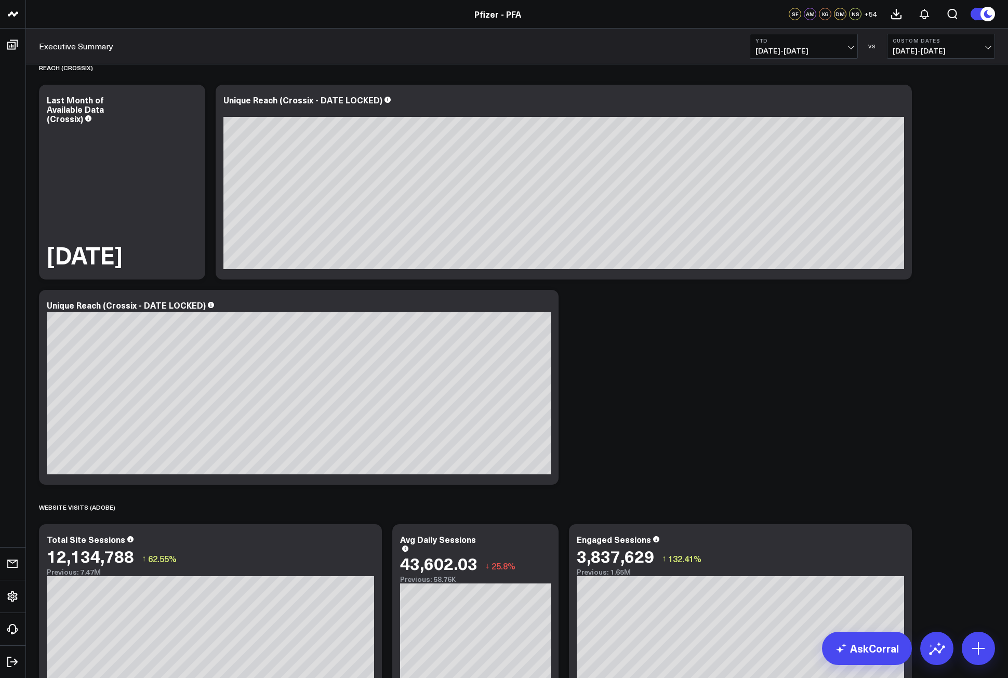
scroll to position [87, 0]
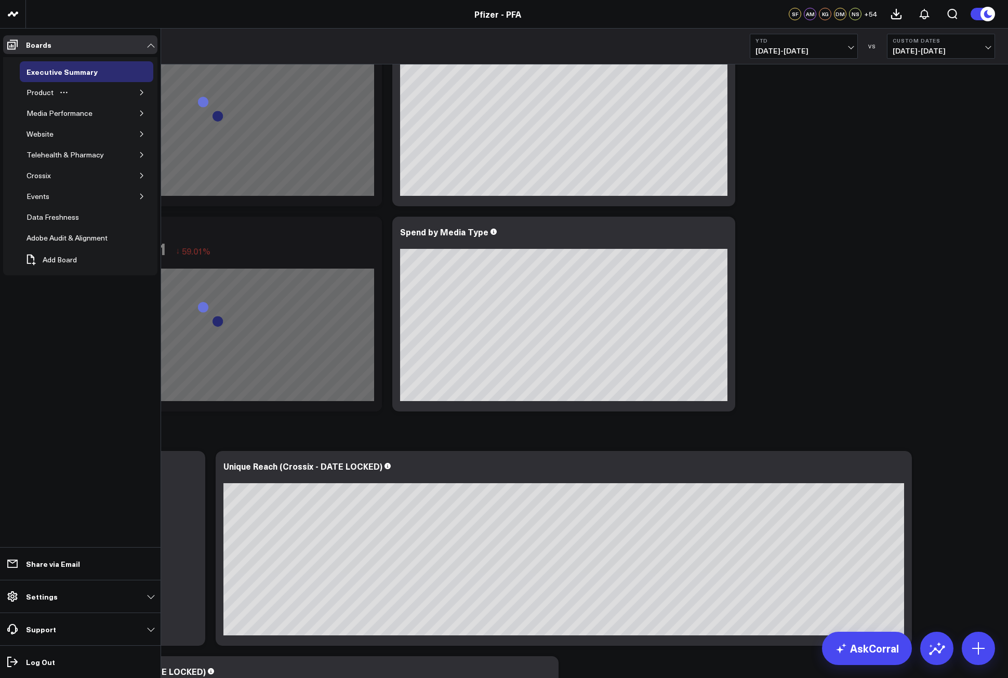
click at [134, 92] on div "Product" at bounding box center [87, 92] width 134 height 21
click at [139, 92] on icon "button" at bounding box center [142, 92] width 6 height 6
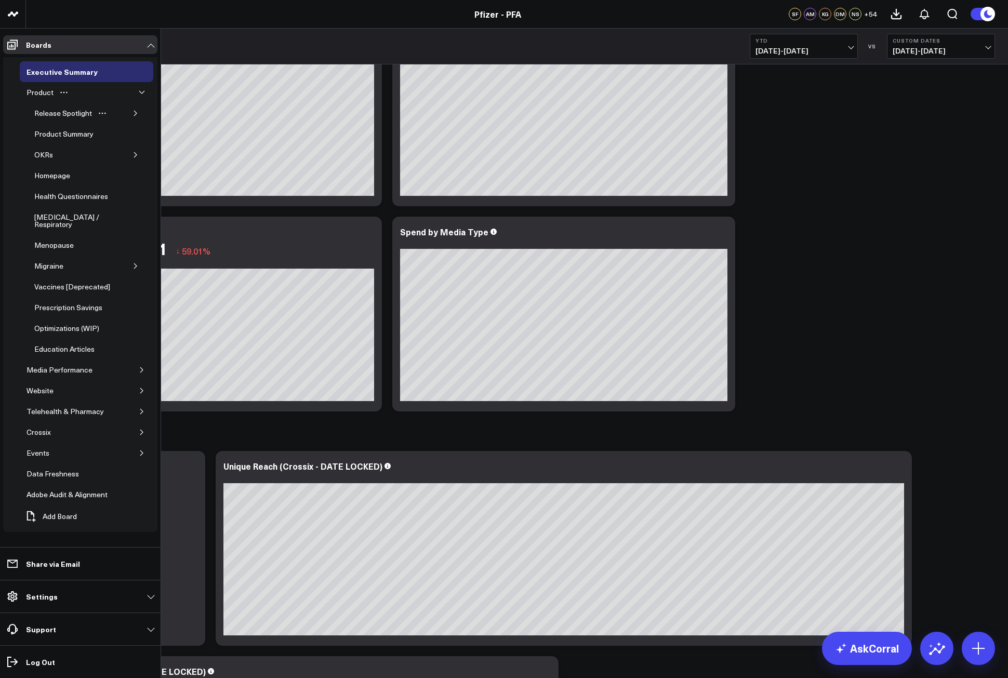
click at [134, 113] on icon "button" at bounding box center [136, 113] width 6 height 6
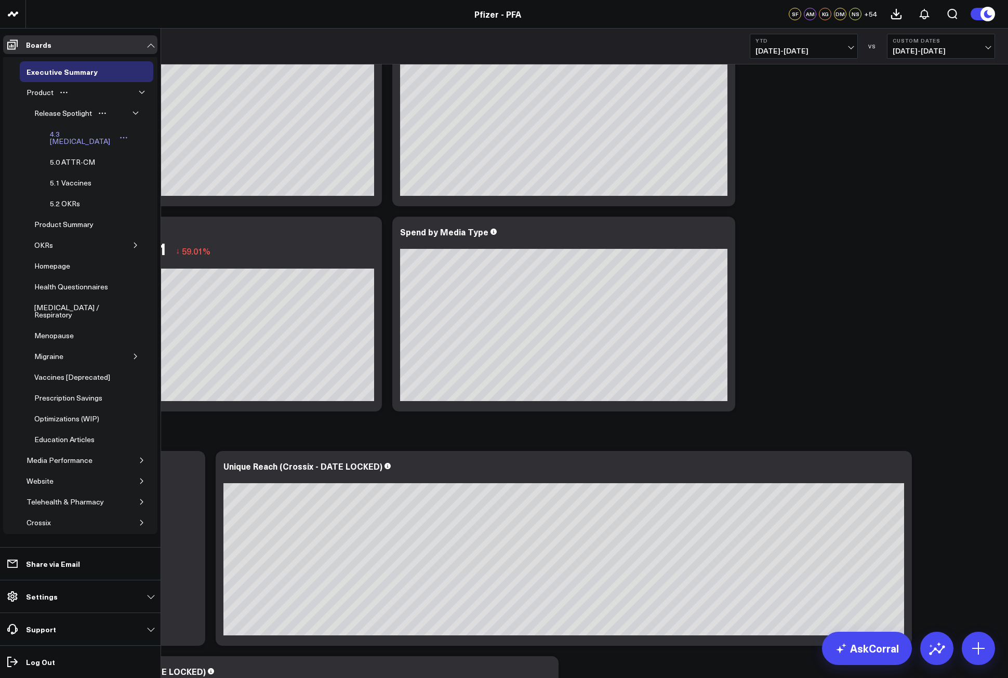
click at [81, 134] on div "4.3 [MEDICAL_DATA]" at bounding box center [81, 138] width 69 height 20
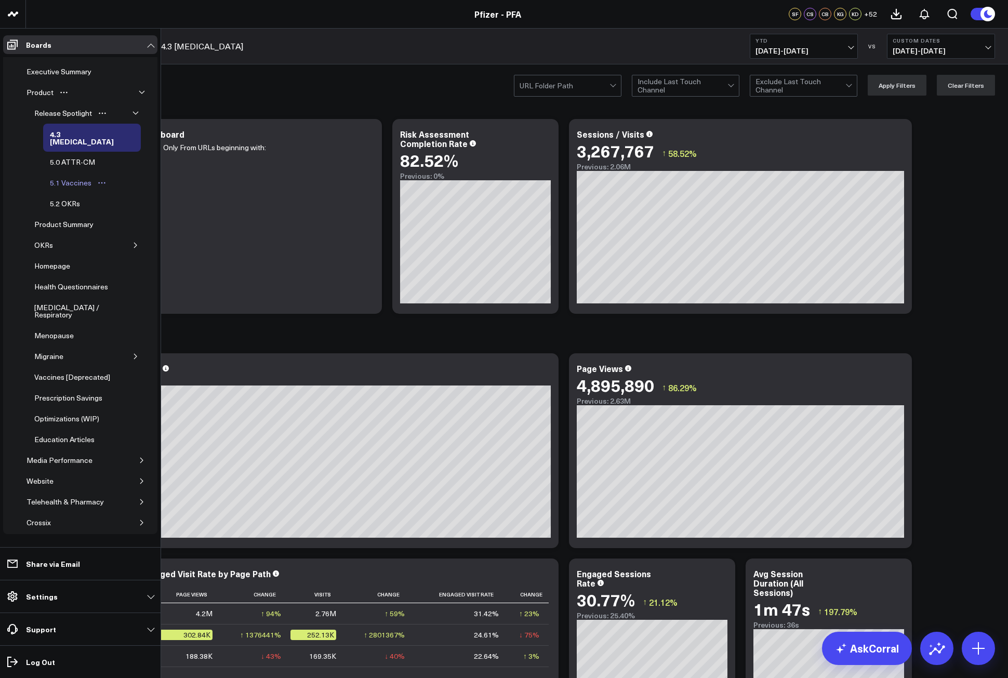
click at [67, 177] on div "5.1 Vaccines" at bounding box center [70, 183] width 47 height 12
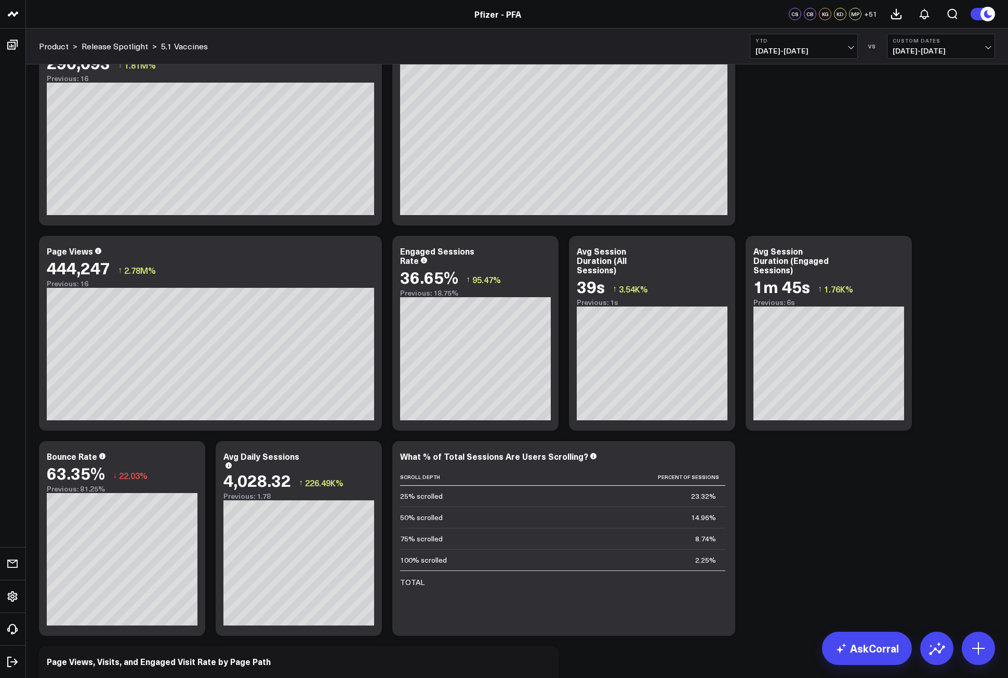
scroll to position [416, 0]
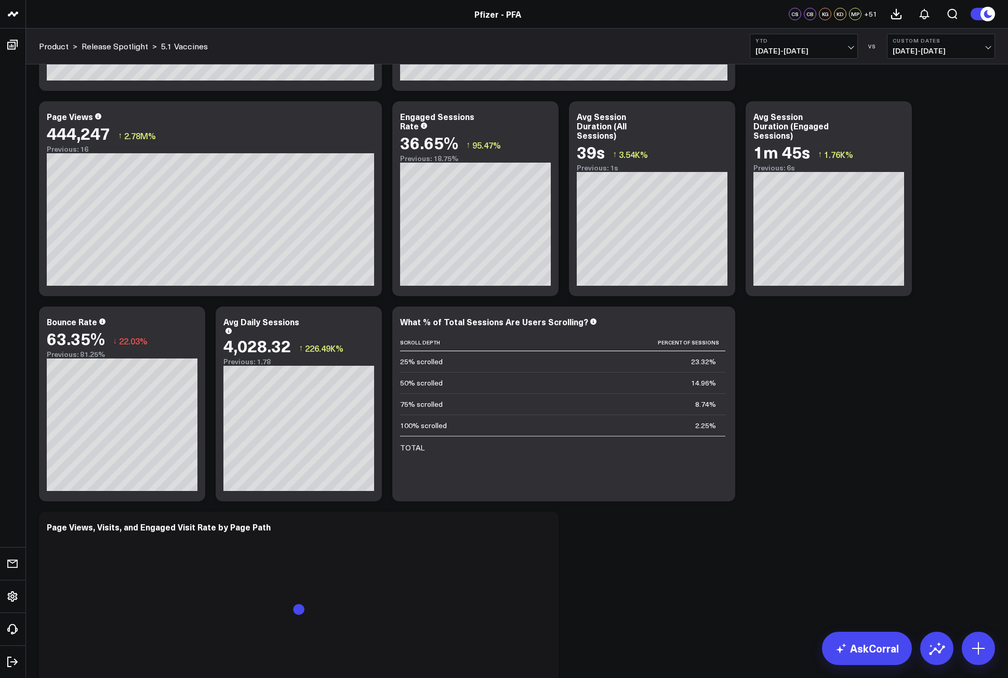
click at [847, 51] on span "[DATE] - [DATE]" at bounding box center [804, 51] width 97 height 8
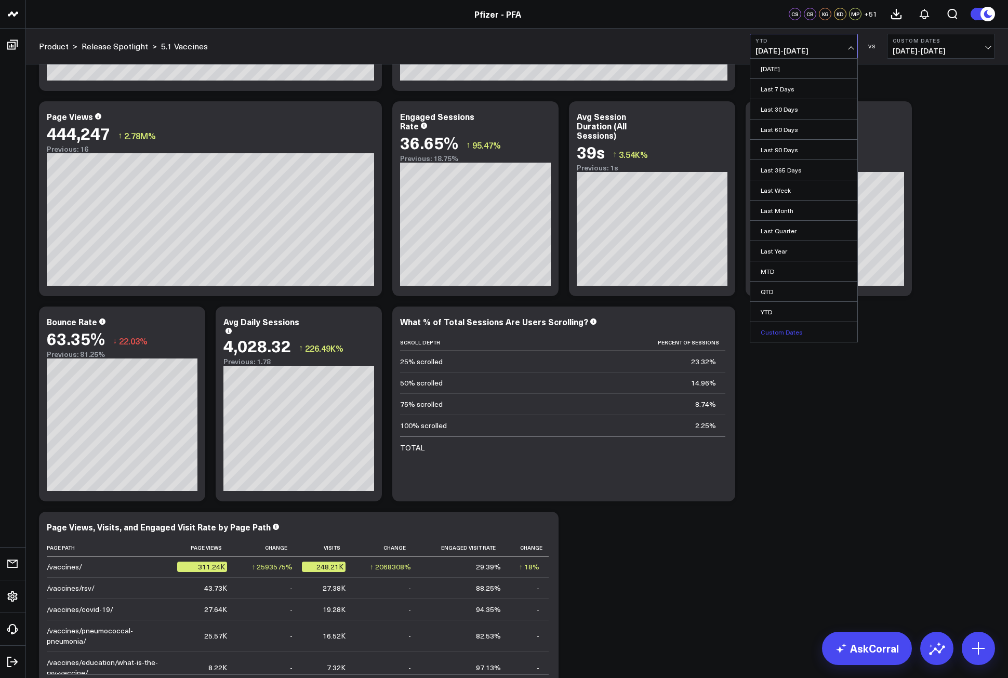
click at [811, 333] on link "Custom Dates" at bounding box center [804, 332] width 107 height 20
select select "9"
select select "2025"
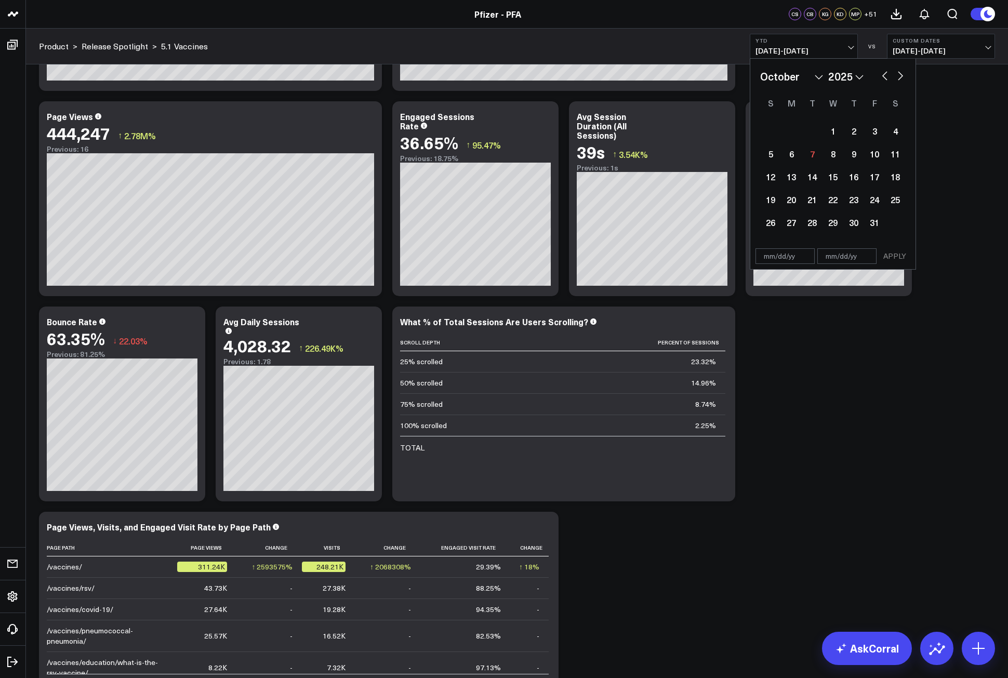
click at [884, 76] on button "button" at bounding box center [885, 75] width 10 height 12
select select "7"
select select "2025"
click at [793, 156] on div "4" at bounding box center [791, 153] width 21 height 21
select select "7"
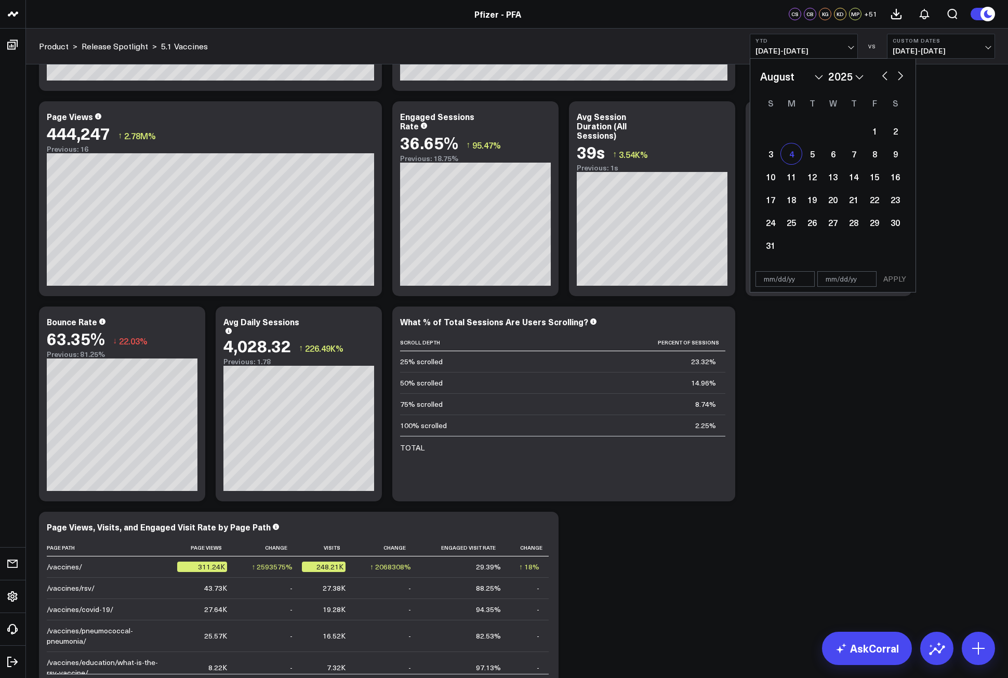
select select "2025"
type input "08/04/25"
click at [899, 74] on button "button" at bounding box center [901, 75] width 10 height 12
select select "9"
select select "2025"
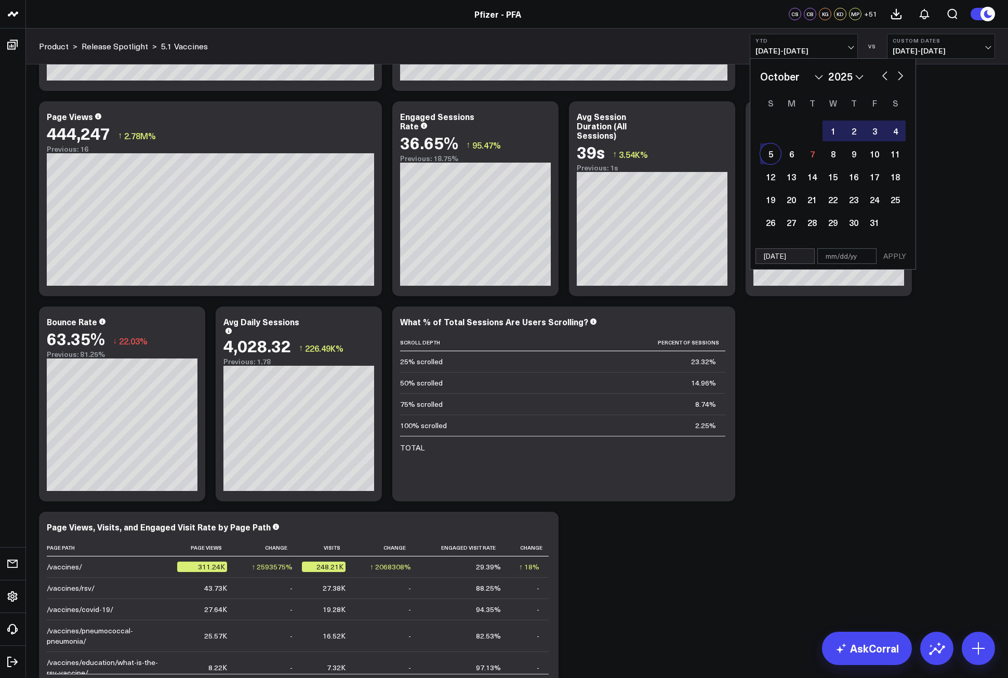
click at [774, 154] on div "5" at bounding box center [770, 153] width 21 height 21
type input "[DATE]"
select select "9"
select select "2025"
click at [894, 257] on button "APPLY" at bounding box center [894, 256] width 31 height 16
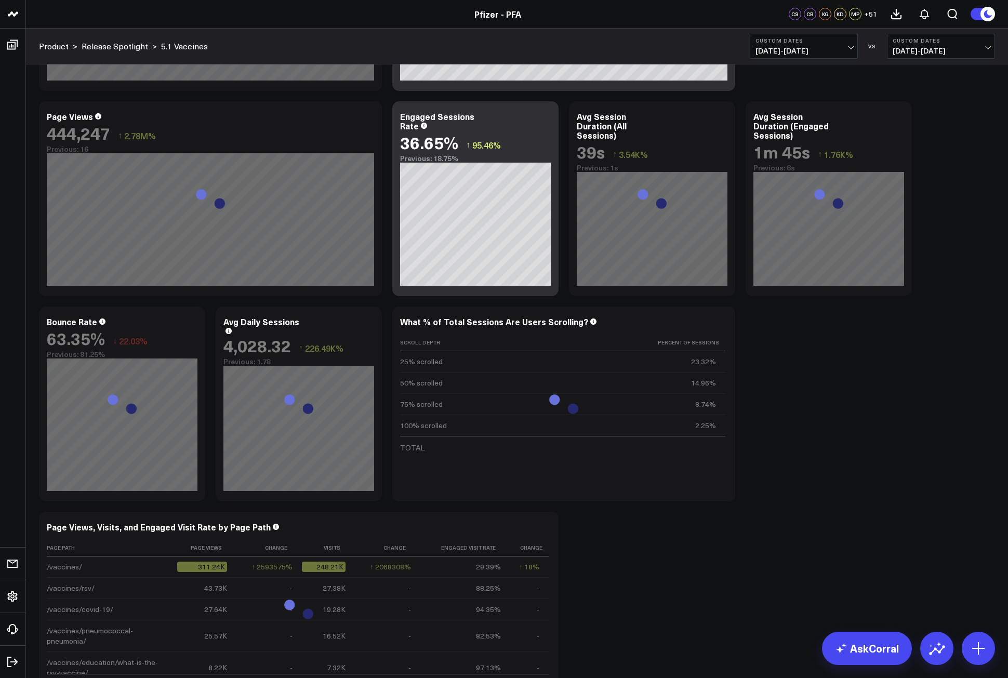
click at [977, 48] on span "08/01/24 - 12/31/24" at bounding box center [941, 51] width 97 height 8
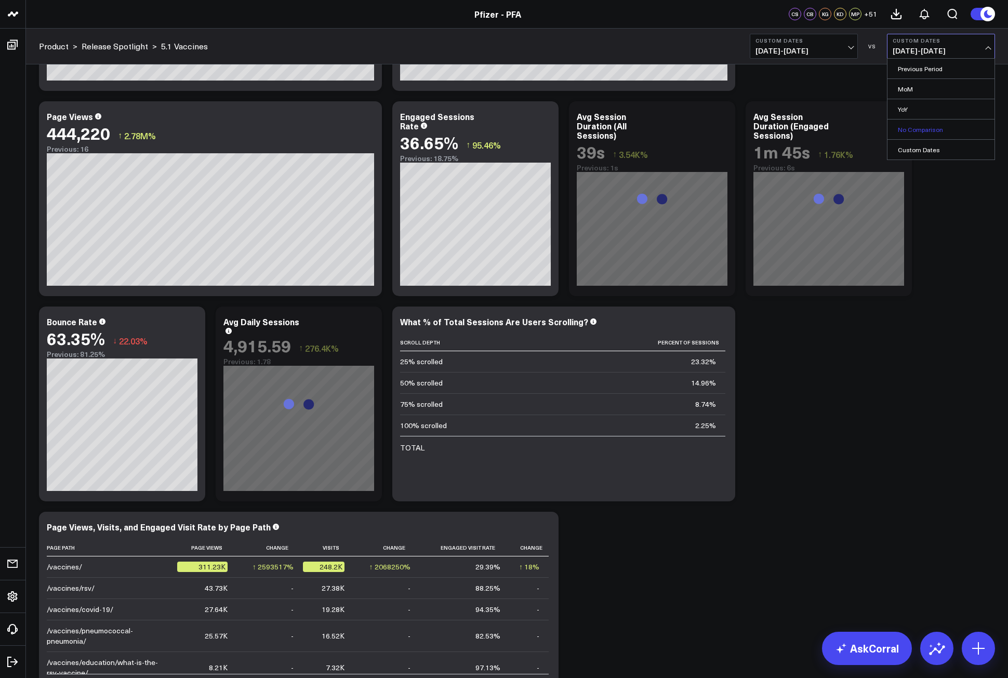
click at [919, 132] on link "No Comparison" at bounding box center [941, 130] width 107 height 20
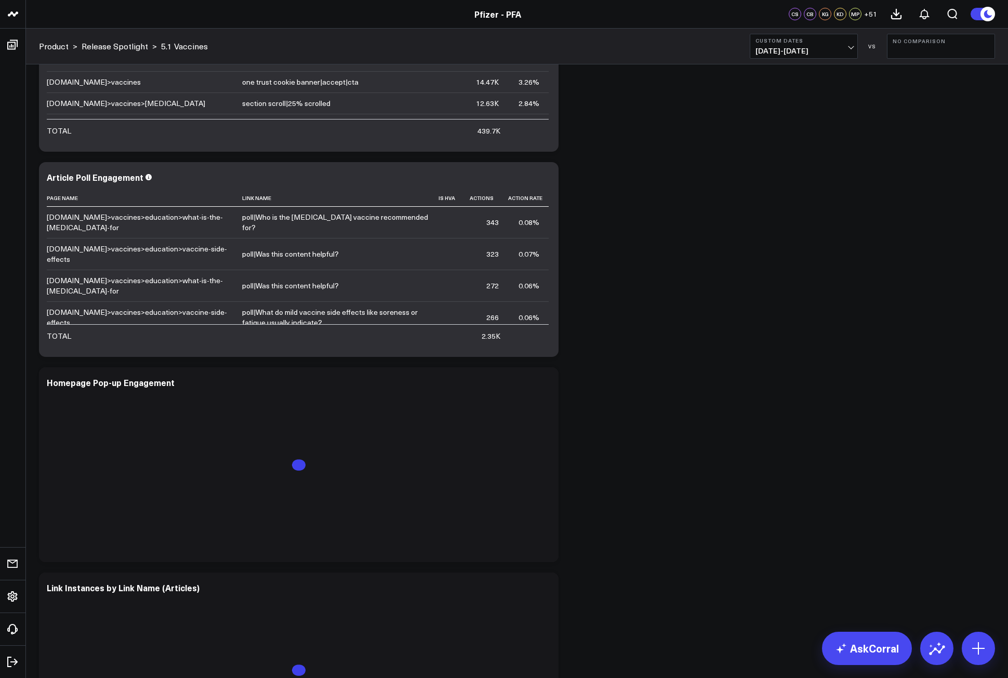
scroll to position [2287, 0]
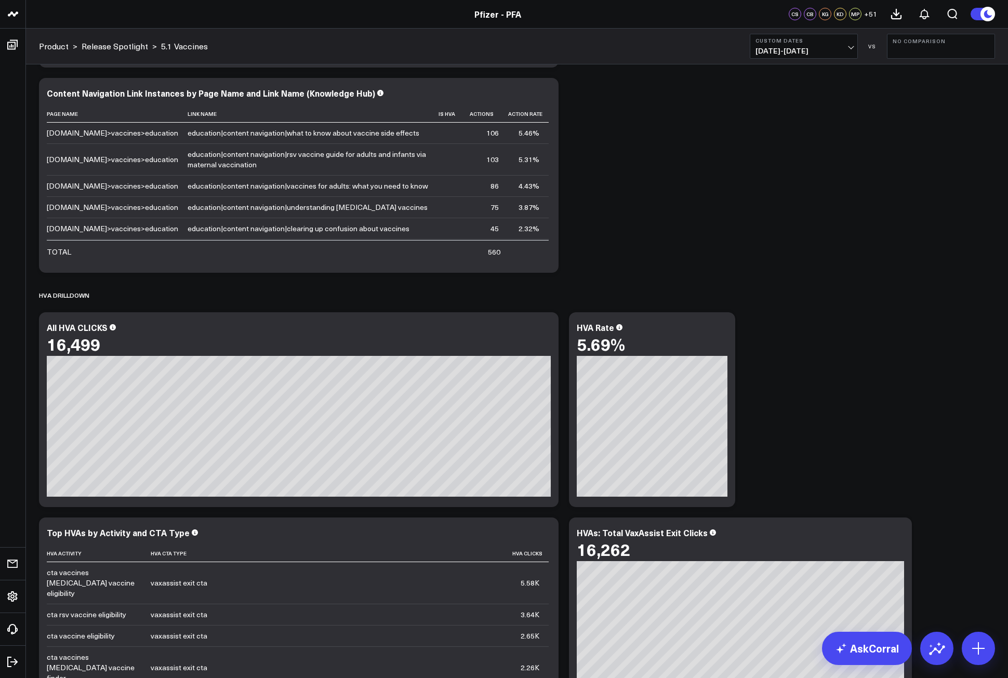
click at [843, 325] on div "Modify via AI Copy link to widget Ask support Remove Create linked copy Executi…" at bounding box center [517, 204] width 967 height 4838
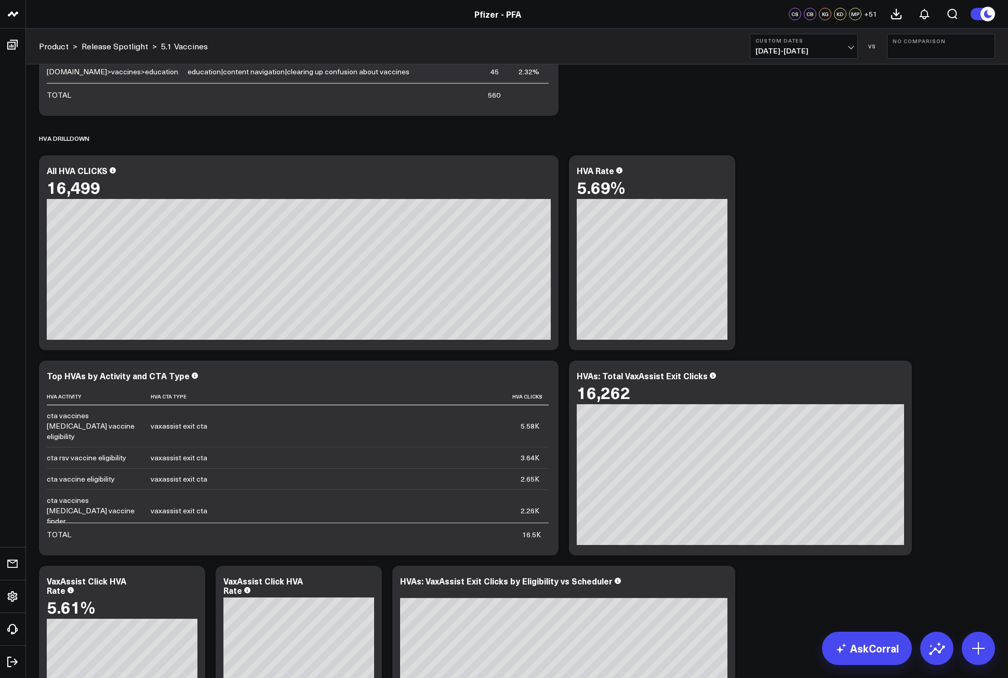
scroll to position [2445, 0]
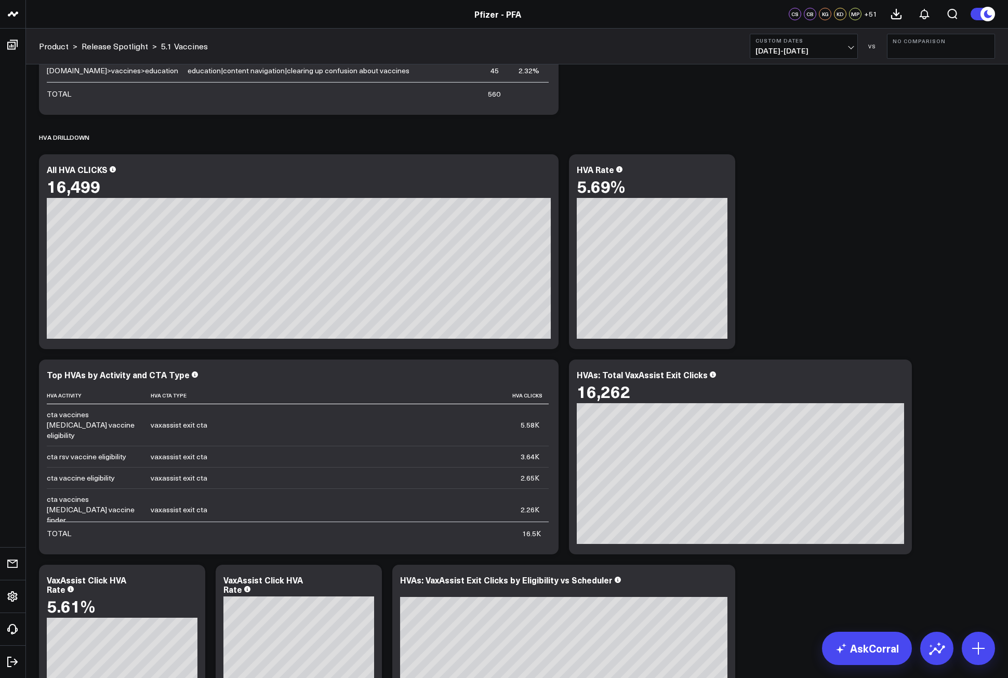
click at [839, 54] on span "08/04/25 - 10/05/25" at bounding box center [804, 51] width 97 height 8
click at [774, 317] on link "YTD" at bounding box center [804, 312] width 107 height 20
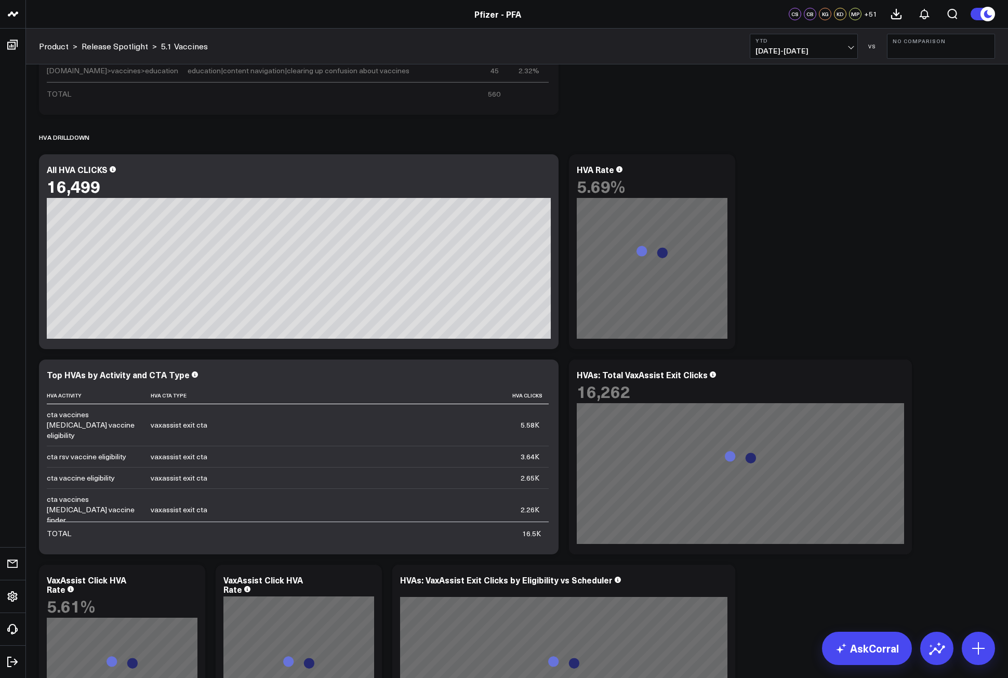
click at [15, 48] on icon at bounding box center [12, 45] width 10 height 10
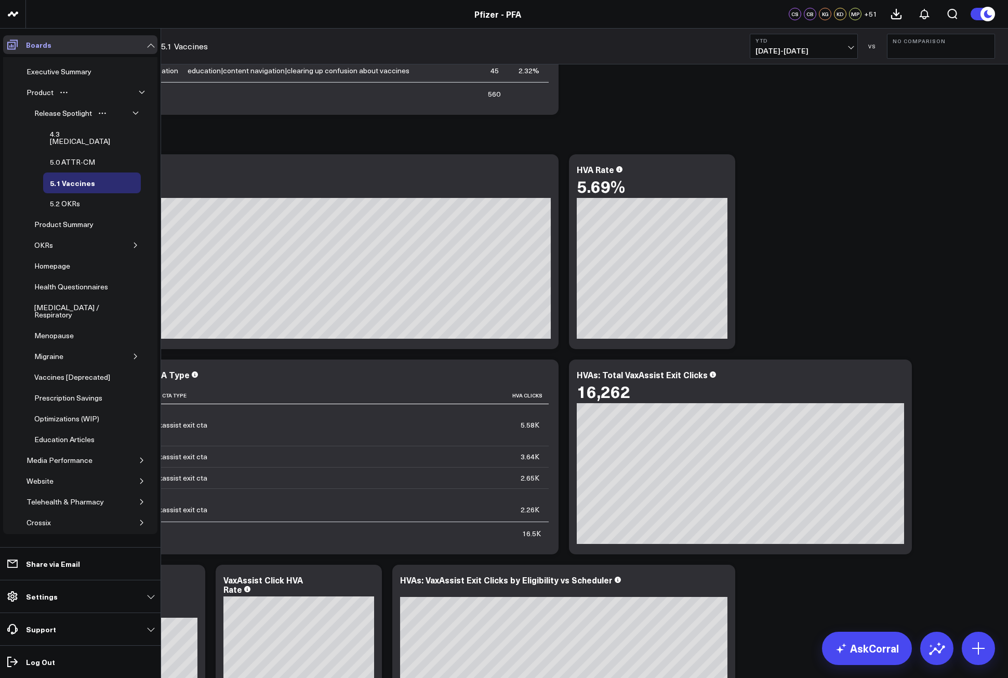
scroll to position [2237, 0]
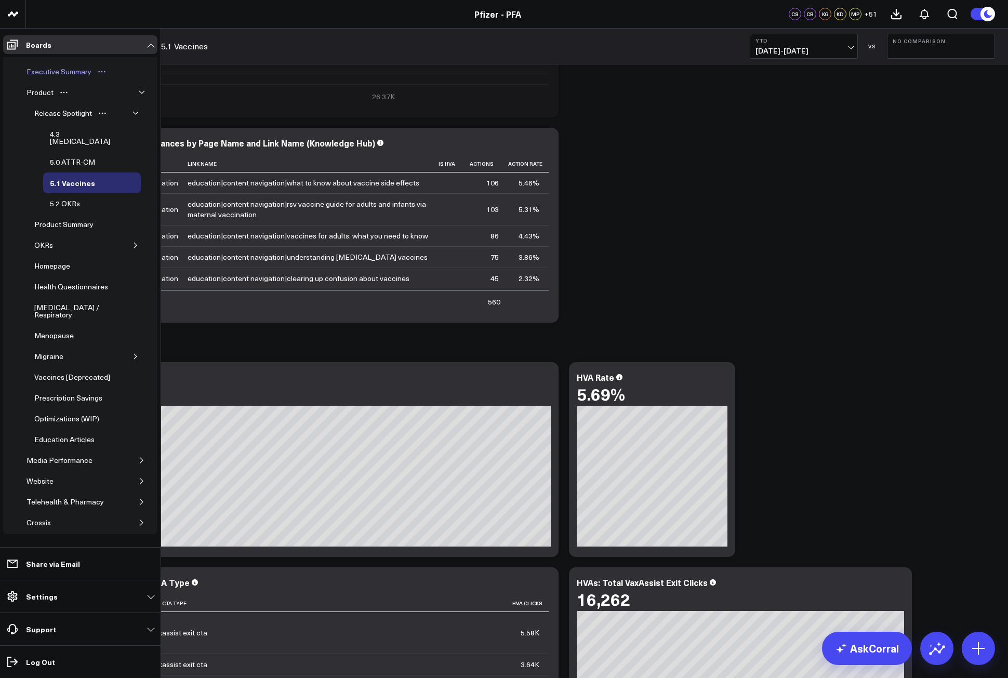
click at [52, 73] on div "Executive Summary" at bounding box center [59, 71] width 70 height 12
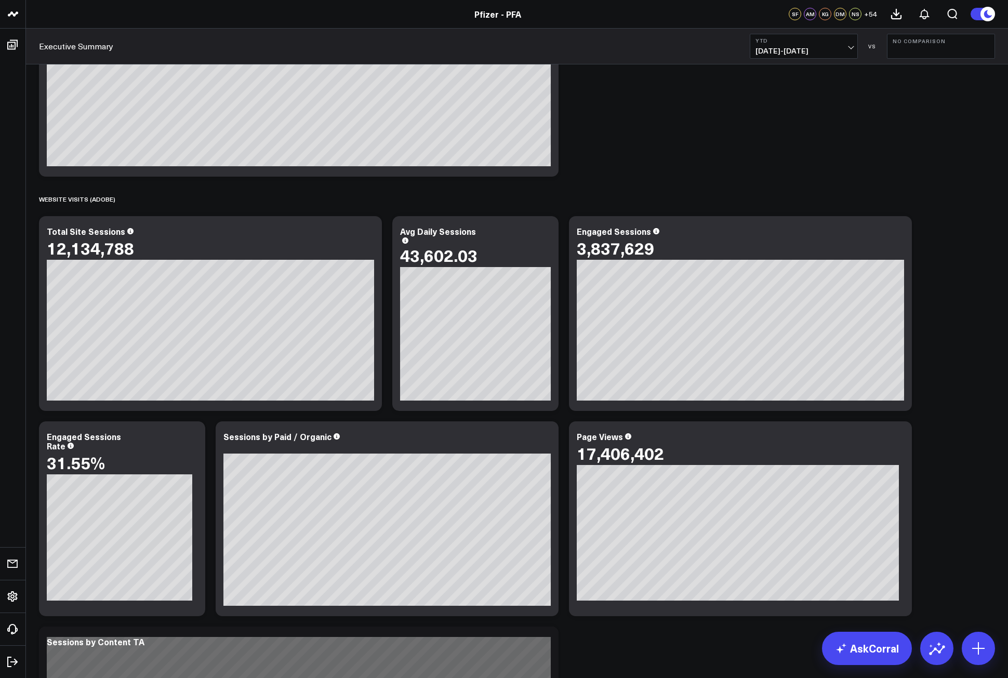
scroll to position [1178, 0]
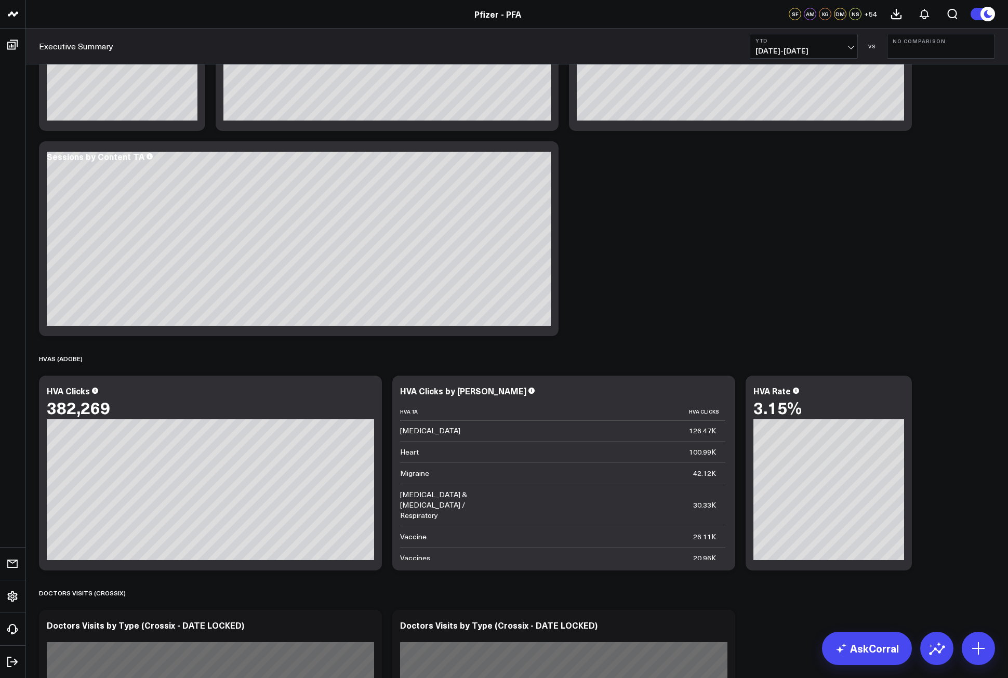
click at [939, 51] on button "No Comparison" at bounding box center [941, 46] width 108 height 25
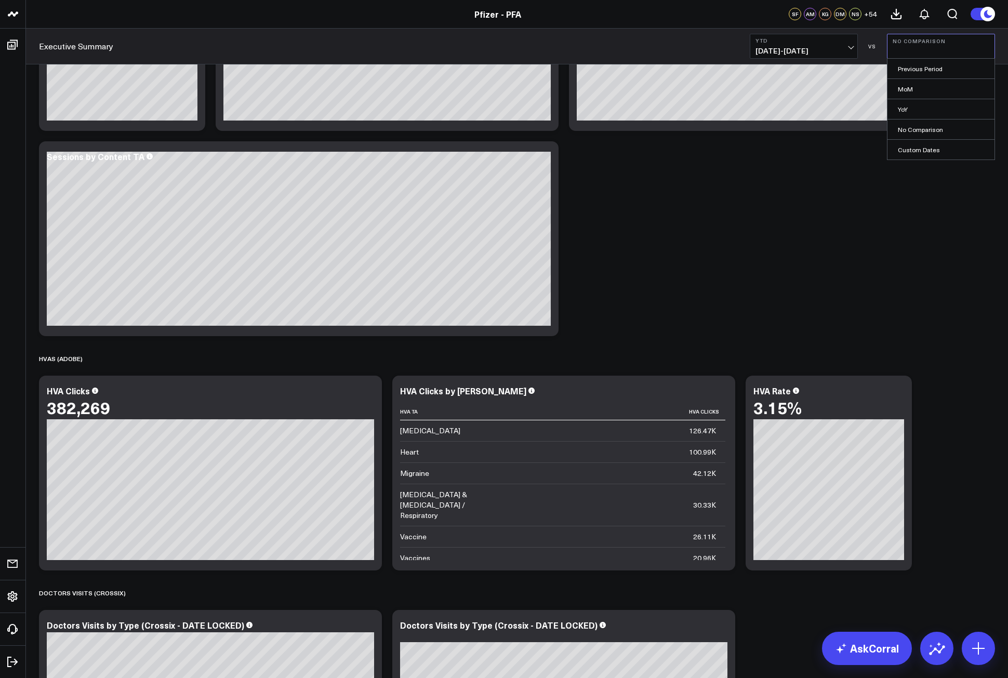
scroll to position [1386, 0]
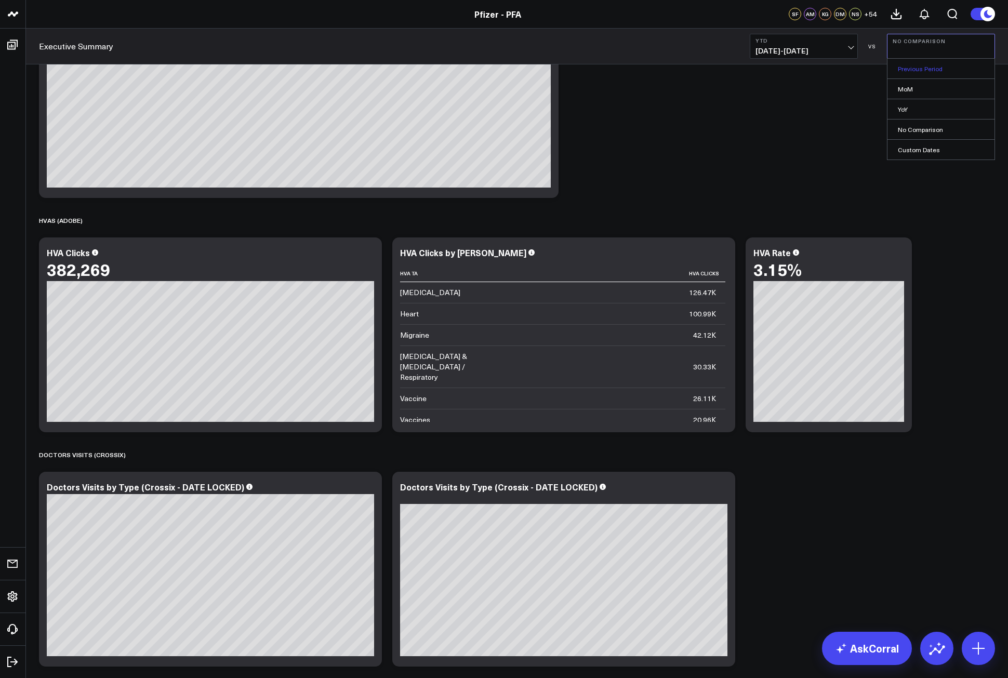
click at [924, 71] on link "Previous Period" at bounding box center [941, 69] width 107 height 20
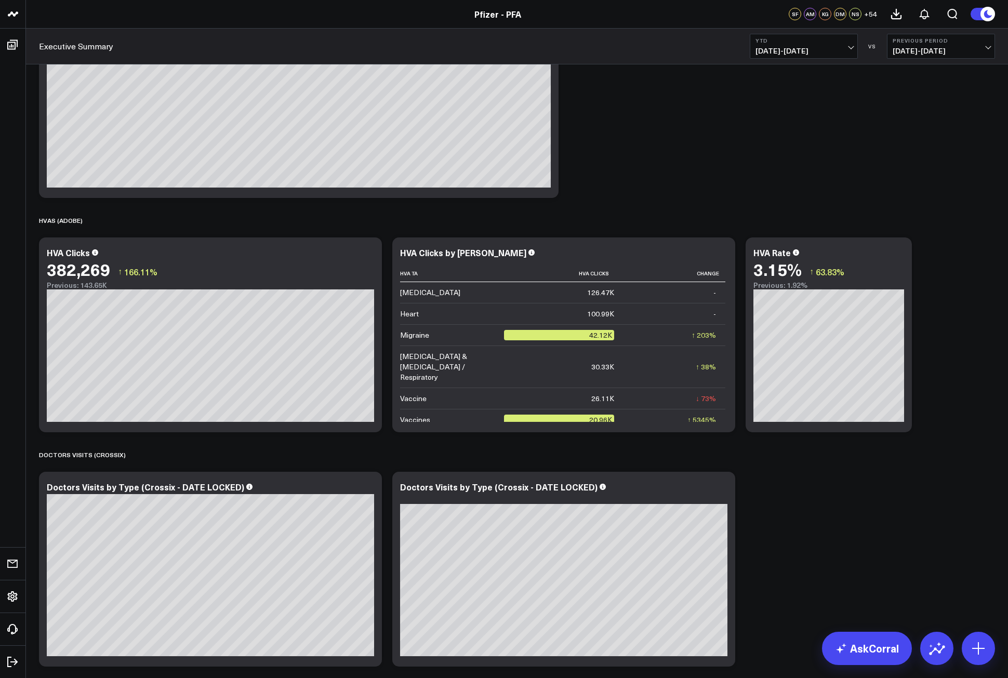
click at [851, 48] on span "[DATE] - [DATE]" at bounding box center [804, 51] width 97 height 8
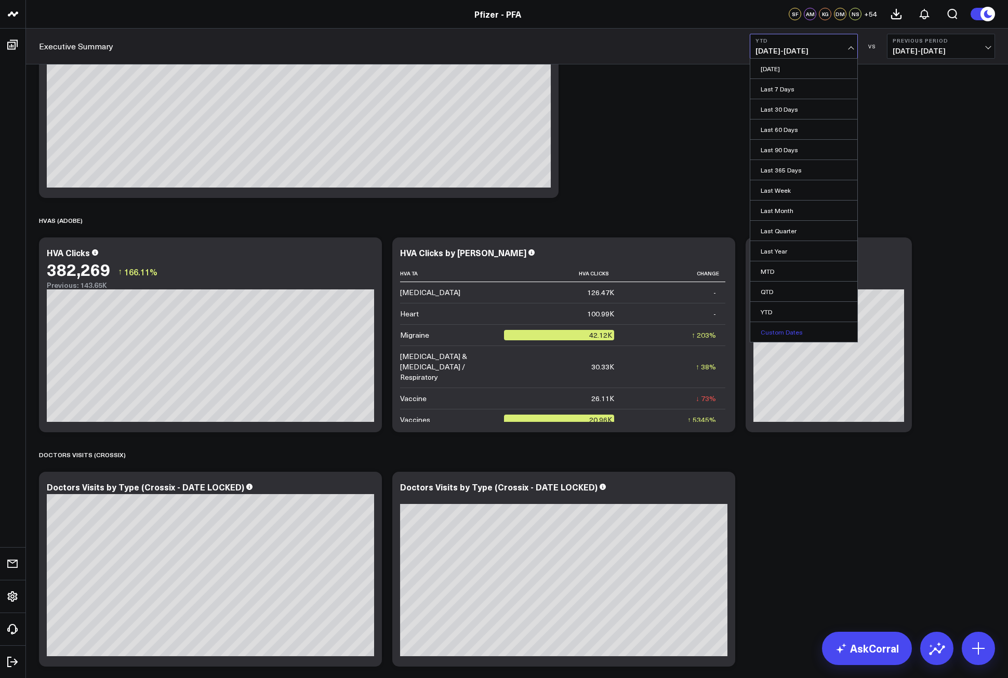
click at [792, 335] on link "Custom Dates" at bounding box center [804, 332] width 107 height 20
select select "9"
select select "2025"
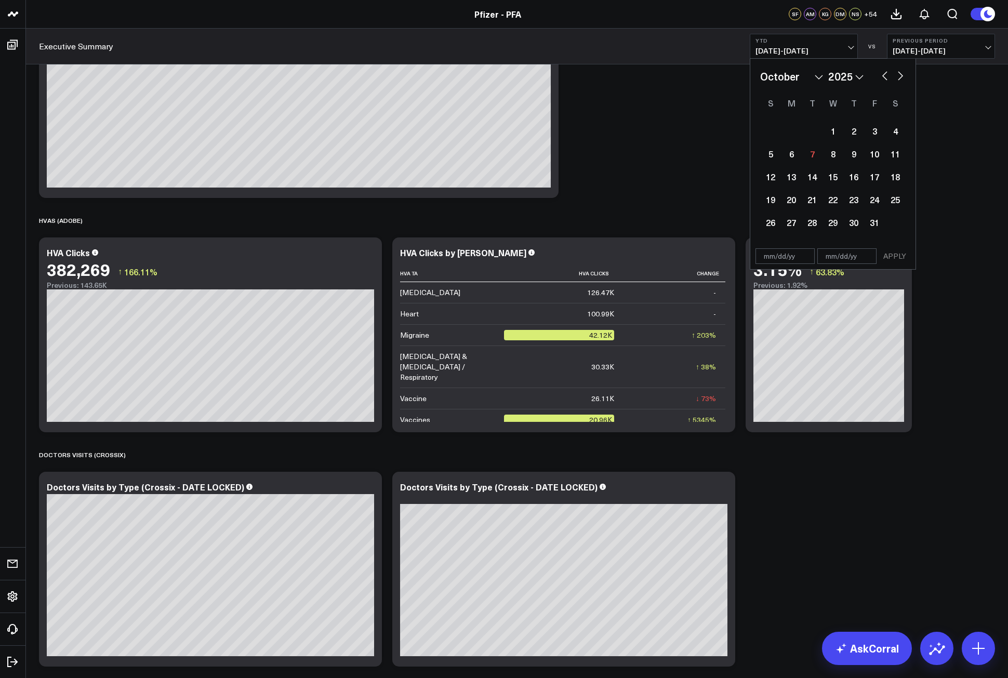
click at [886, 75] on button "button" at bounding box center [885, 75] width 10 height 12
select select "6"
select select "2025"
click at [886, 75] on button "button" at bounding box center [885, 75] width 10 height 12
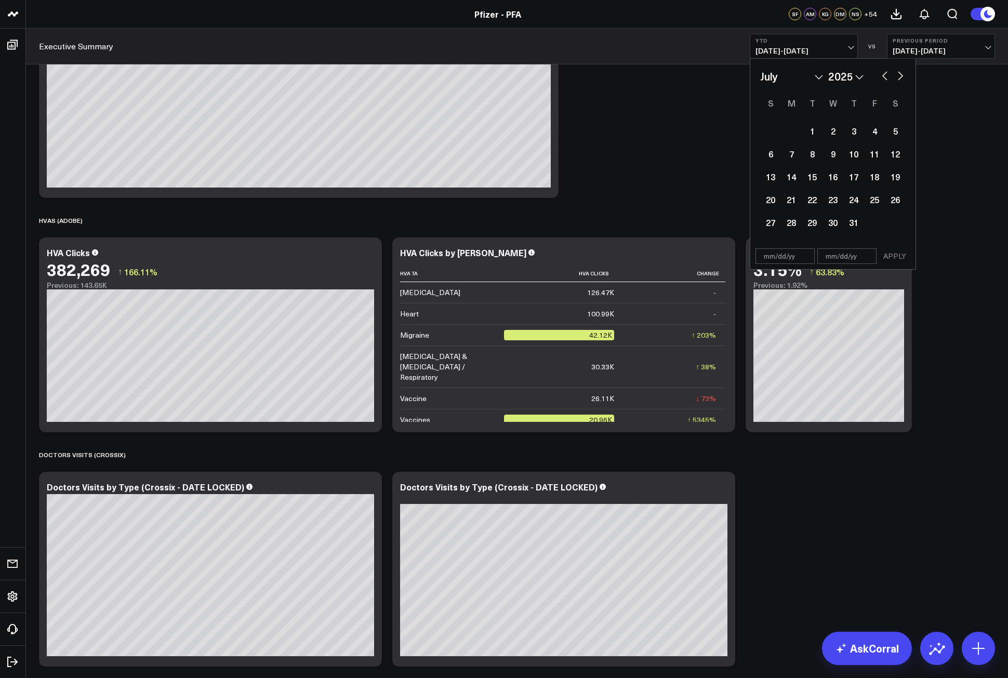
select select "5"
select select "2025"
click at [886, 75] on button "button" at bounding box center [885, 75] width 10 height 12
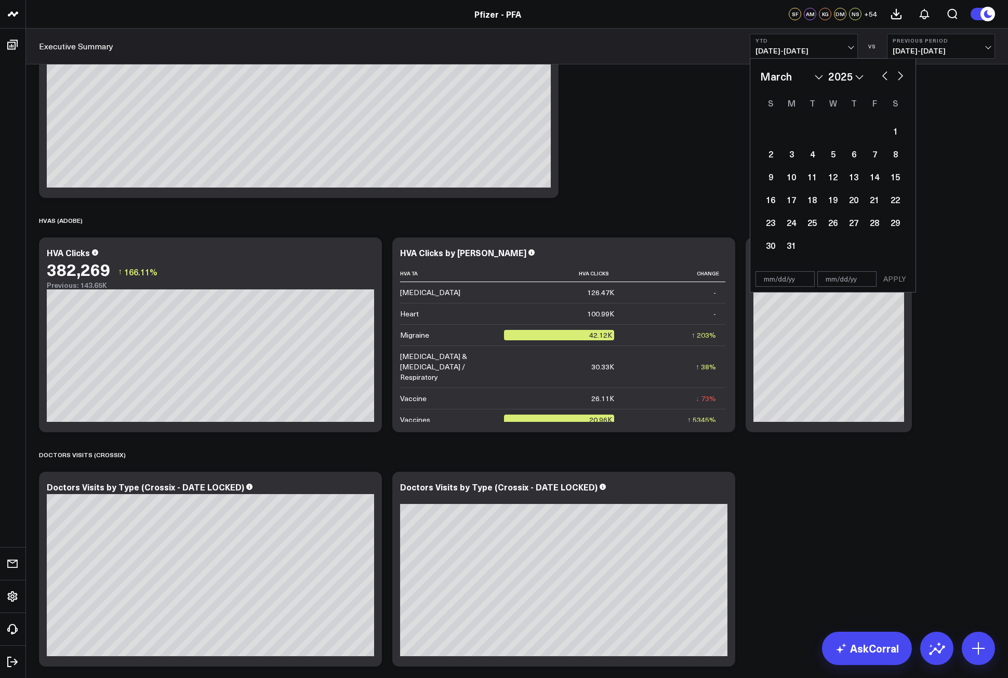
select select "2025"
click at [880, 77] on button "button" at bounding box center [885, 75] width 10 height 12
select select "10"
select select "2024"
click at [883, 77] on button "button" at bounding box center [885, 75] width 10 height 12
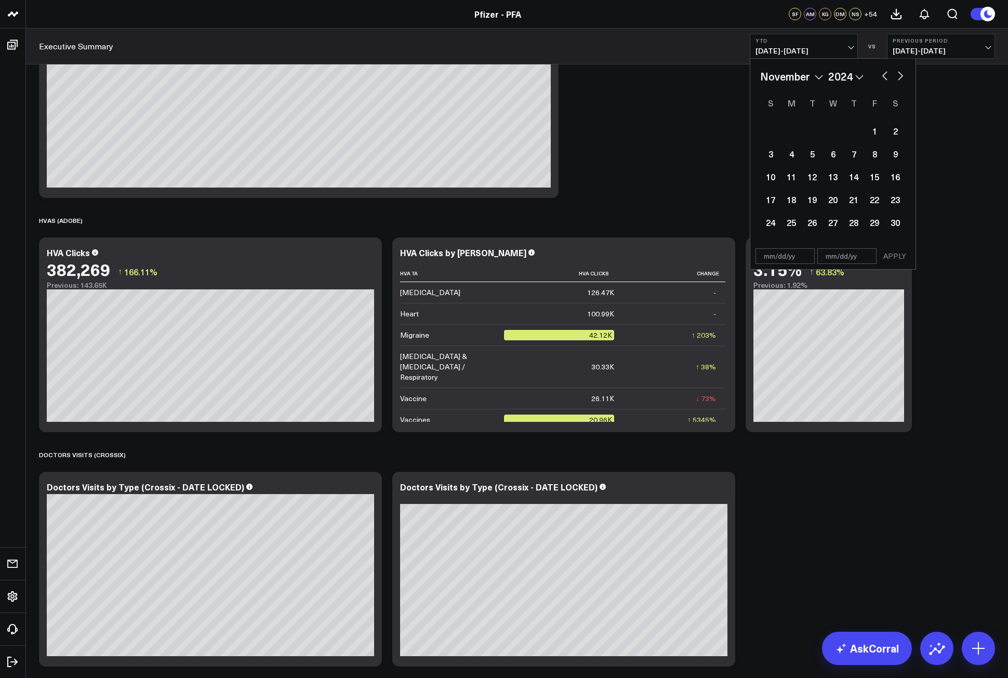
select select "8"
select select "2024"
click at [883, 77] on button "button" at bounding box center [885, 75] width 10 height 12
select select "7"
select select "2024"
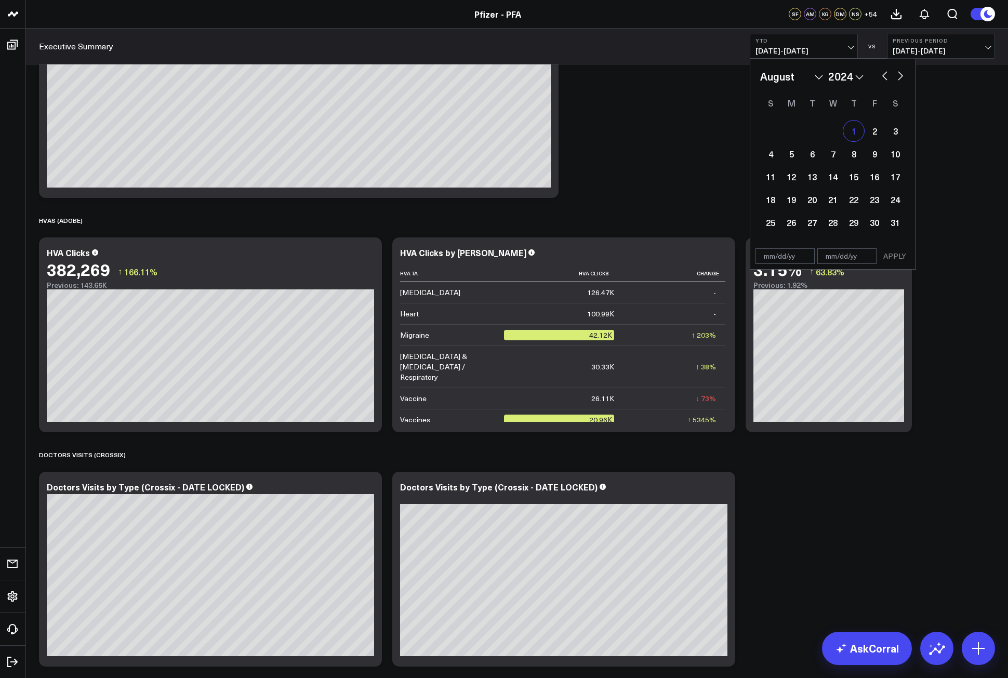
click at [852, 127] on div "1" at bounding box center [854, 131] width 21 height 21
type input "08/01/24"
select select "7"
select select "2024"
click at [898, 75] on button "button" at bounding box center [901, 75] width 10 height 12
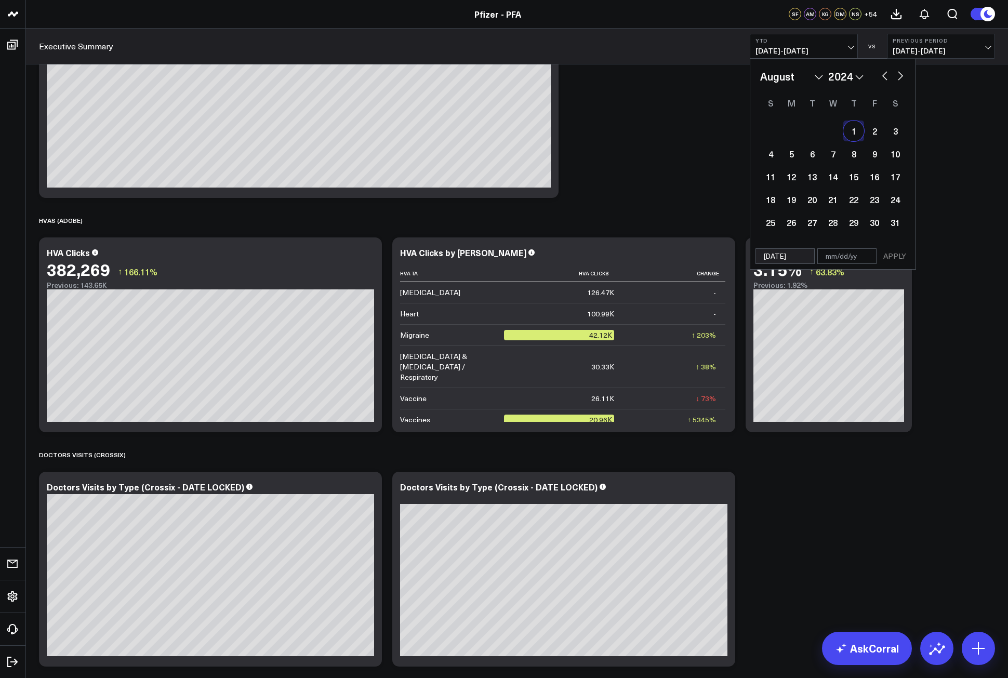
select select "1"
select select "2025"
click at [900, 75] on button "button" at bounding box center [901, 75] width 10 height 12
select select "4"
select select "2025"
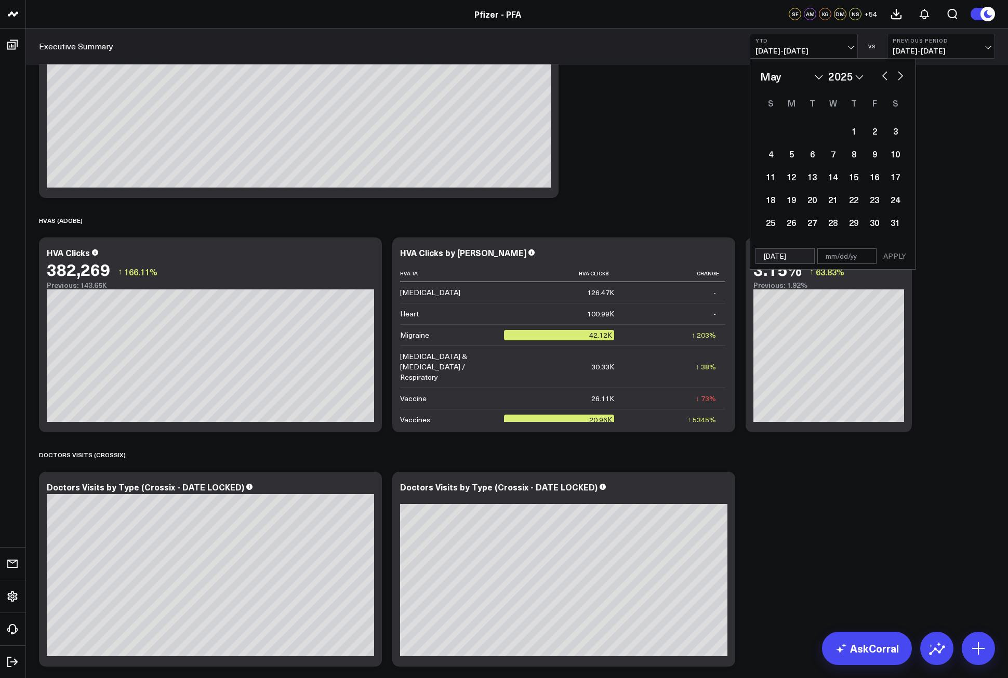
click at [900, 75] on button "button" at bounding box center [901, 75] width 10 height 12
select select "6"
select select "2025"
click at [900, 75] on button "button" at bounding box center [901, 75] width 10 height 12
select select "7"
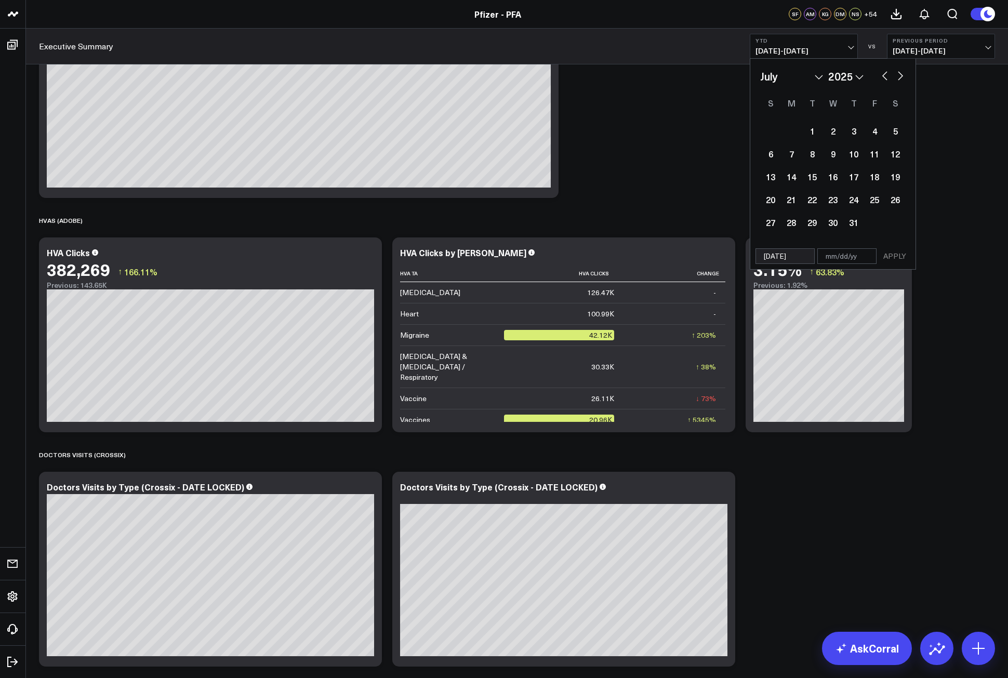
select select "2025"
click at [900, 75] on button "button" at bounding box center [901, 75] width 10 height 12
select select "8"
select select "2025"
click at [900, 75] on button "button" at bounding box center [901, 75] width 10 height 12
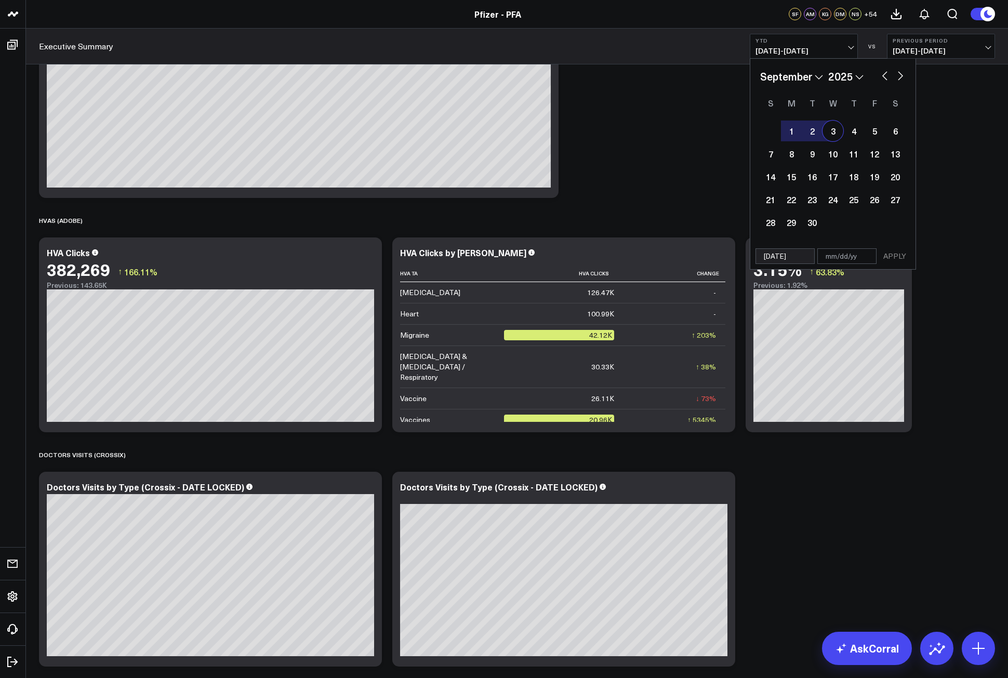
select select "9"
select select "2025"
click at [768, 151] on div "5" at bounding box center [770, 153] width 21 height 21
type input "[DATE]"
select select "9"
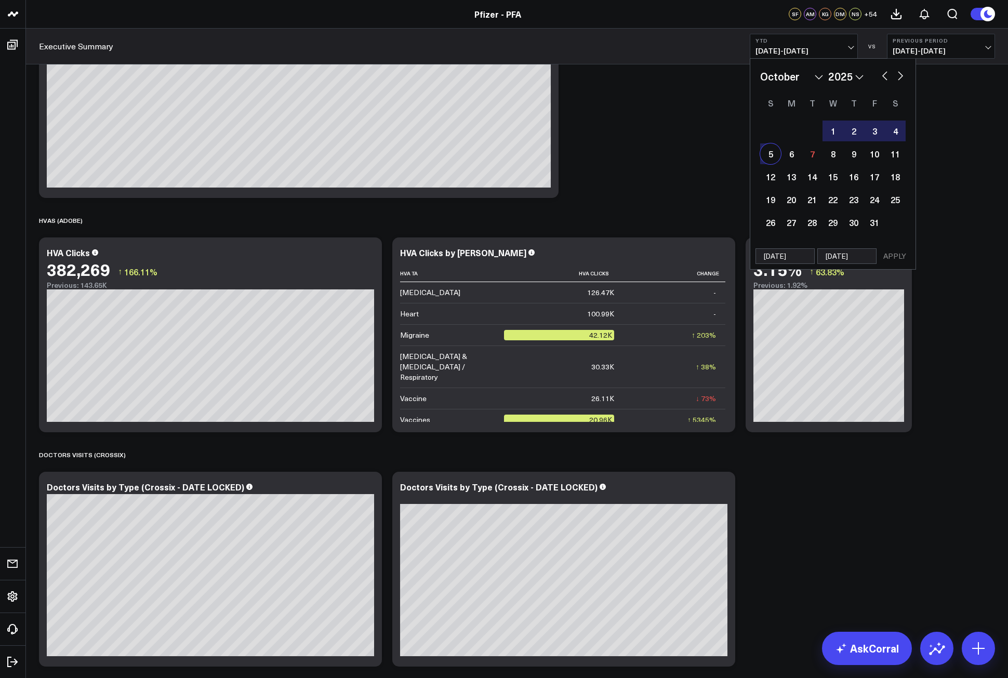
select select "2025"
click at [888, 256] on button "APPLY" at bounding box center [894, 256] width 31 height 16
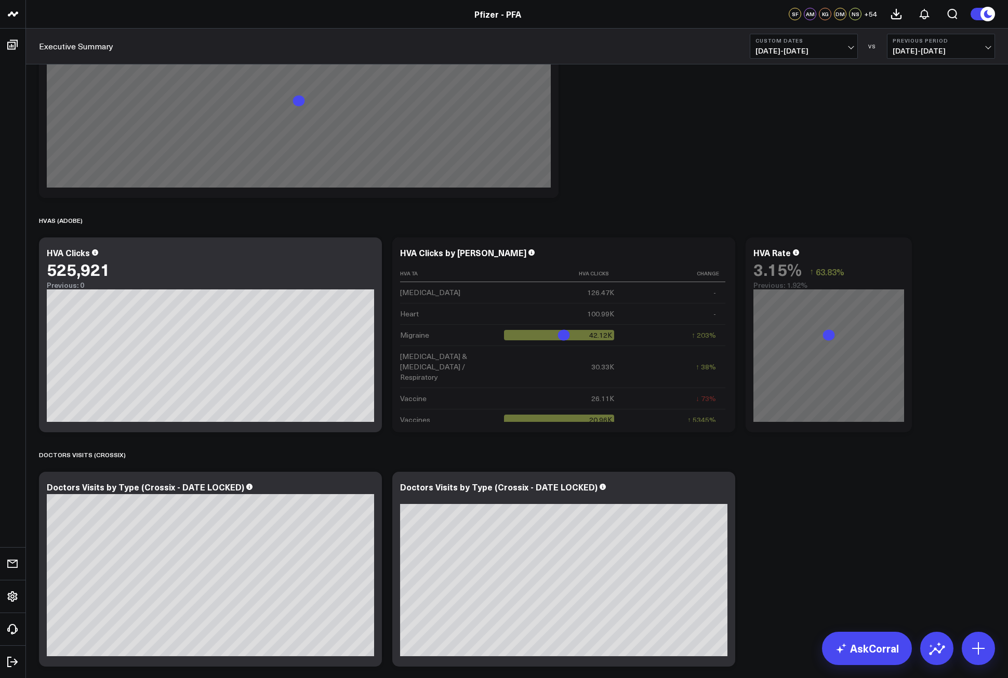
click at [980, 47] on span "05/28/23 - 07/31/24" at bounding box center [941, 51] width 97 height 8
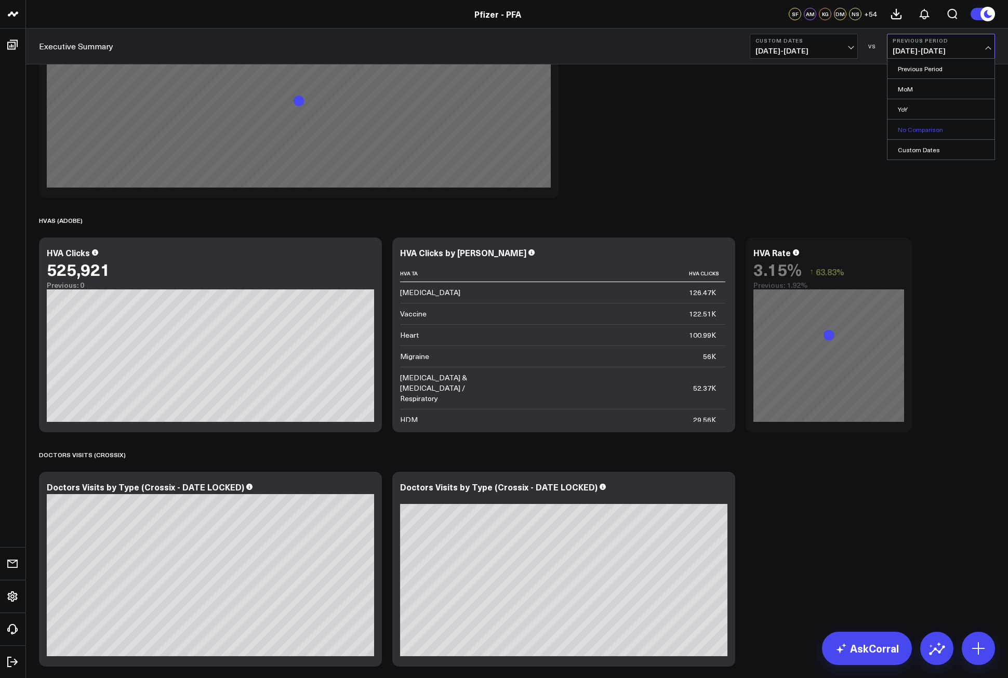
click at [926, 132] on link "No Comparison" at bounding box center [941, 130] width 107 height 20
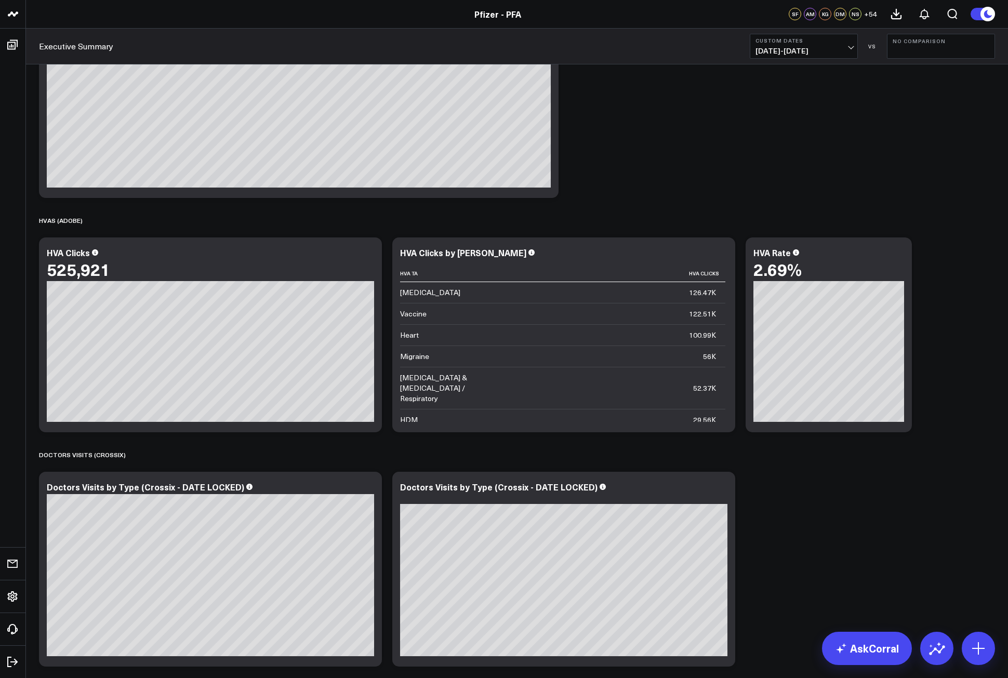
click at [849, 50] on span "08/01/24 - 10/05/25" at bounding box center [804, 51] width 97 height 8
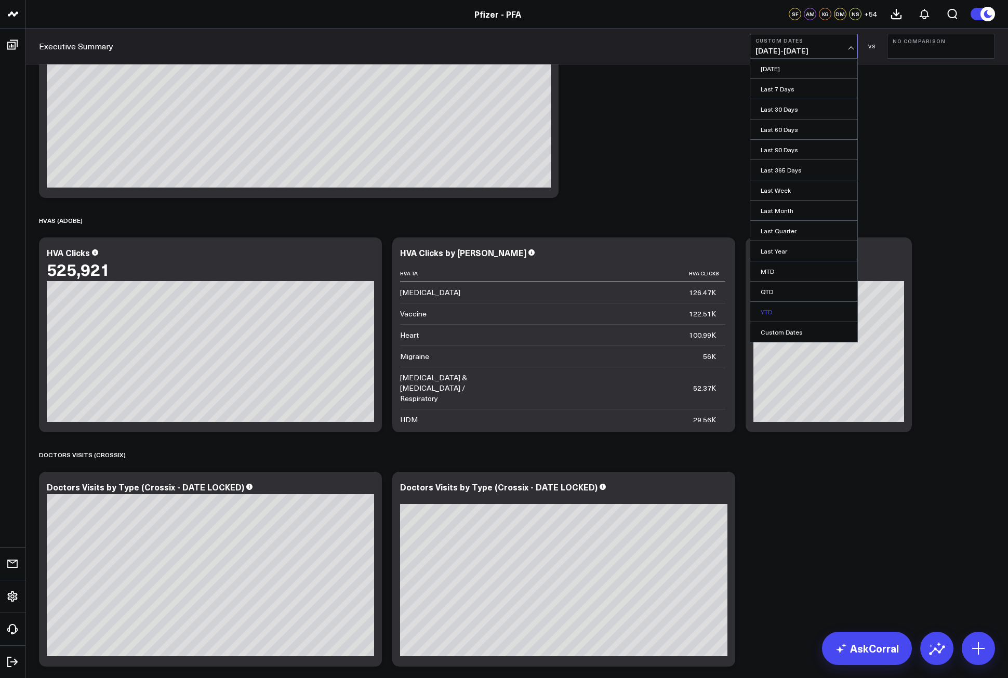
click at [794, 308] on link "YTD" at bounding box center [804, 312] width 107 height 20
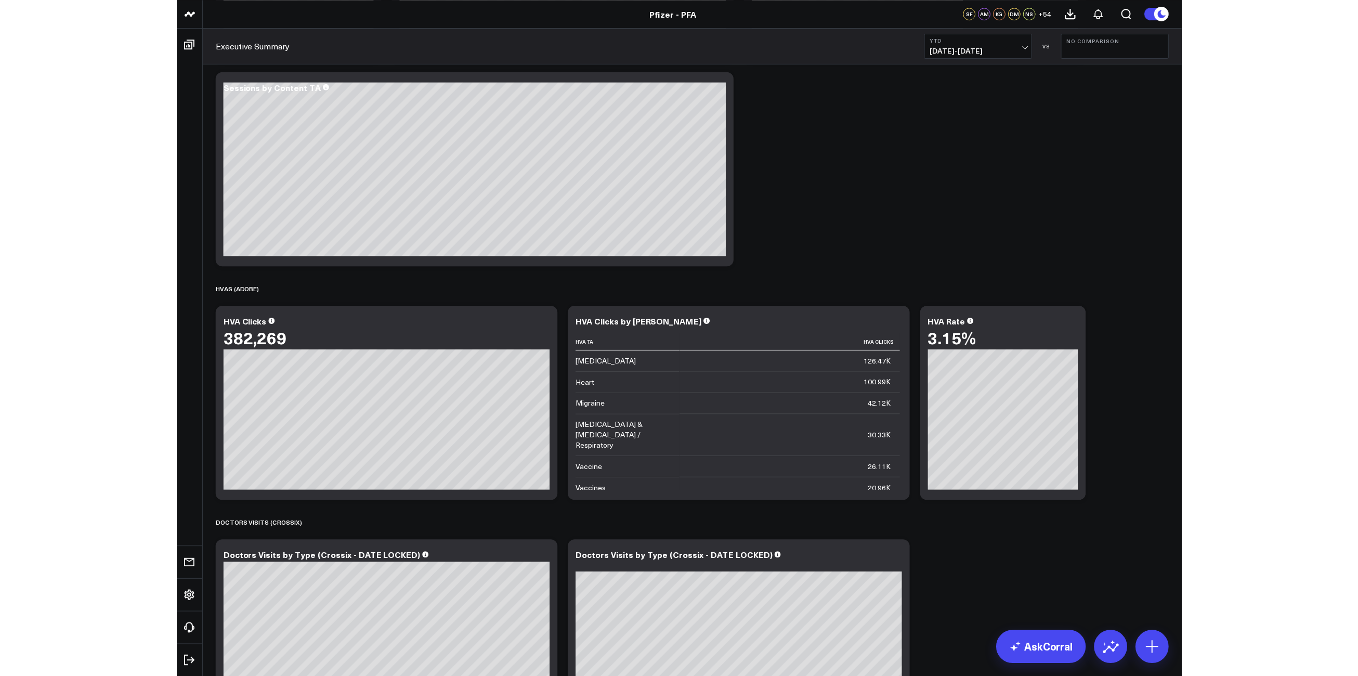
scroll to position [832, 0]
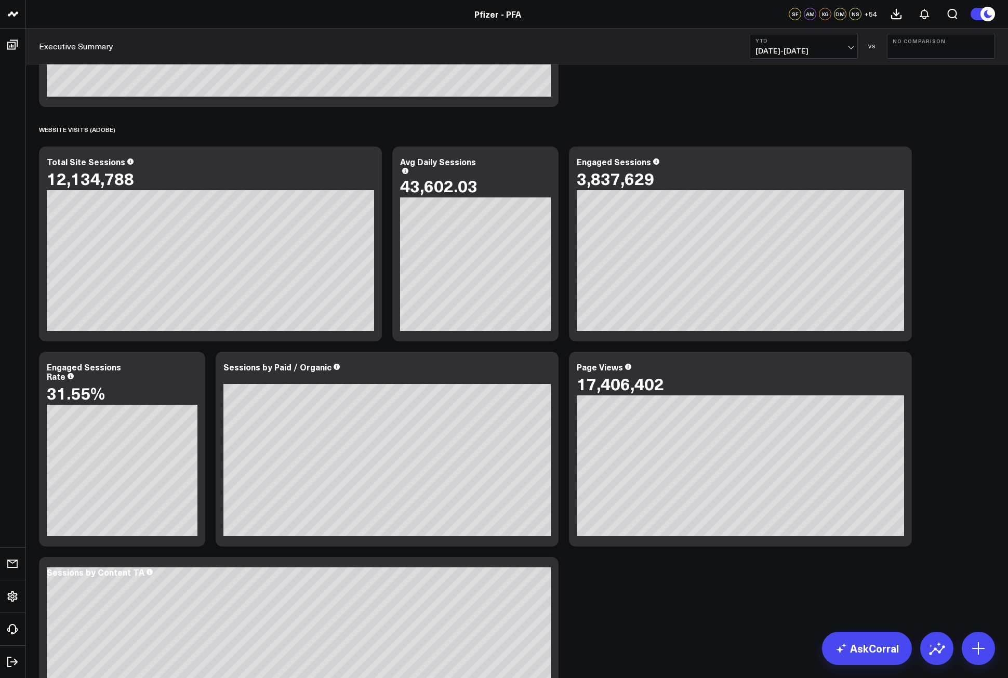
click at [846, 48] on span "[DATE] - [DATE]" at bounding box center [804, 51] width 97 height 8
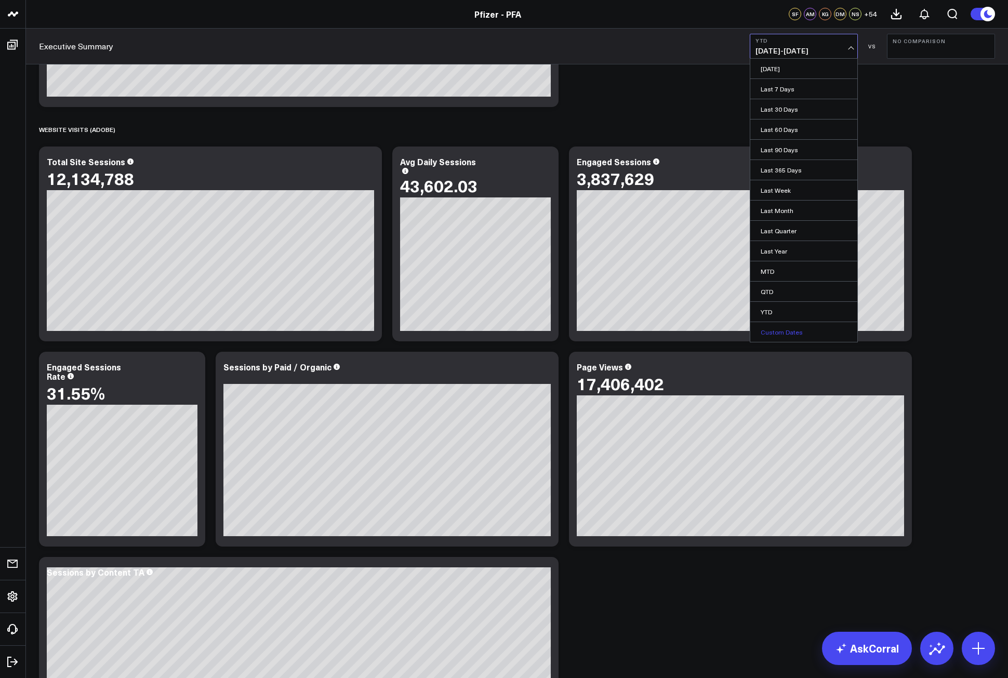
click at [785, 333] on link "Custom Dates" at bounding box center [804, 332] width 107 height 20
select select "9"
select select "2025"
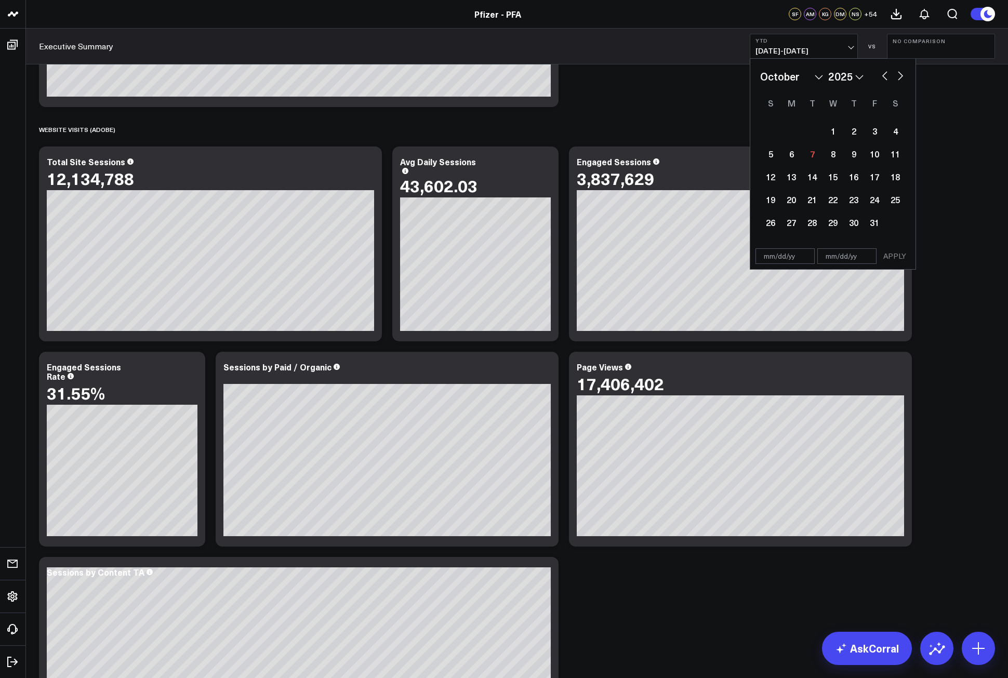
click at [884, 75] on button "button" at bounding box center [885, 75] width 10 height 12
select select "5"
select select "2025"
click at [884, 75] on button "button" at bounding box center [885, 75] width 10 height 12
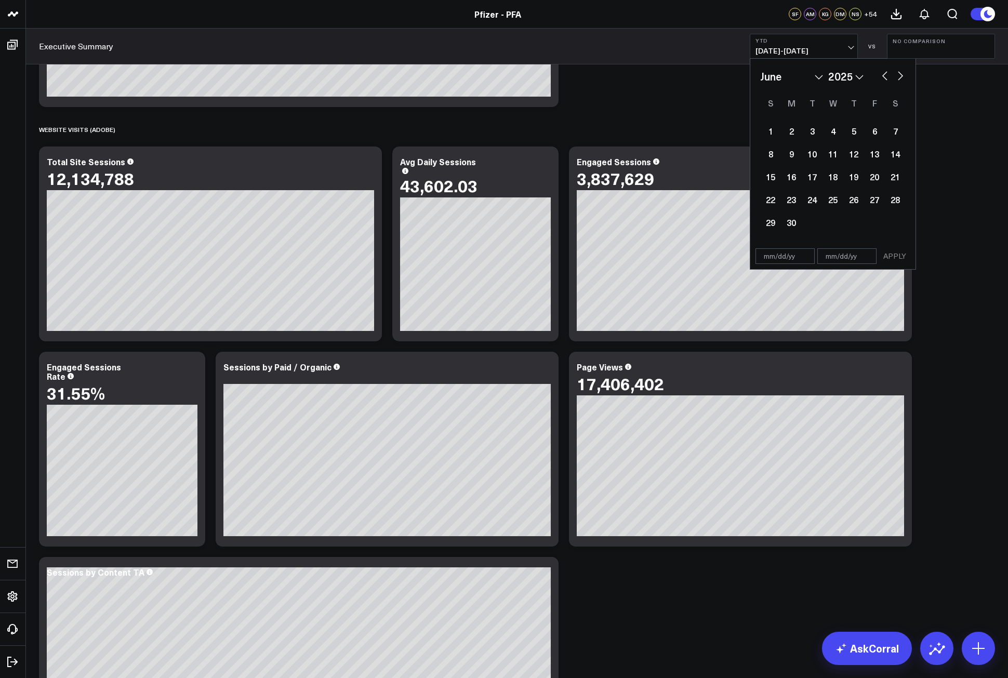
select select "4"
select select "2025"
click at [884, 75] on button "button" at bounding box center [885, 75] width 10 height 12
select select "1"
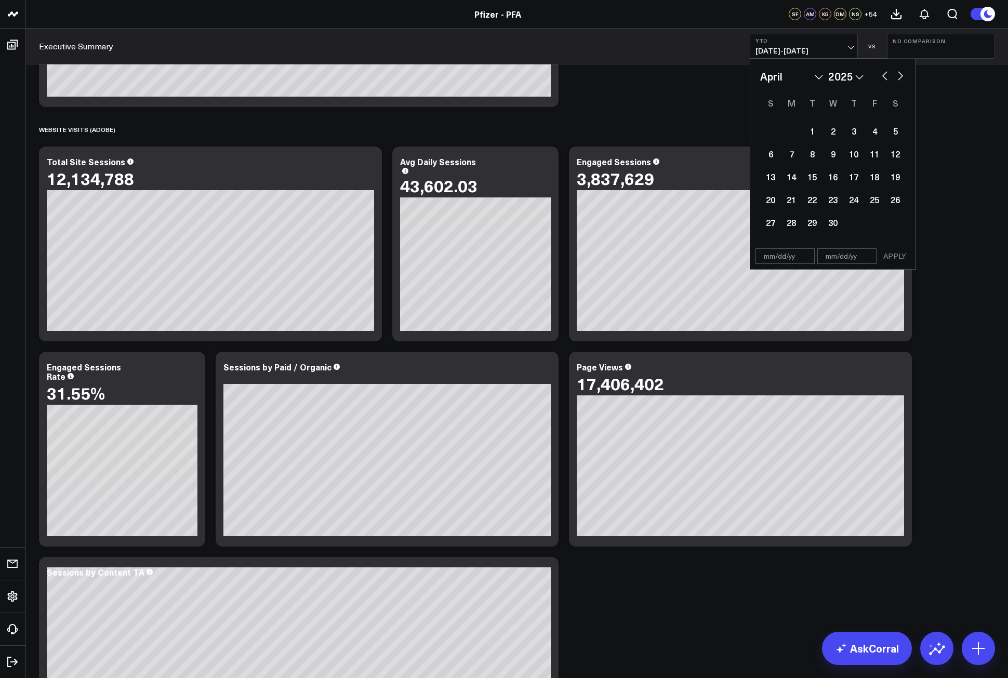
select select "2025"
click at [884, 75] on button "button" at bounding box center [885, 75] width 10 height 12
select select "7"
select select "2024"
click at [884, 75] on button "button" at bounding box center [885, 75] width 10 height 12
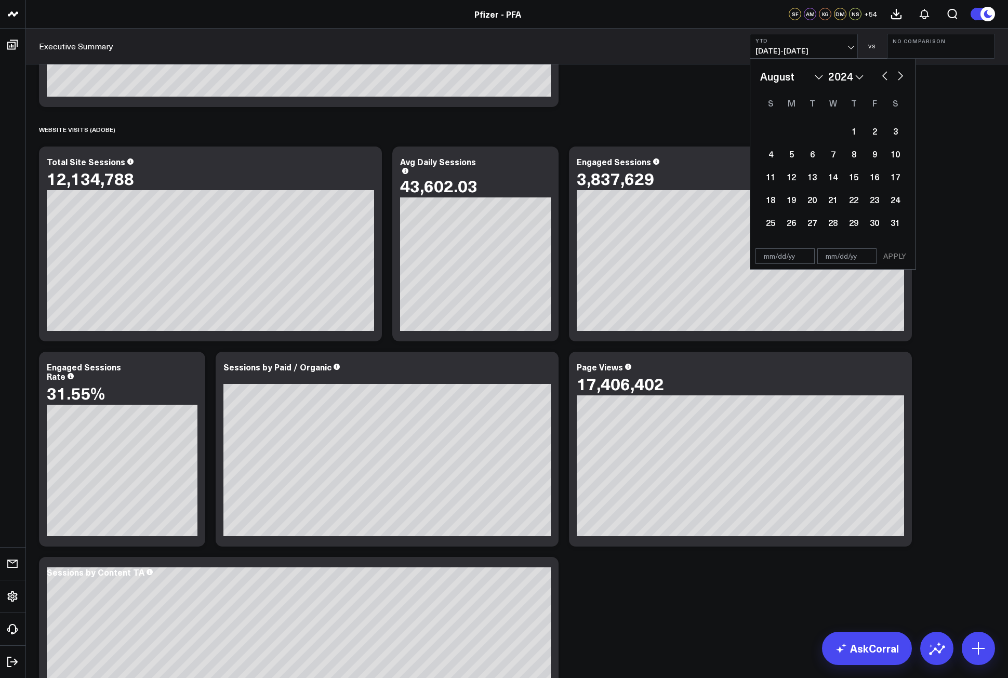
select select "6"
select select "2024"
click at [900, 75] on button "button" at bounding box center [901, 75] width 10 height 12
select select "7"
select select "2024"
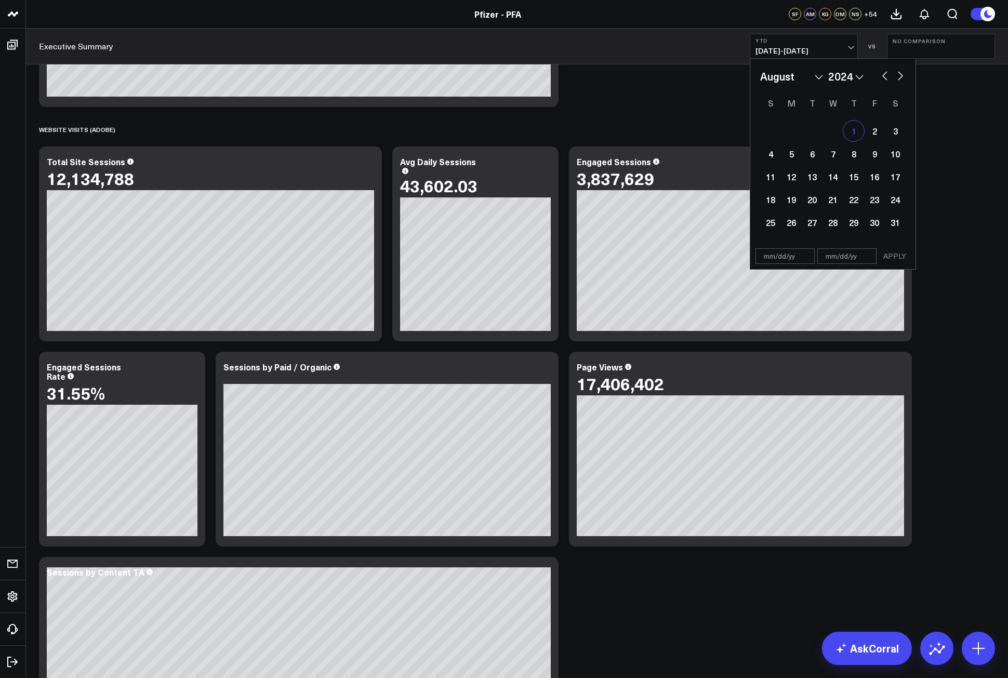
click at [851, 132] on div "1" at bounding box center [854, 131] width 21 height 21
type input "08/01/24"
select select "7"
select select "2024"
click at [902, 74] on button "button" at bounding box center [901, 75] width 10 height 12
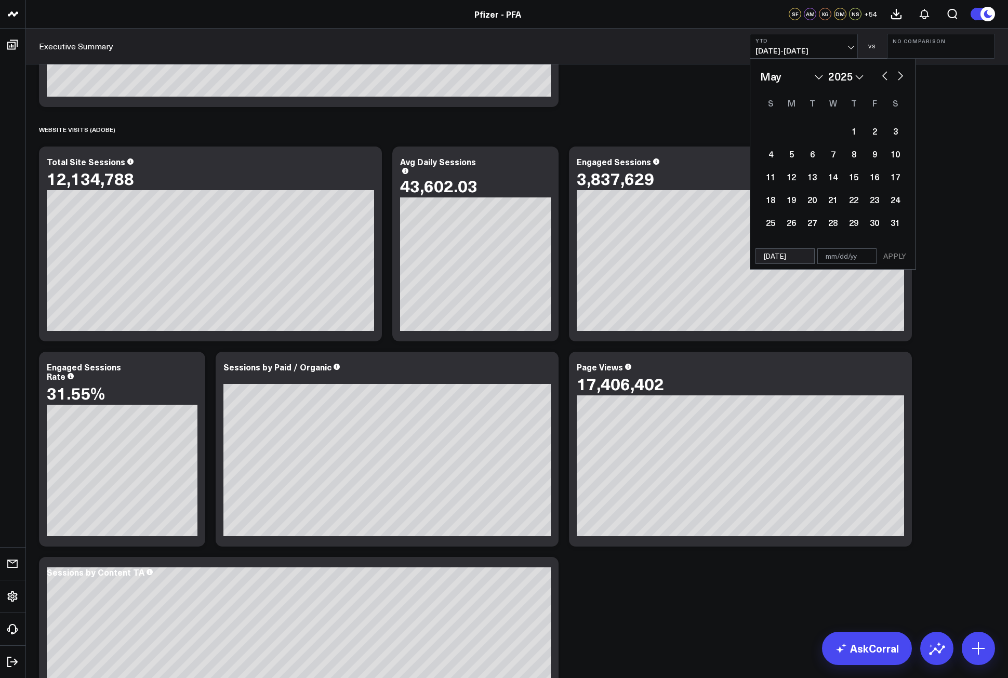
click at [899, 74] on button "button" at bounding box center [901, 75] width 10 height 12
select select "5"
select select "2025"
click at [899, 74] on button "button" at bounding box center [901, 75] width 10 height 12
select select "6"
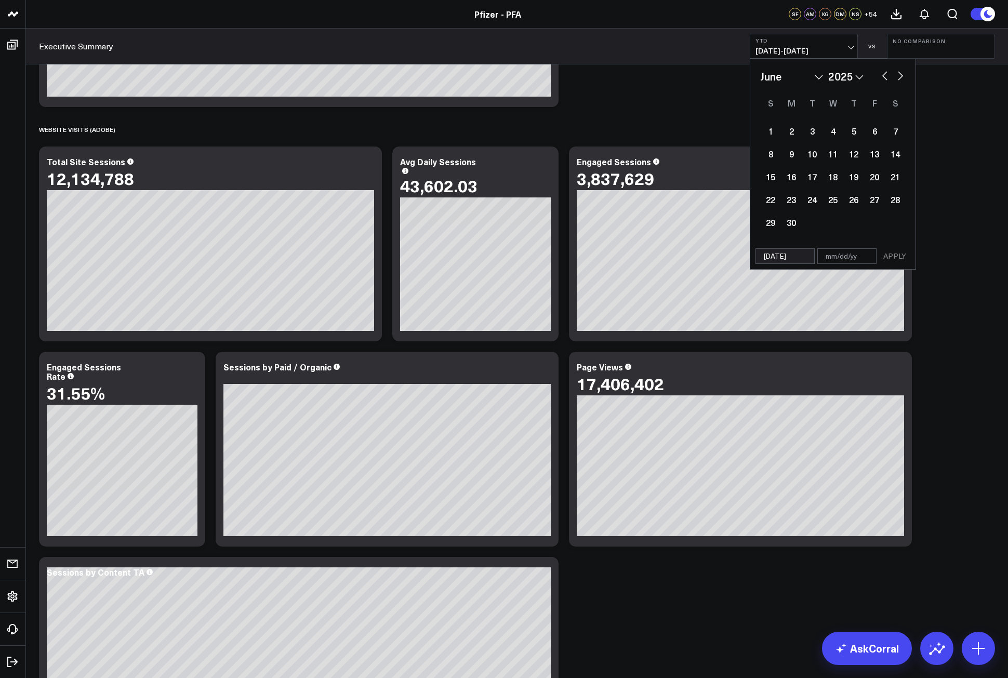
select select "2025"
click at [899, 74] on button "button" at bounding box center [901, 75] width 10 height 12
select select "7"
select select "2025"
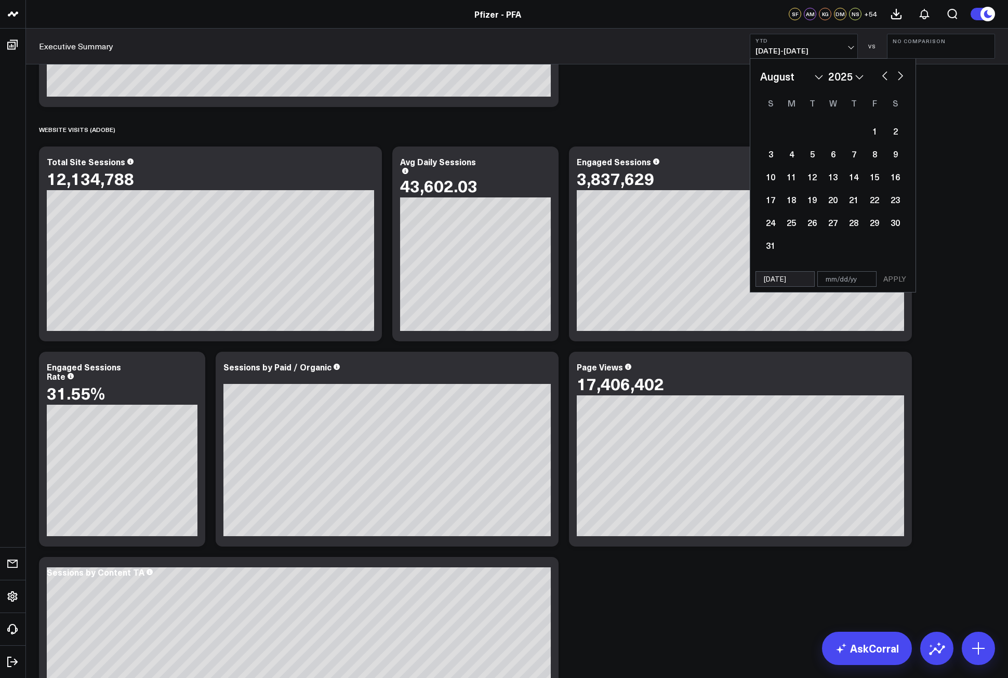
click at [899, 74] on button "button" at bounding box center [901, 75] width 10 height 12
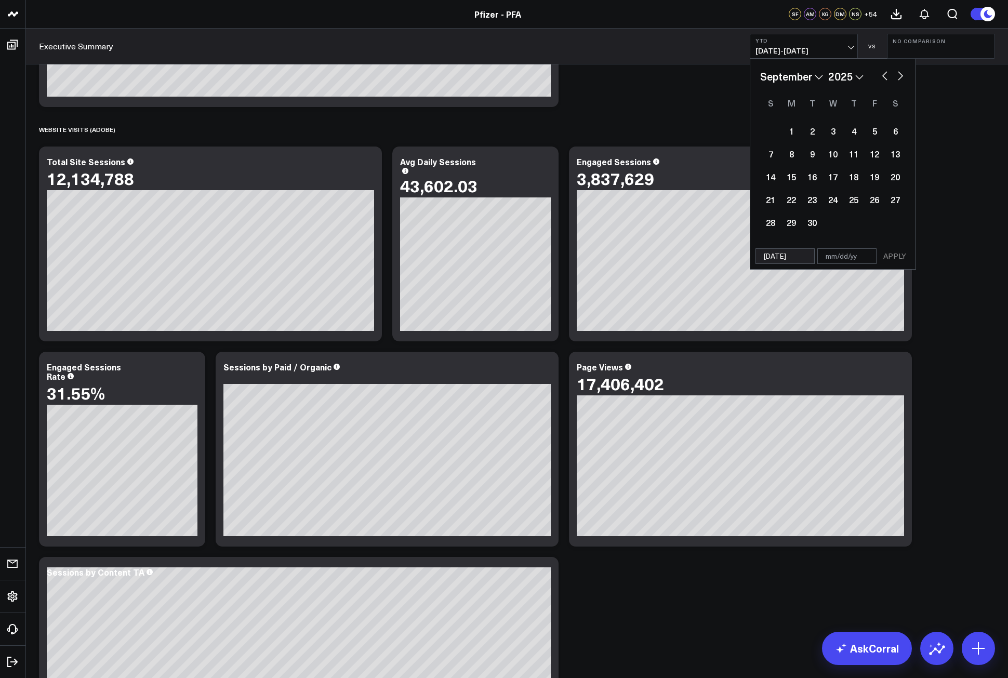
click at [899, 74] on button "button" at bounding box center [901, 75] width 10 height 12
select select "9"
select select "2025"
click at [769, 156] on div "5" at bounding box center [770, 153] width 21 height 21
type input "[DATE]"
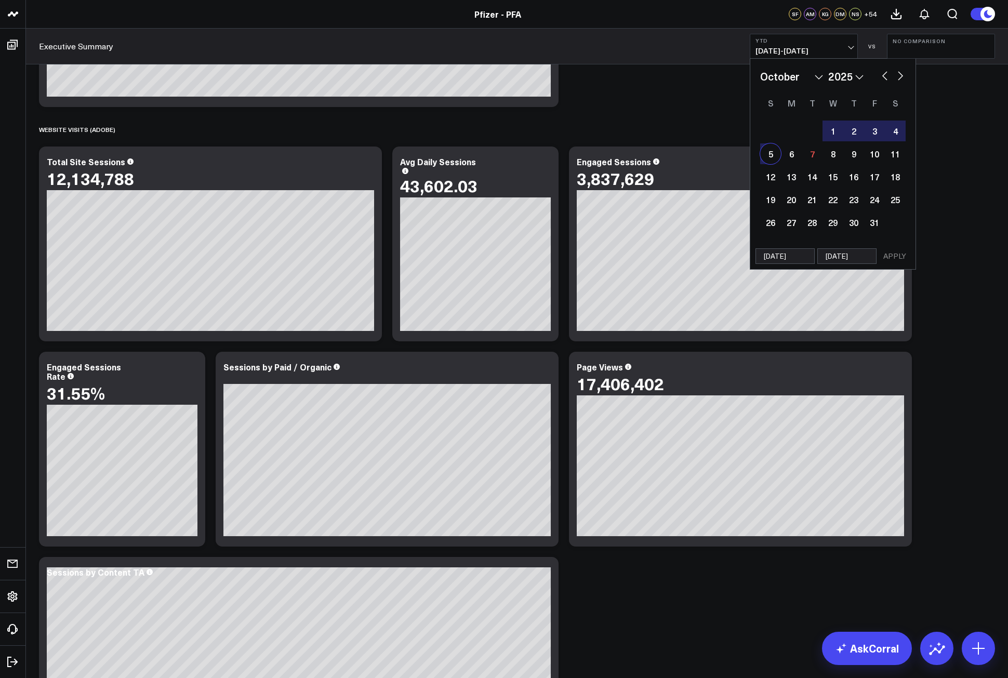
select select "9"
select select "2025"
click at [892, 256] on button "APPLY" at bounding box center [894, 256] width 31 height 16
